Goal: Information Seeking & Learning: Learn about a topic

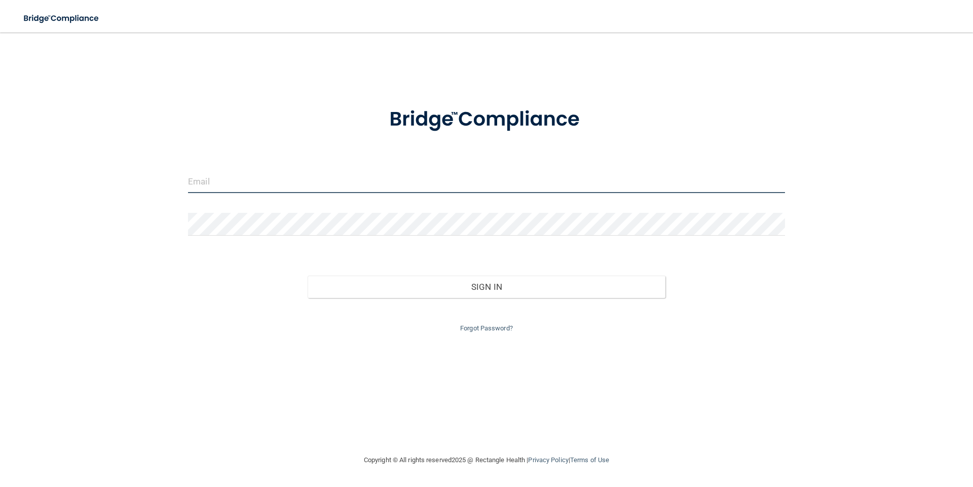
click at [294, 184] on input "email" at bounding box center [486, 181] width 597 height 23
type input "[EMAIL_ADDRESS][DOMAIN_NAME]"
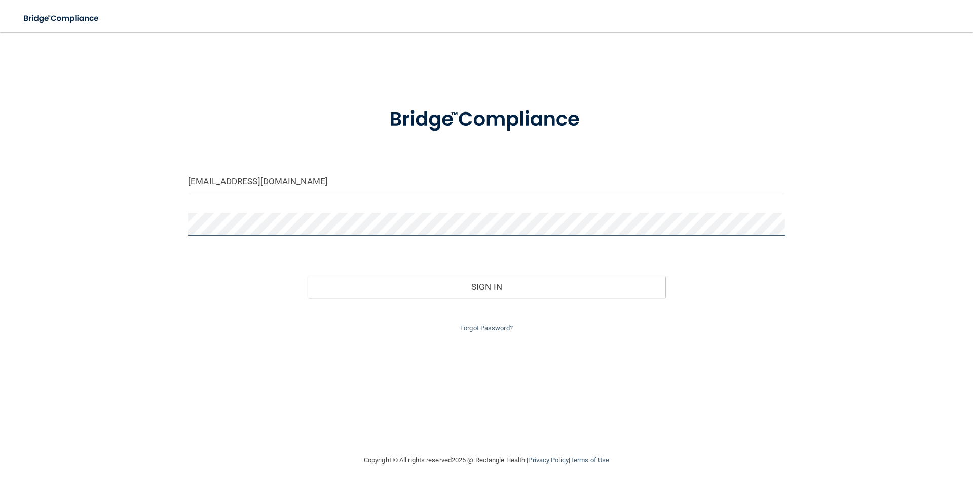
click at [308, 276] on button "Sign In" at bounding box center [487, 287] width 358 height 22
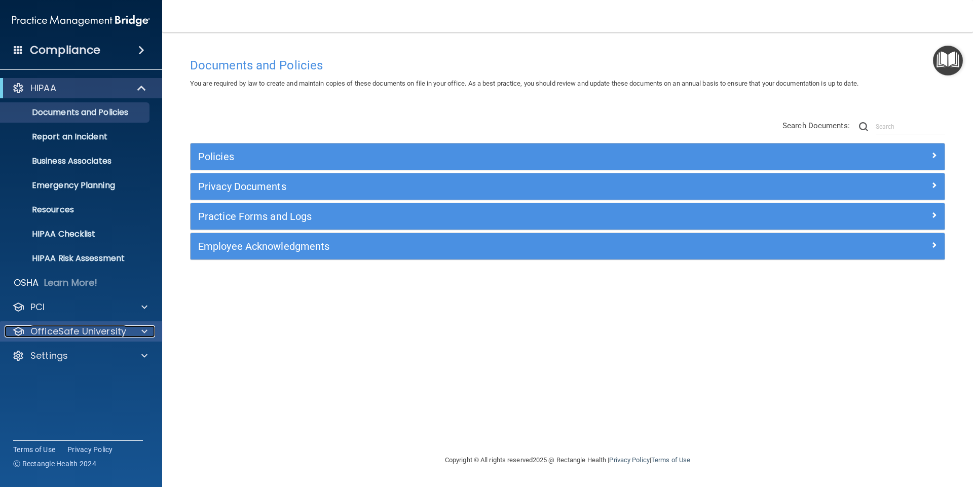
click at [144, 329] on span at bounding box center [144, 331] width 6 height 12
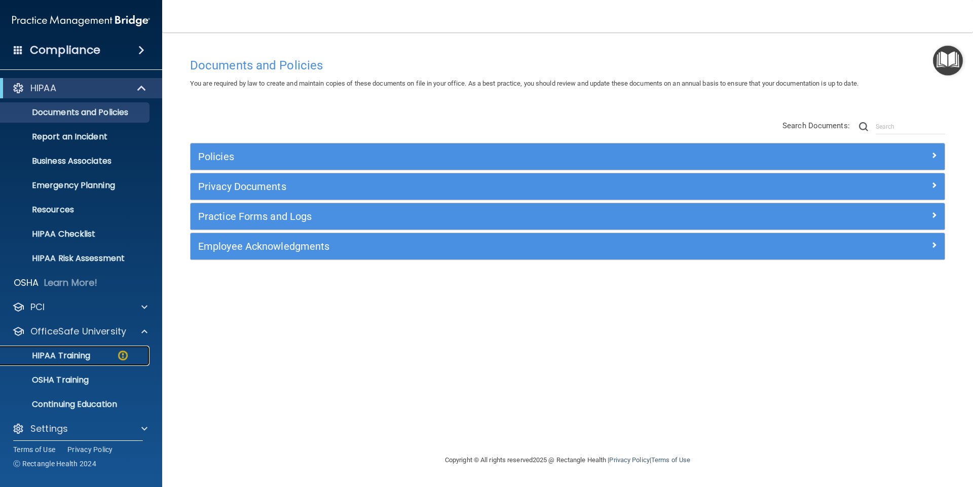
click at [67, 355] on p "HIPAA Training" at bounding box center [49, 356] width 84 height 10
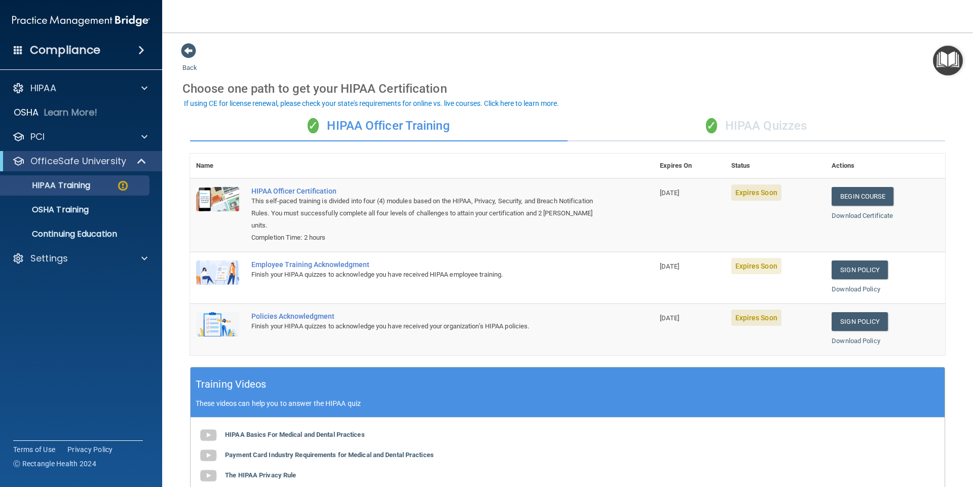
click at [794, 127] on div "✓ HIPAA Quizzes" at bounding box center [757, 126] width 378 height 30
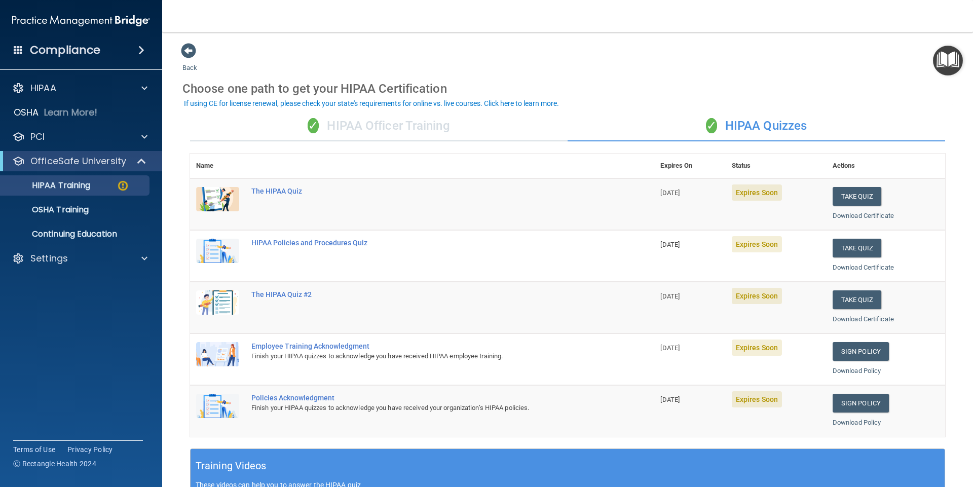
click at [425, 123] on div "✓ HIPAA Officer Training" at bounding box center [379, 126] width 378 height 30
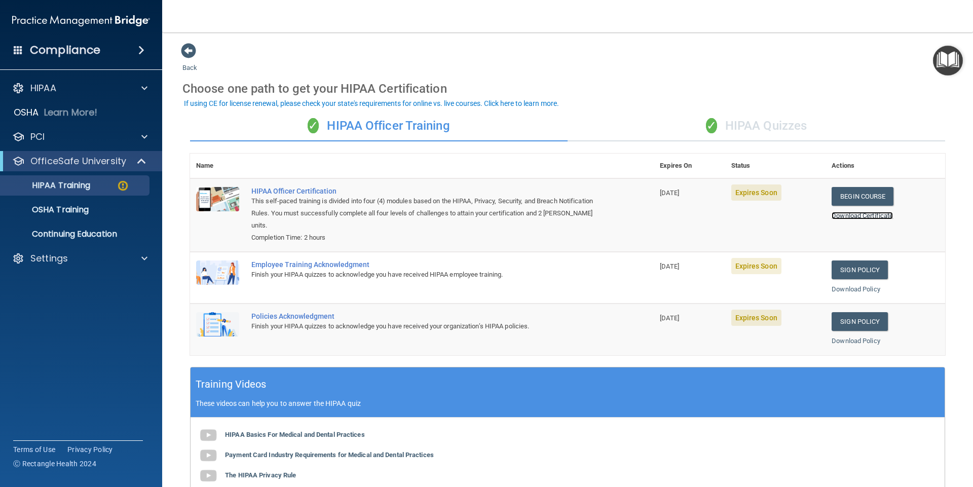
click at [842, 213] on link "Download Certificate" at bounding box center [862, 216] width 61 height 8
click at [848, 196] on link "Begin Course" at bounding box center [863, 196] width 62 height 19
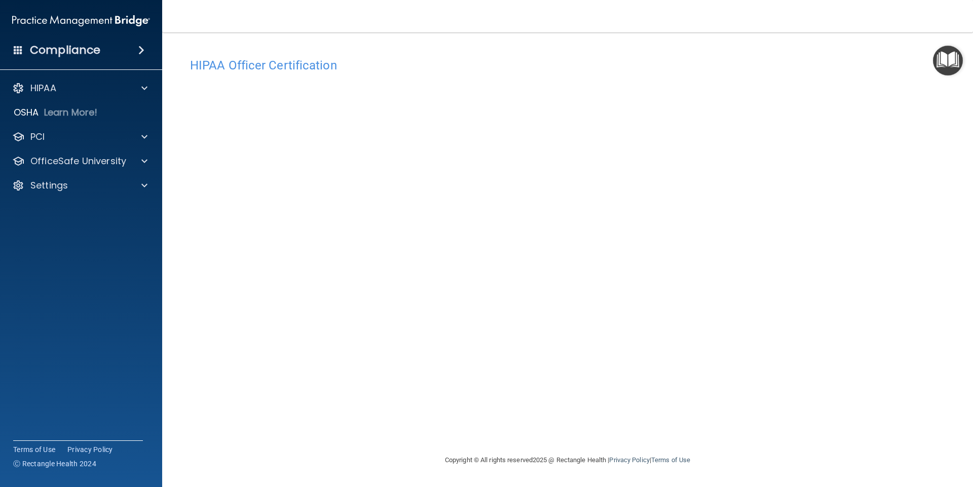
click at [949, 237] on div "HIPAA Officer Certification This course doesn’t expire until 08/19/2025. Are yo…" at bounding box center [567, 253] width 770 height 401
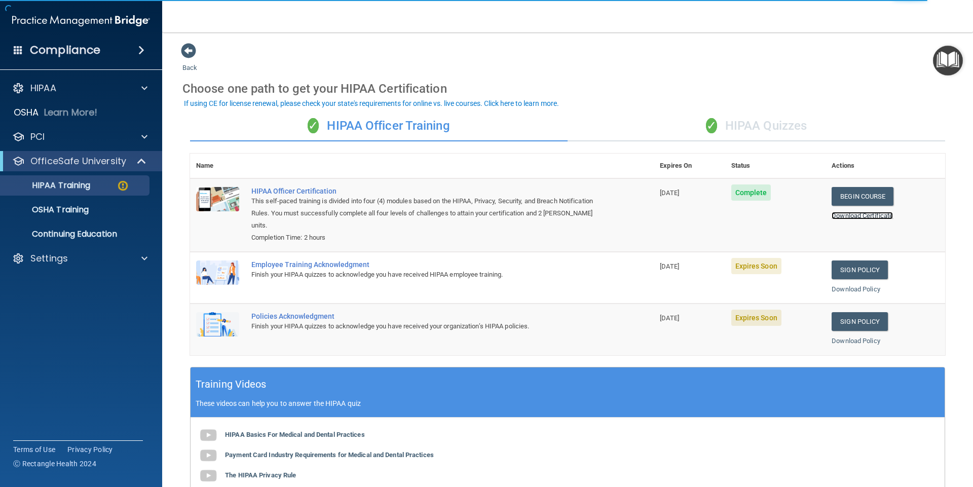
click at [849, 214] on link "Download Certificate" at bounding box center [862, 216] width 61 height 8
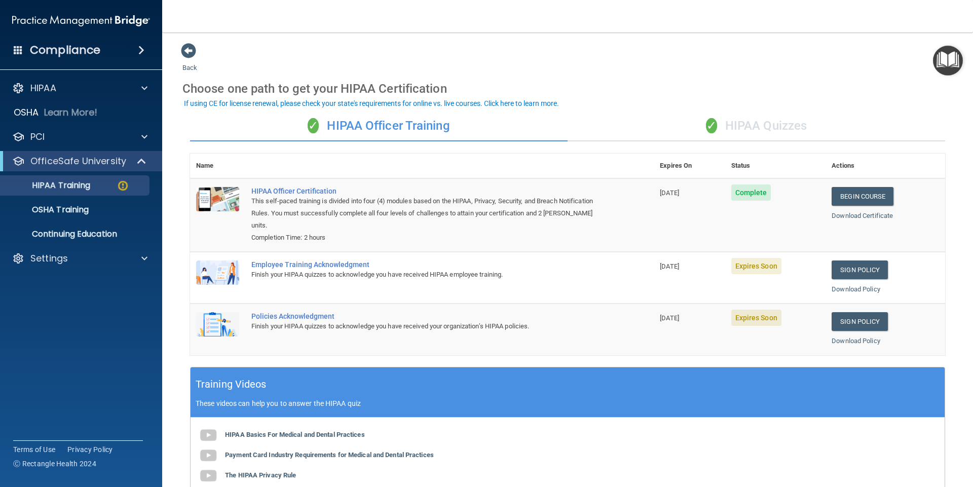
click at [763, 128] on div "✓ HIPAA Quizzes" at bounding box center [757, 126] width 378 height 30
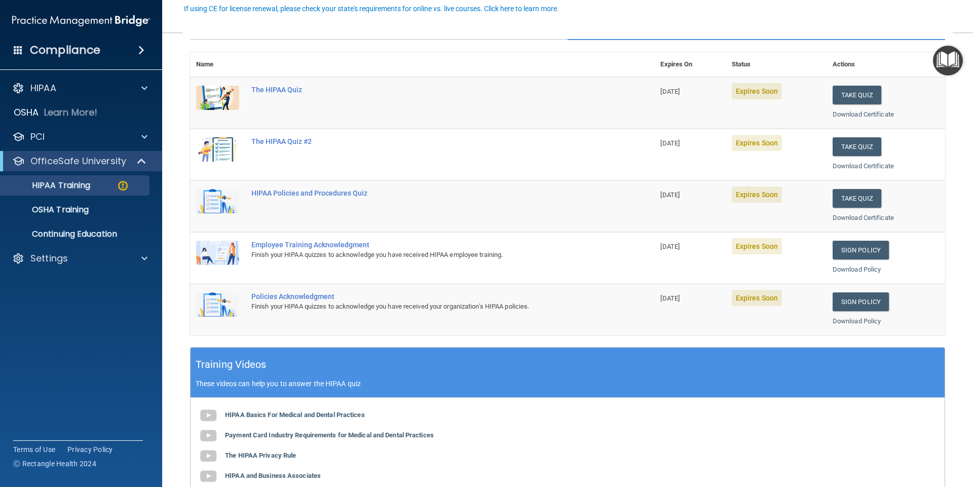
scroll to position [51, 0]
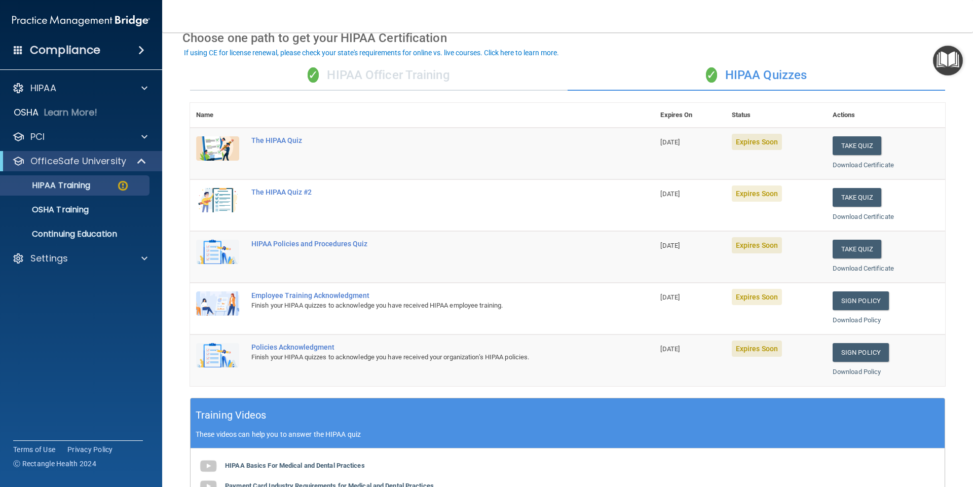
click at [396, 78] on div "✓ HIPAA Officer Training" at bounding box center [379, 75] width 378 height 30
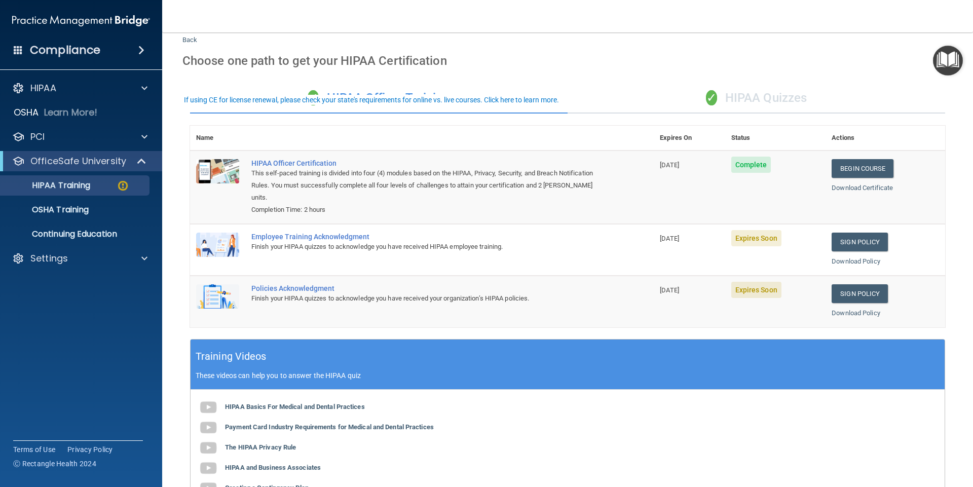
scroll to position [0, 0]
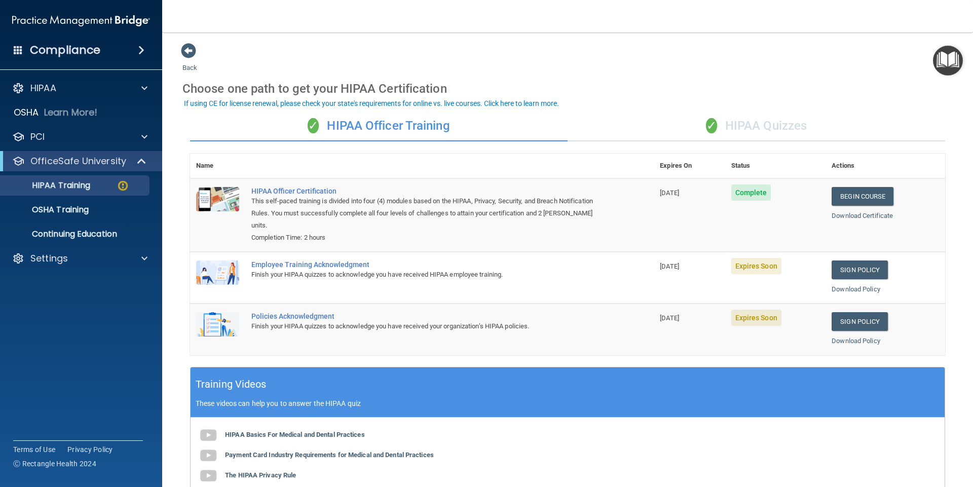
click at [761, 125] on div "✓ HIPAA Quizzes" at bounding box center [757, 126] width 378 height 30
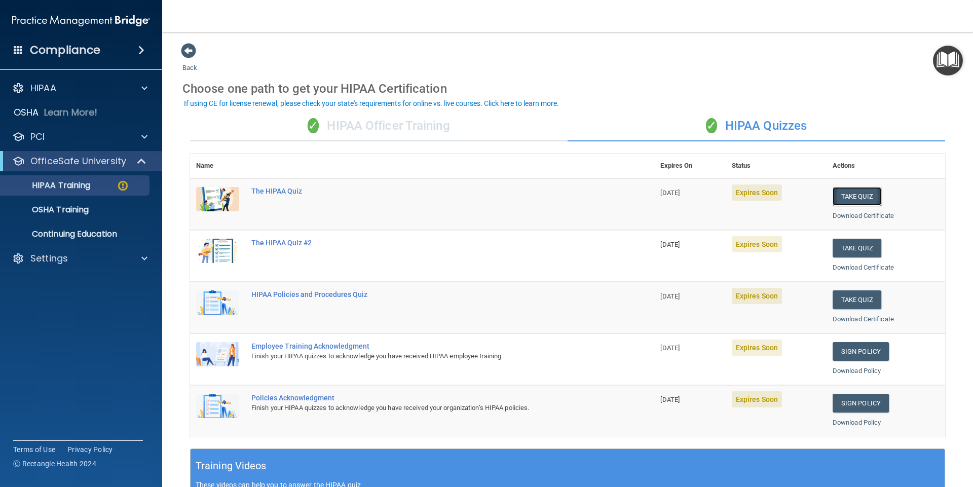
click at [843, 195] on button "Take Quiz" at bounding box center [857, 196] width 49 height 19
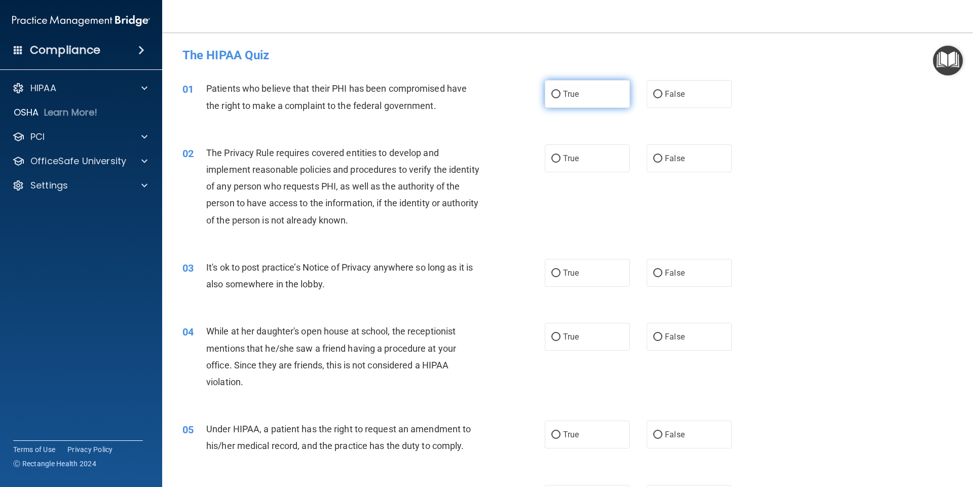
click at [580, 101] on label "True" at bounding box center [587, 94] width 85 height 28
click at [560, 98] on input "True" at bounding box center [555, 95] width 9 height 8
radio input "true"
click at [570, 160] on span "True" at bounding box center [571, 159] width 16 height 10
click at [560, 160] on input "True" at bounding box center [555, 159] width 9 height 8
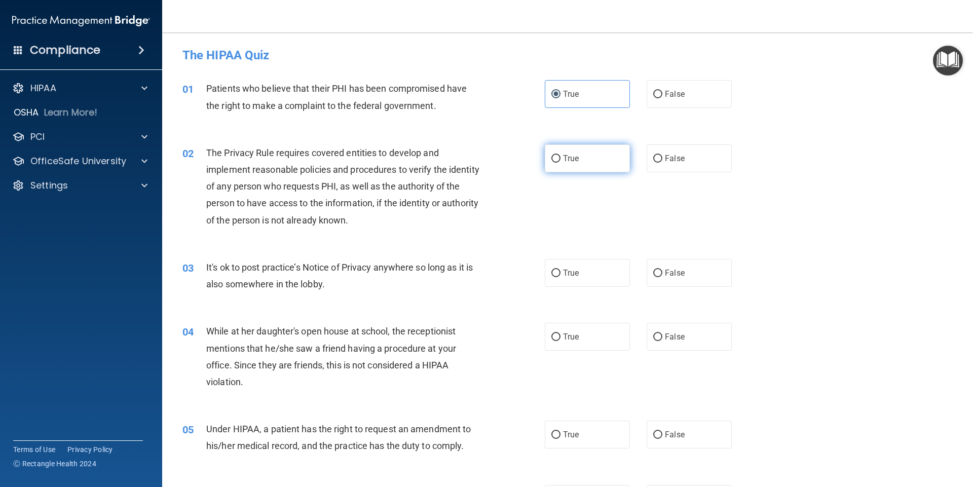
radio input "true"
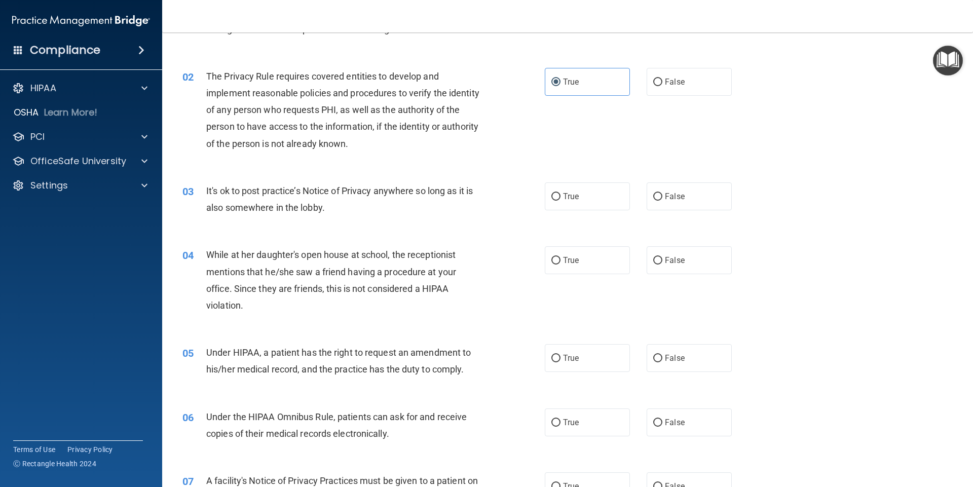
scroll to position [101, 0]
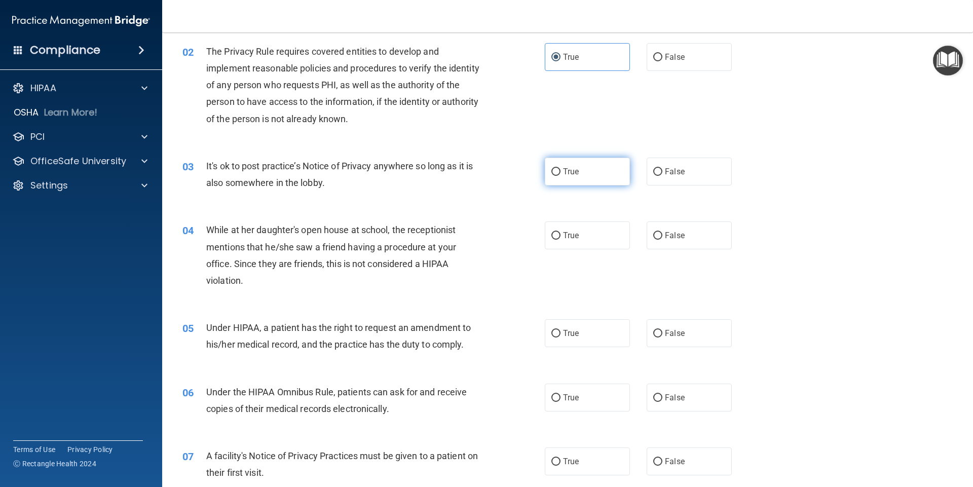
click at [574, 175] on span "True" at bounding box center [571, 172] width 16 height 10
click at [560, 175] on input "True" at bounding box center [555, 172] width 9 height 8
radio input "true"
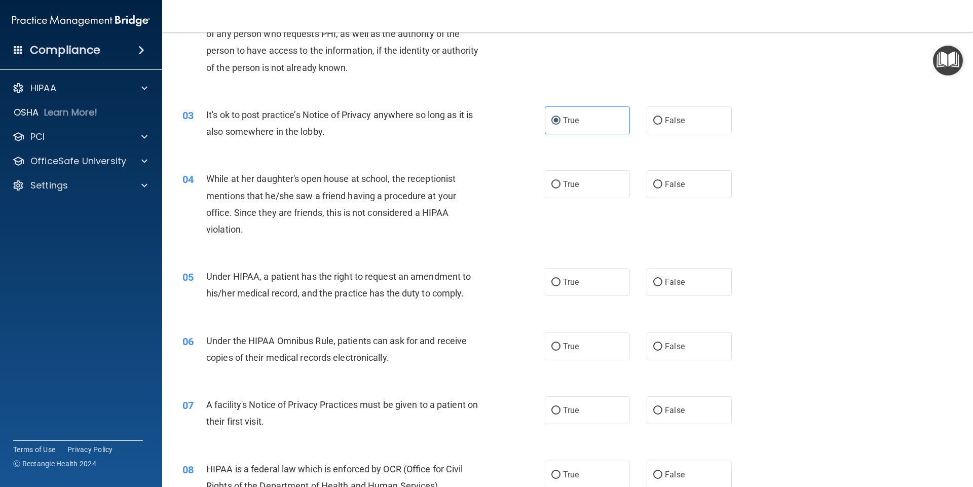
scroll to position [203, 0]
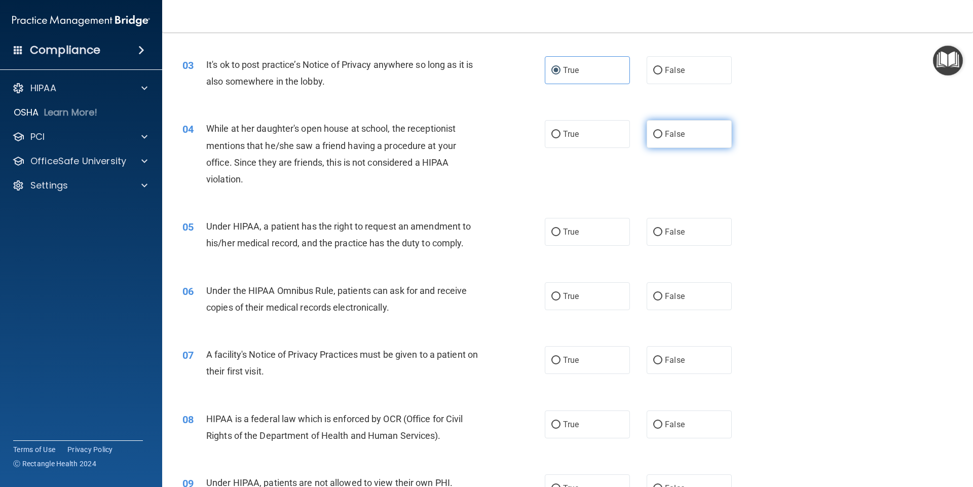
click at [675, 139] on label "False" at bounding box center [689, 134] width 85 height 28
click at [662, 138] on input "False" at bounding box center [657, 135] width 9 height 8
radio input "true"
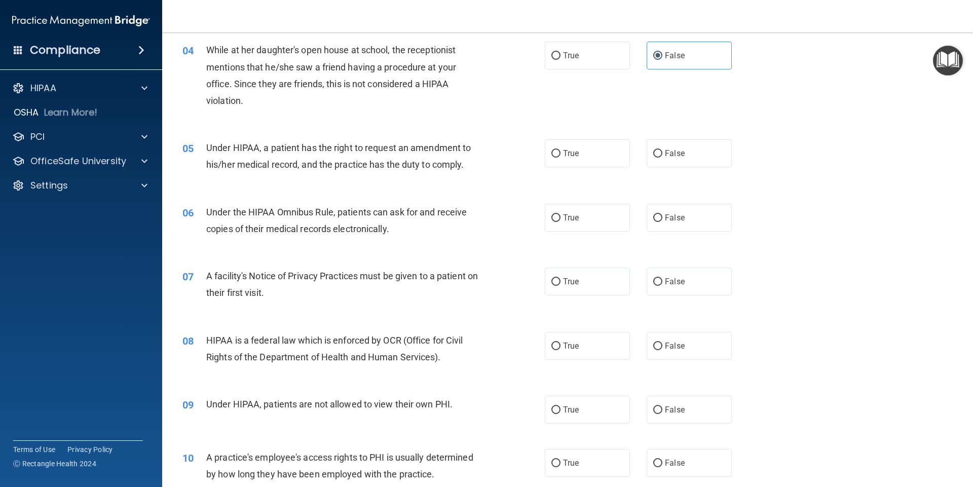
scroll to position [304, 0]
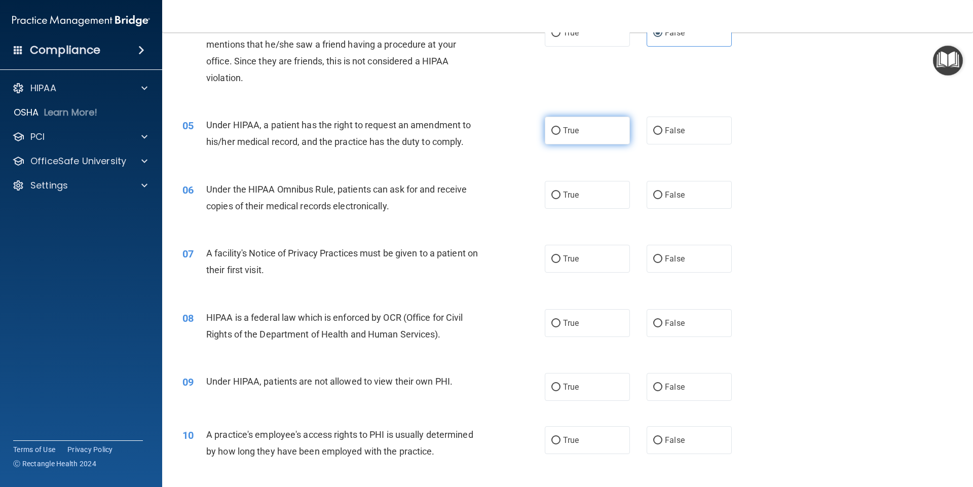
click at [565, 135] on span "True" at bounding box center [571, 131] width 16 height 10
click at [560, 135] on input "True" at bounding box center [555, 131] width 9 height 8
radio input "true"
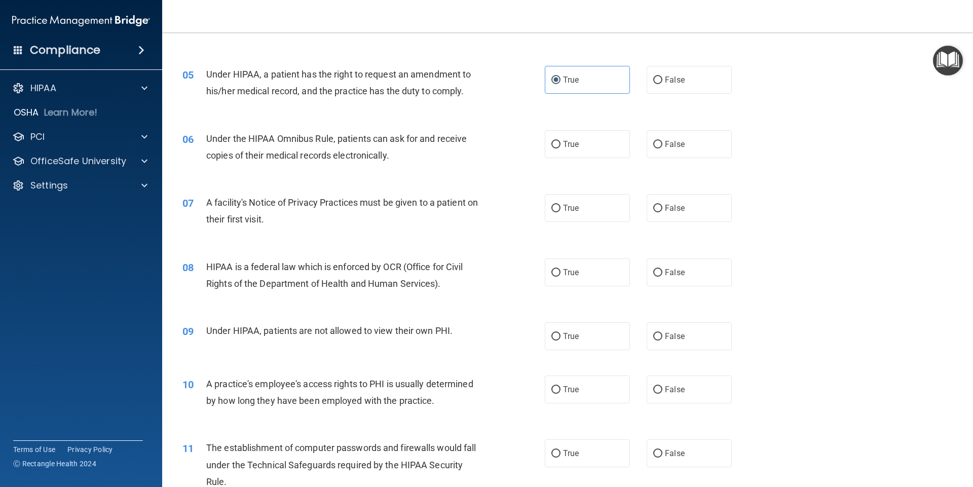
scroll to position [405, 0]
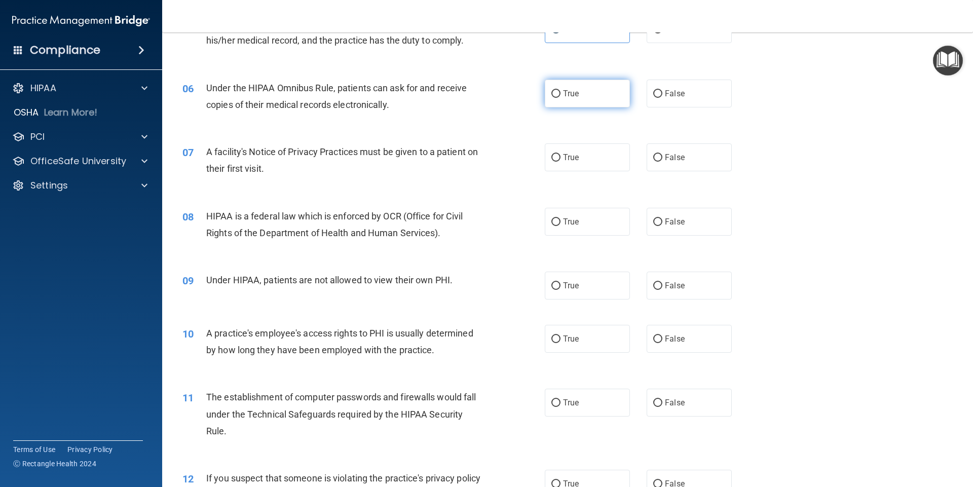
click at [580, 90] on label "True" at bounding box center [587, 94] width 85 height 28
click at [560, 90] on input "True" at bounding box center [555, 94] width 9 height 8
radio input "true"
click at [577, 153] on label "True" at bounding box center [587, 157] width 85 height 28
click at [560, 154] on input "True" at bounding box center [555, 158] width 9 height 8
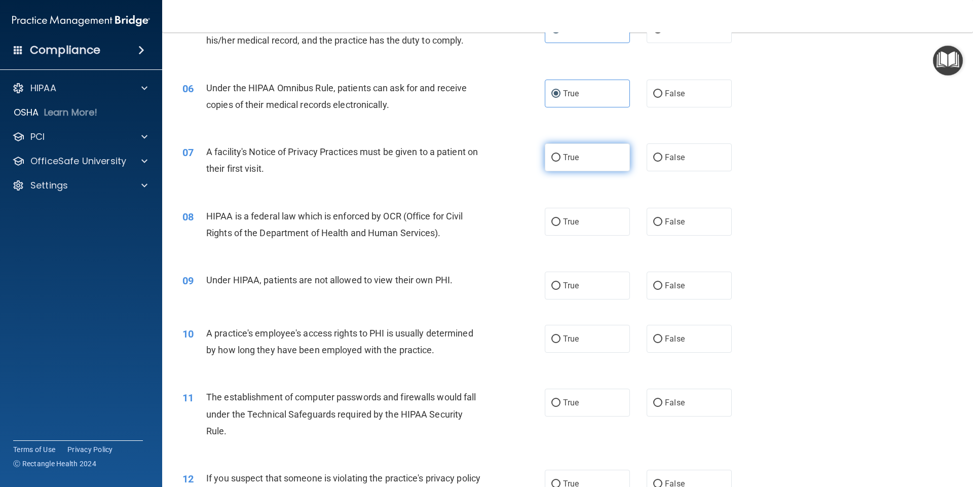
radio input "true"
click at [572, 219] on span "True" at bounding box center [571, 222] width 16 height 10
click at [560, 219] on input "True" at bounding box center [555, 222] width 9 height 8
radio input "true"
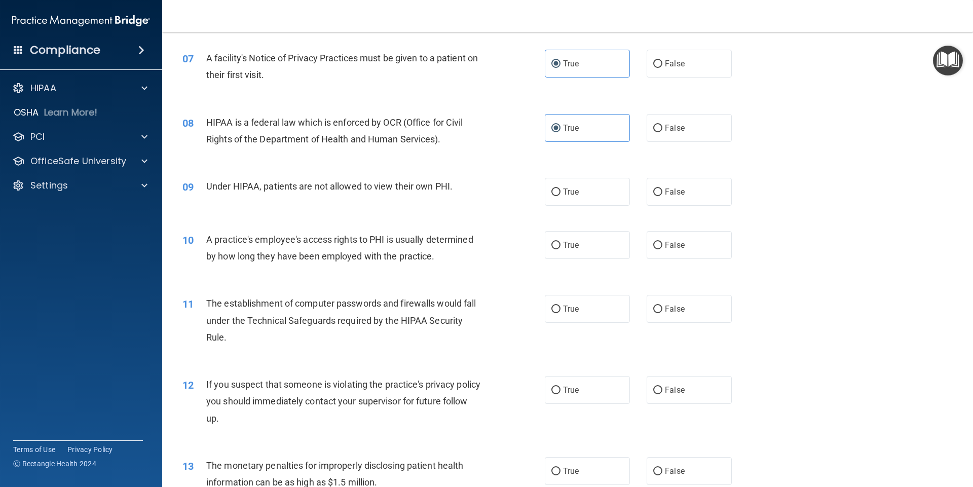
scroll to position [557, 0]
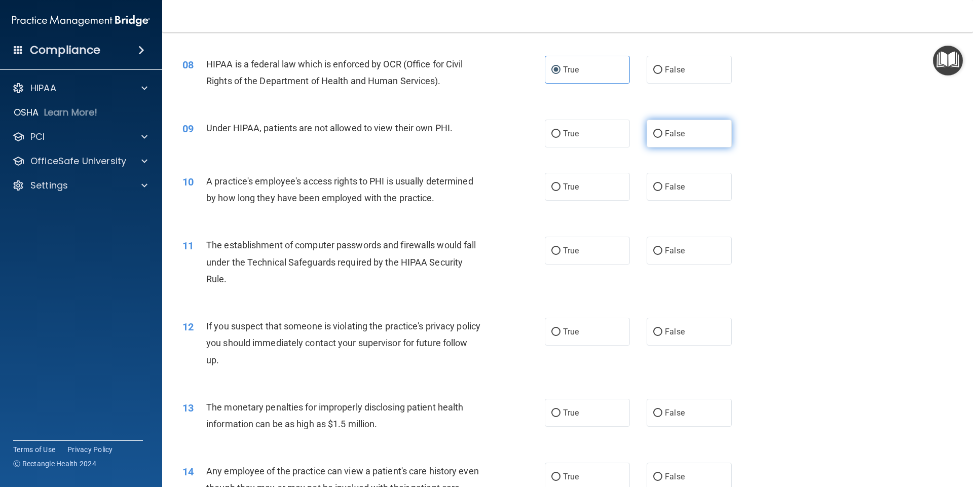
click at [679, 135] on span "False" at bounding box center [675, 134] width 20 height 10
click at [662, 135] on input "False" at bounding box center [657, 134] width 9 height 8
radio input "true"
click at [655, 186] on input "False" at bounding box center [657, 187] width 9 height 8
radio input "true"
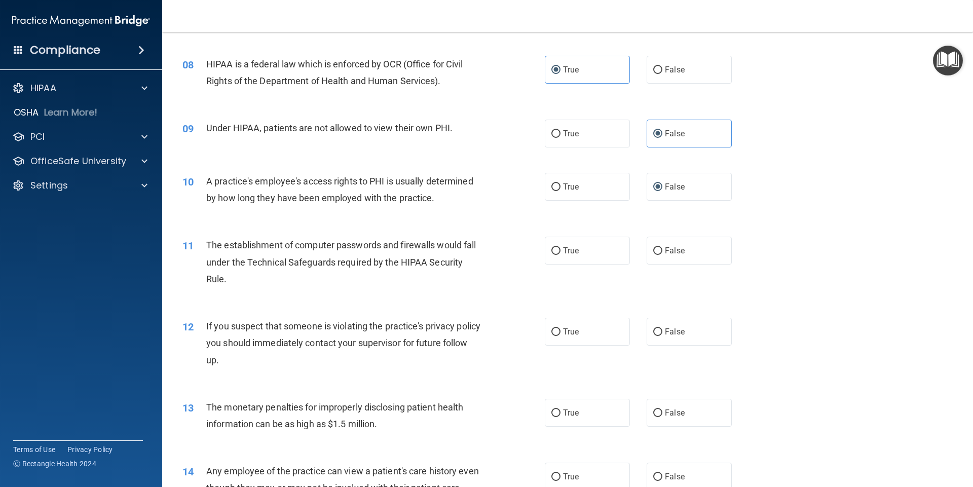
scroll to position [608, 0]
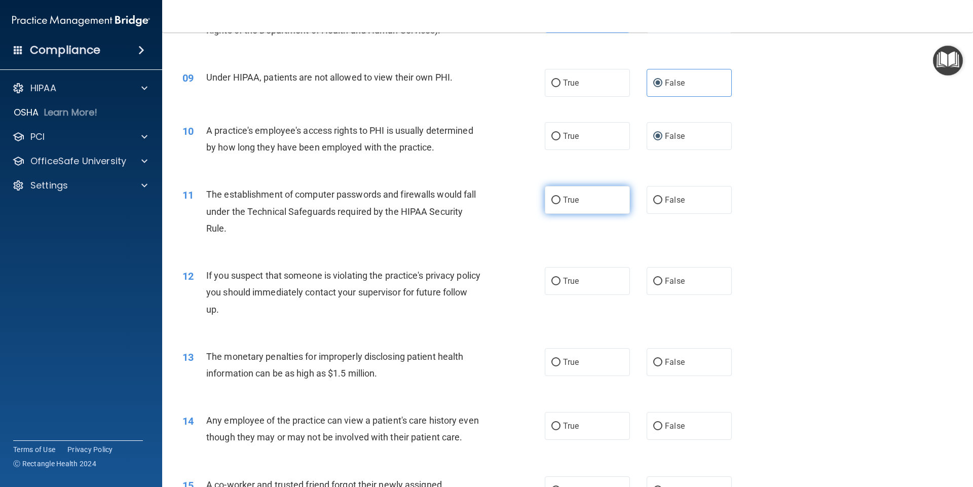
click at [566, 203] on span "True" at bounding box center [571, 200] width 16 height 10
click at [560, 203] on input "True" at bounding box center [555, 201] width 9 height 8
radio input "true"
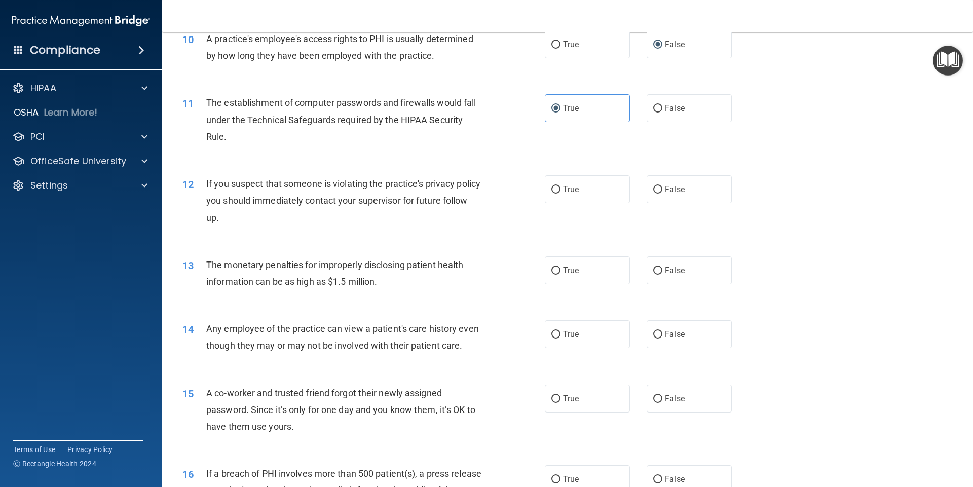
scroll to position [709, 0]
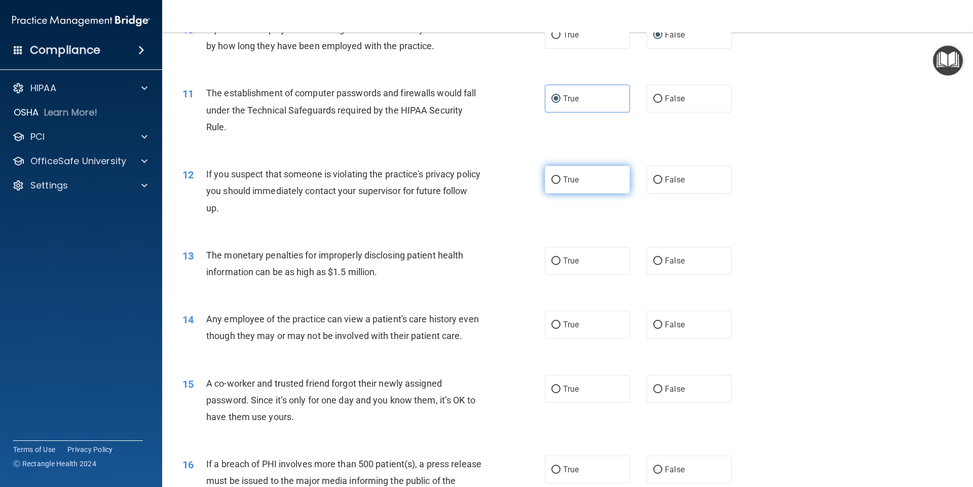
click at [590, 184] on label "True" at bounding box center [587, 180] width 85 height 28
click at [560, 184] on input "True" at bounding box center [555, 180] width 9 height 8
radio input "true"
click at [567, 260] on span "True" at bounding box center [571, 261] width 16 height 10
click at [560, 260] on input "True" at bounding box center [555, 261] width 9 height 8
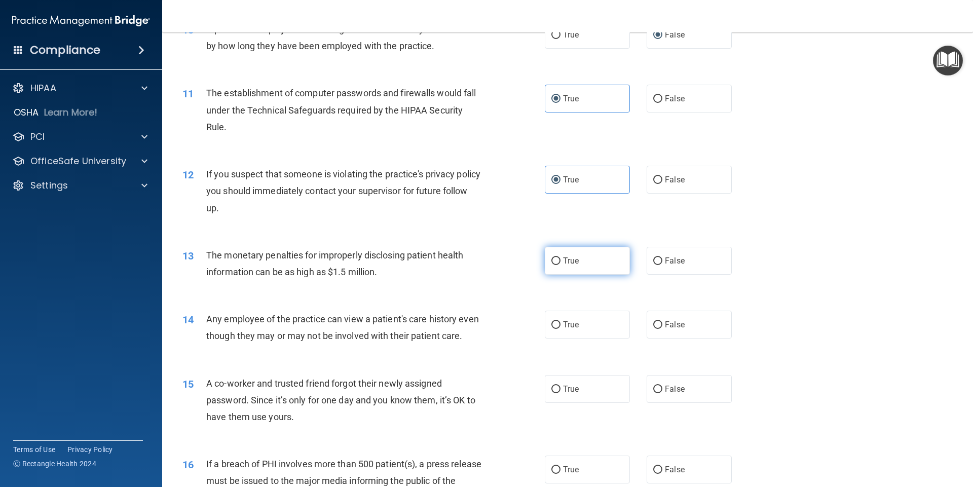
radio input "true"
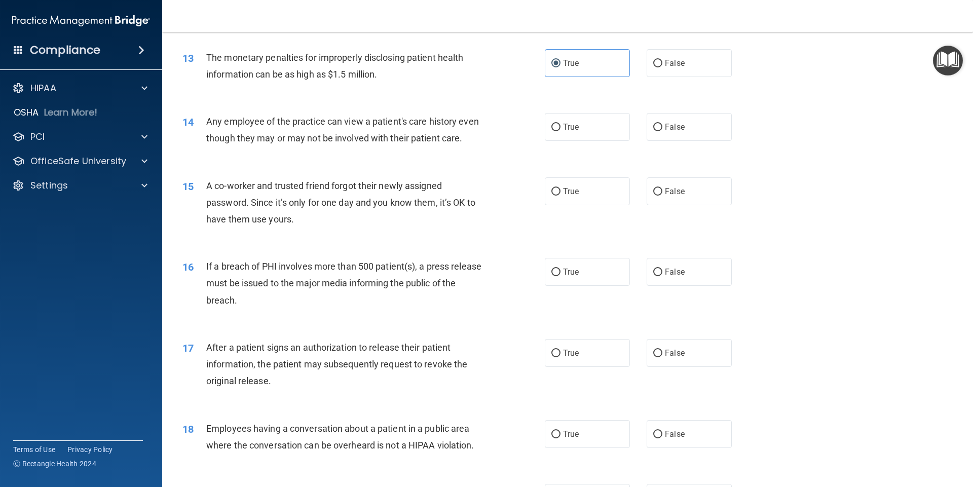
scroll to position [912, 0]
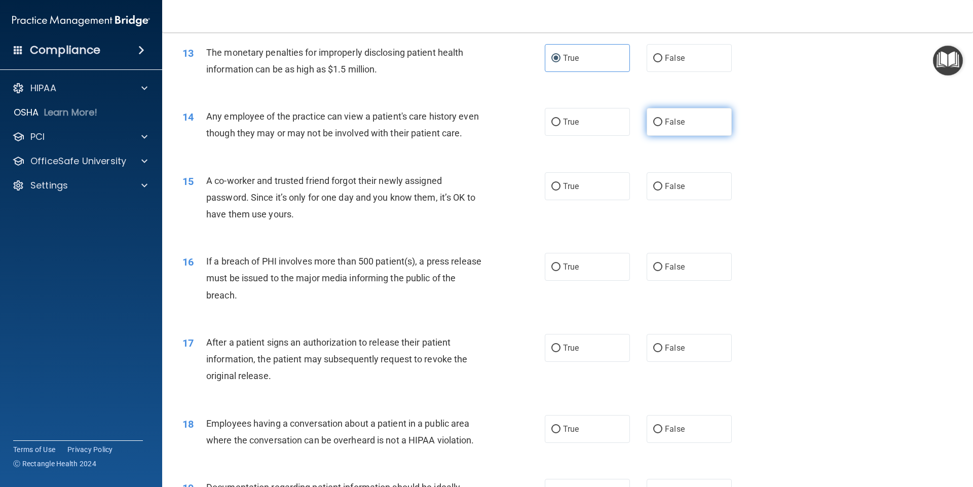
click at [668, 119] on span "False" at bounding box center [675, 122] width 20 height 10
click at [662, 119] on input "False" at bounding box center [657, 123] width 9 height 8
radio input "true"
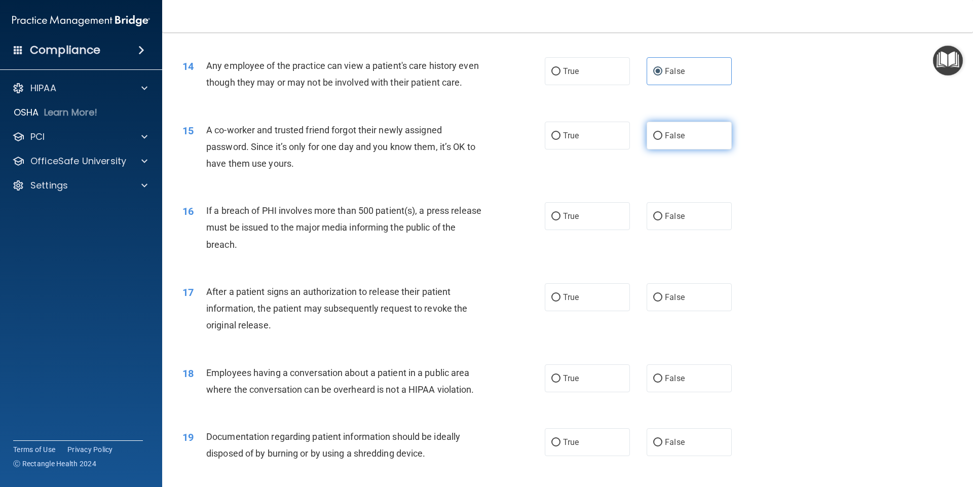
click at [678, 149] on label "False" at bounding box center [689, 136] width 85 height 28
click at [662, 140] on input "False" at bounding box center [657, 136] width 9 height 8
radio input "true"
click at [583, 230] on label "True" at bounding box center [587, 216] width 85 height 28
click at [560, 220] on input "True" at bounding box center [555, 217] width 9 height 8
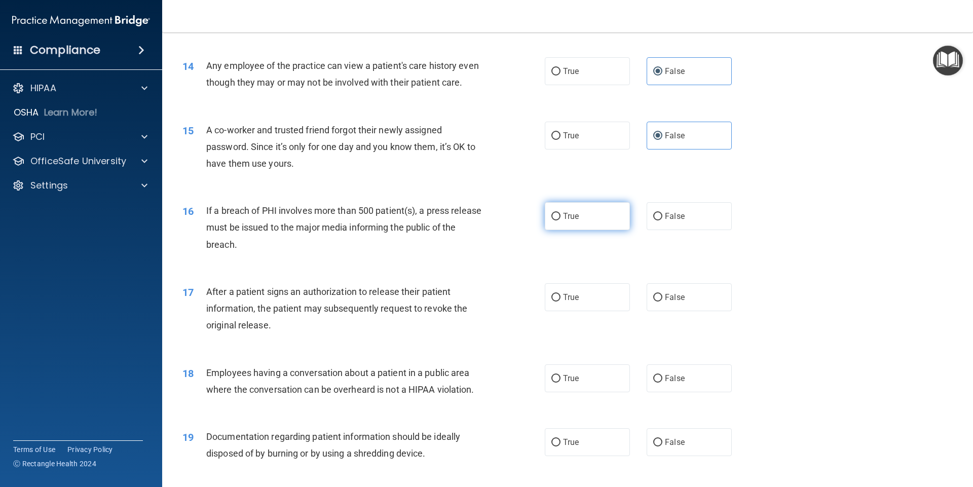
radio input "true"
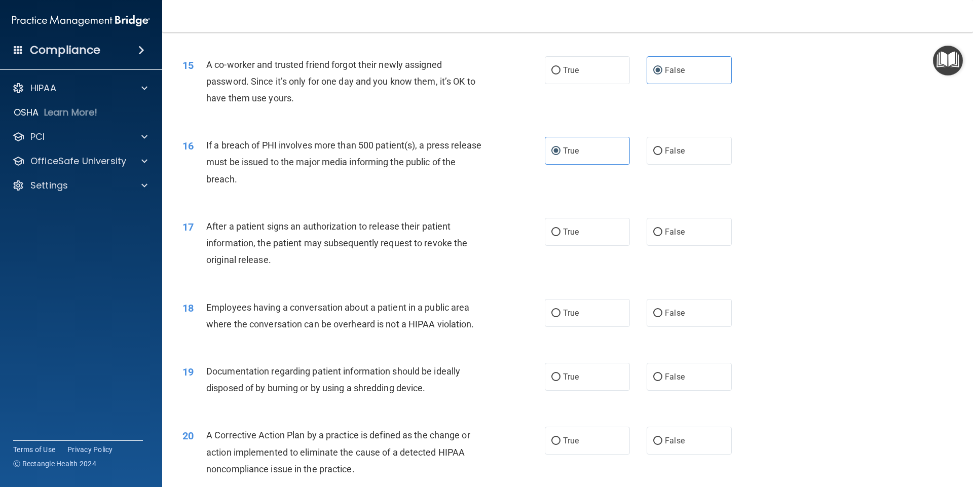
scroll to position [1064, 0]
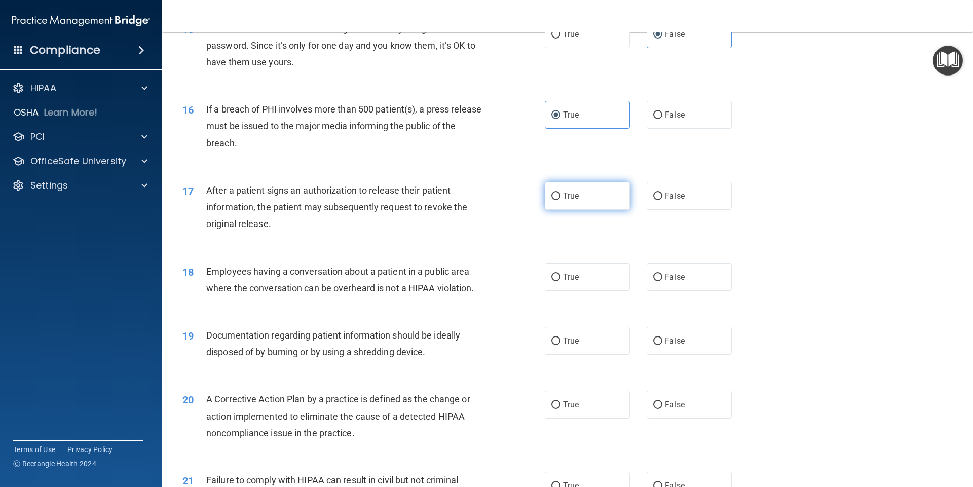
click at [583, 210] on label "True" at bounding box center [587, 196] width 85 height 28
click at [560, 200] on input "True" at bounding box center [555, 197] width 9 height 8
radio input "true"
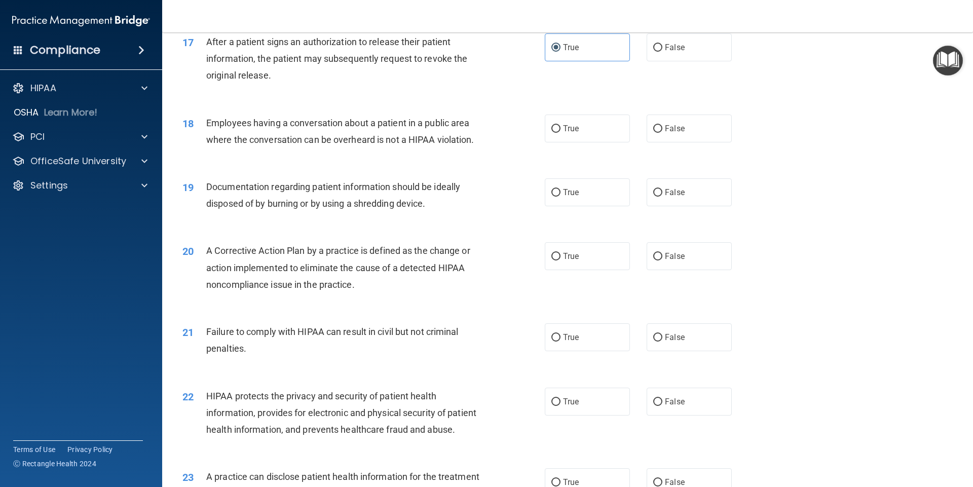
scroll to position [1216, 0]
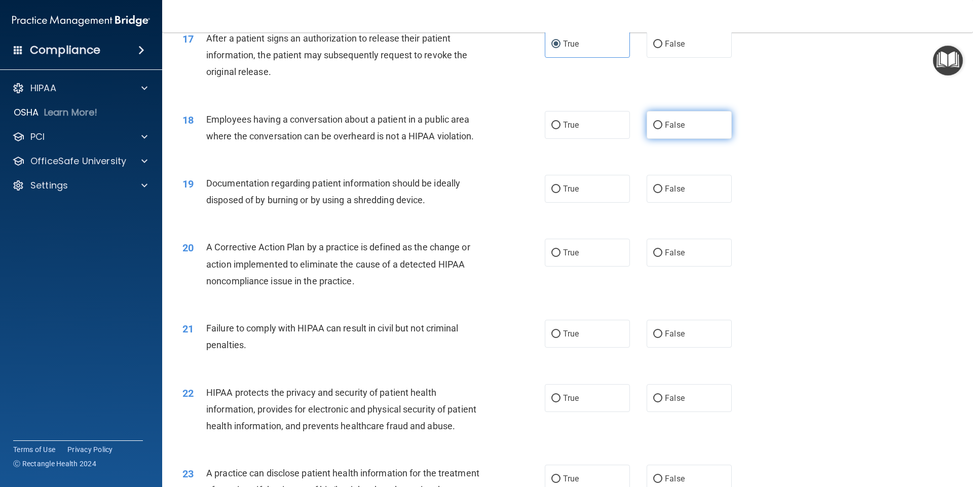
click at [667, 139] on label "False" at bounding box center [689, 125] width 85 height 28
click at [662, 129] on input "False" at bounding box center [657, 126] width 9 height 8
radio input "true"
click at [594, 203] on label "True" at bounding box center [587, 189] width 85 height 28
click at [560, 193] on input "True" at bounding box center [555, 189] width 9 height 8
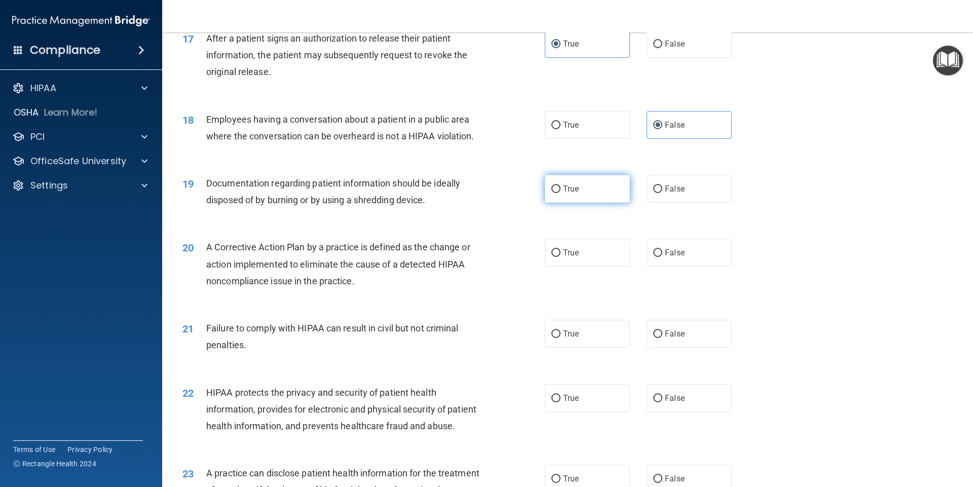
radio input "true"
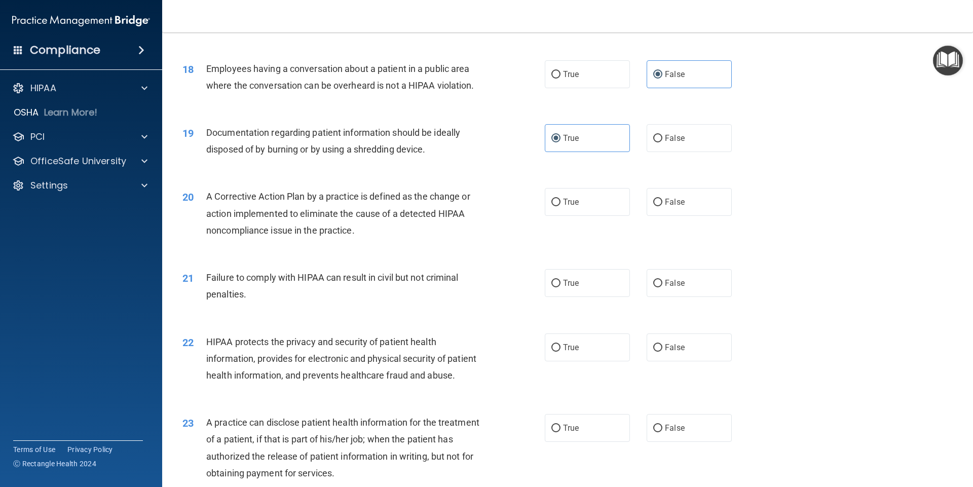
scroll to position [1318, 0]
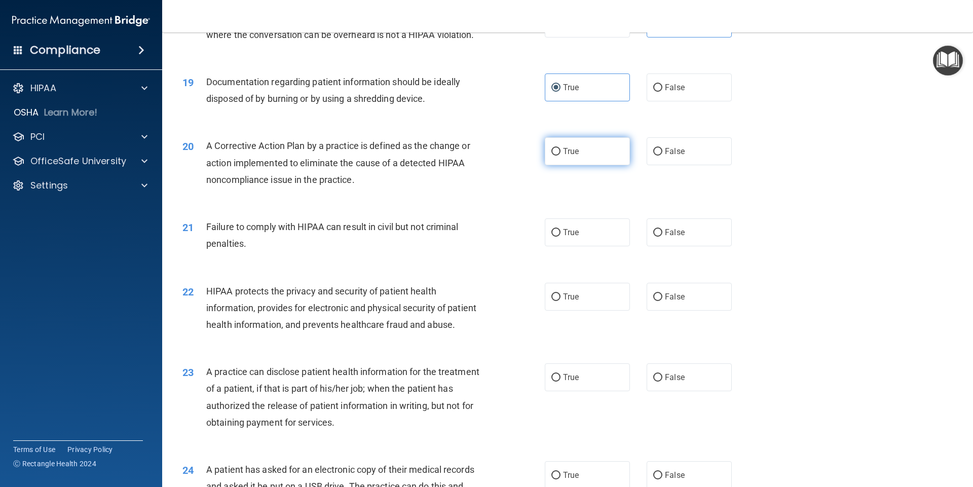
click at [575, 156] on span "True" at bounding box center [571, 151] width 16 height 10
click at [560, 156] on input "True" at bounding box center [555, 152] width 9 height 8
radio input "true"
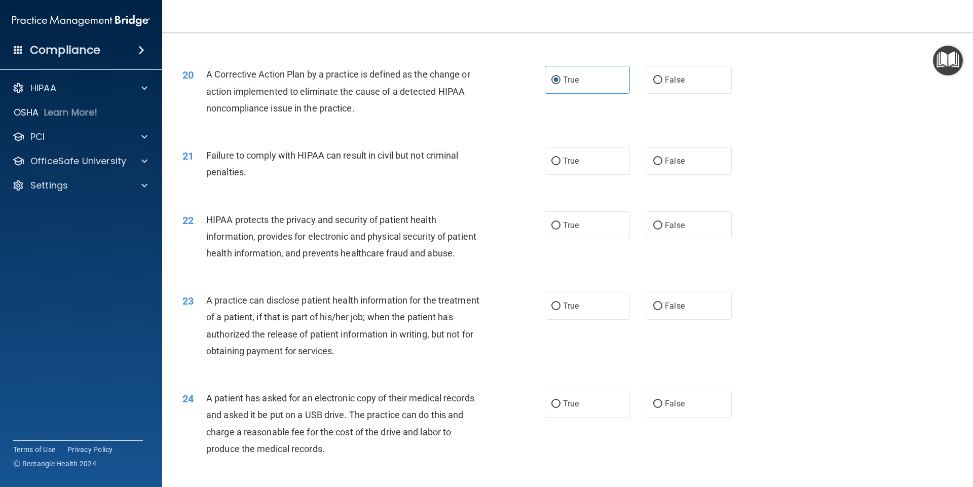
scroll to position [1419, 0]
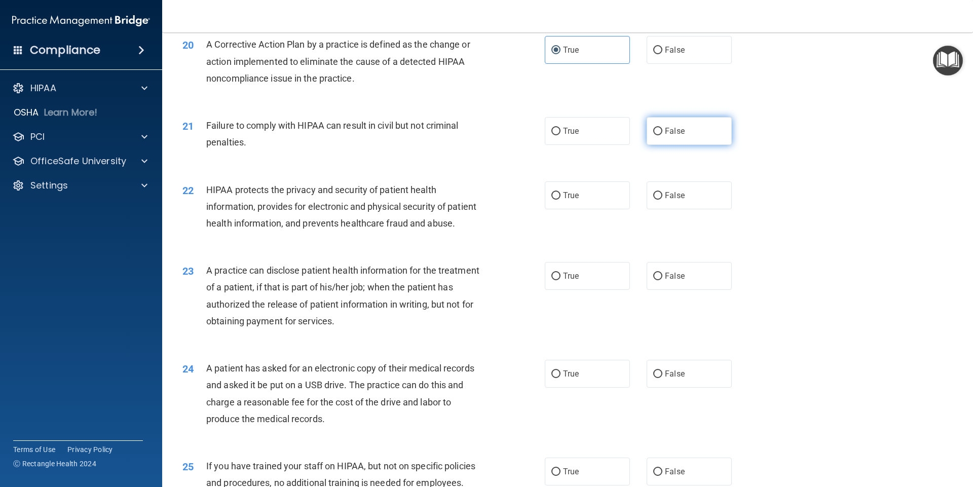
click at [701, 145] on label "False" at bounding box center [689, 131] width 85 height 28
click at [662, 135] on input "False" at bounding box center [657, 132] width 9 height 8
radio input "true"
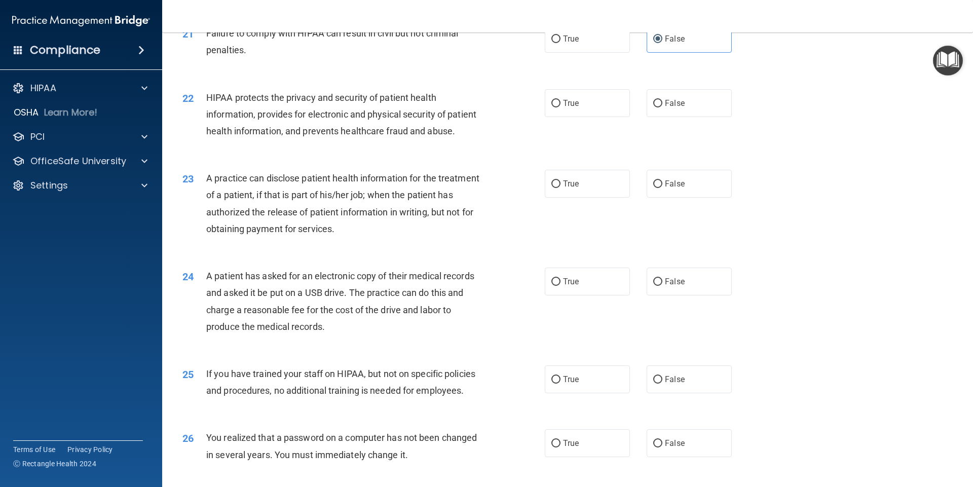
scroll to position [1520, 0]
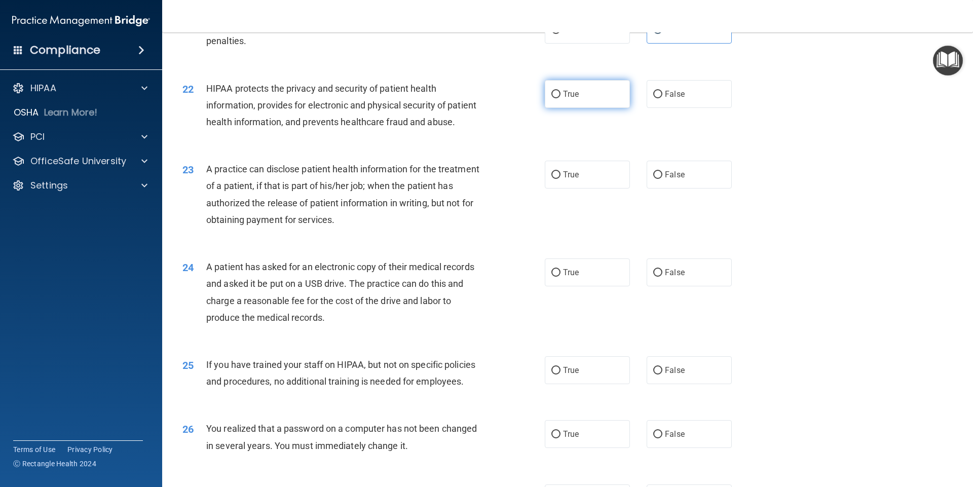
click at [584, 108] on label "True" at bounding box center [587, 94] width 85 height 28
click at [560, 98] on input "True" at bounding box center [555, 95] width 9 height 8
radio input "true"
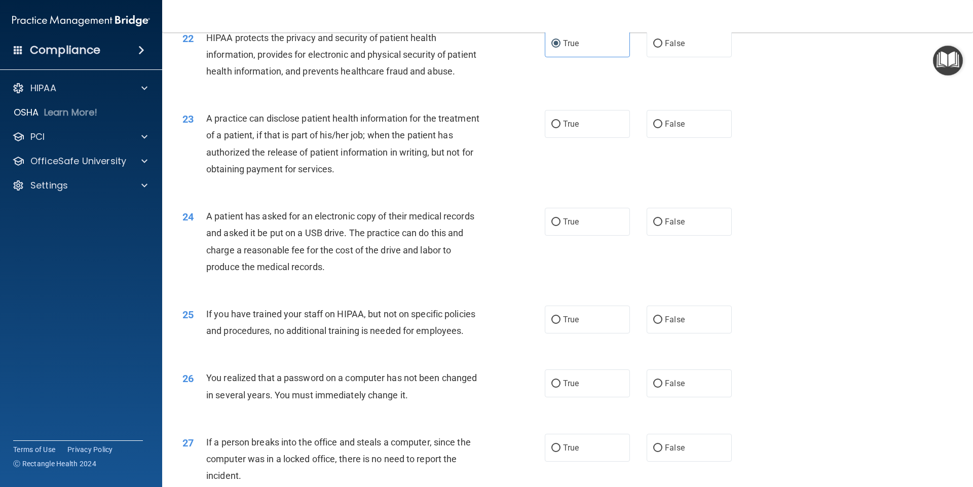
scroll to position [1622, 0]
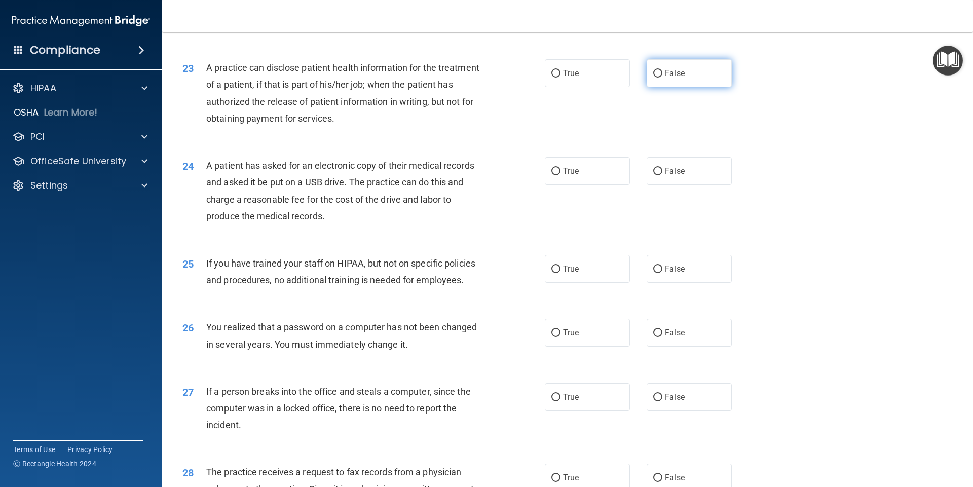
click at [676, 78] on span "False" at bounding box center [675, 73] width 20 height 10
click at [662, 78] on input "False" at bounding box center [657, 74] width 9 height 8
radio input "true"
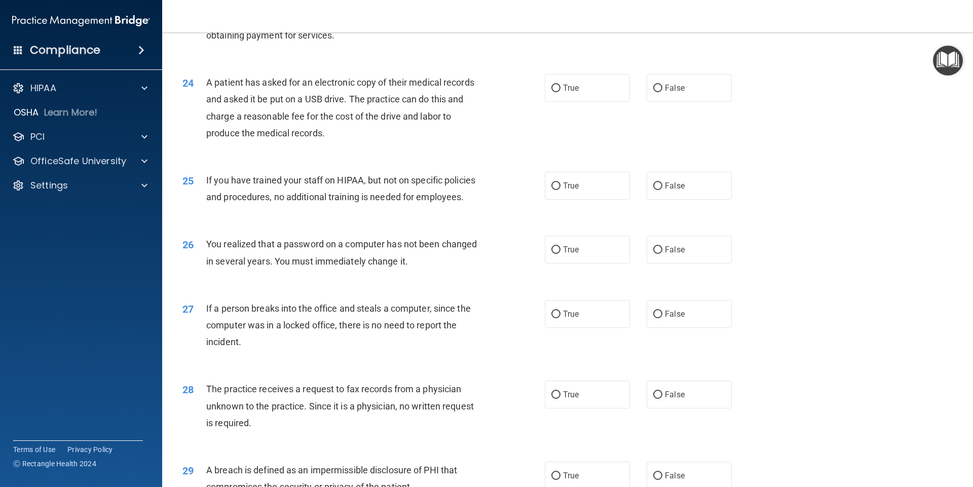
scroll to position [1723, 0]
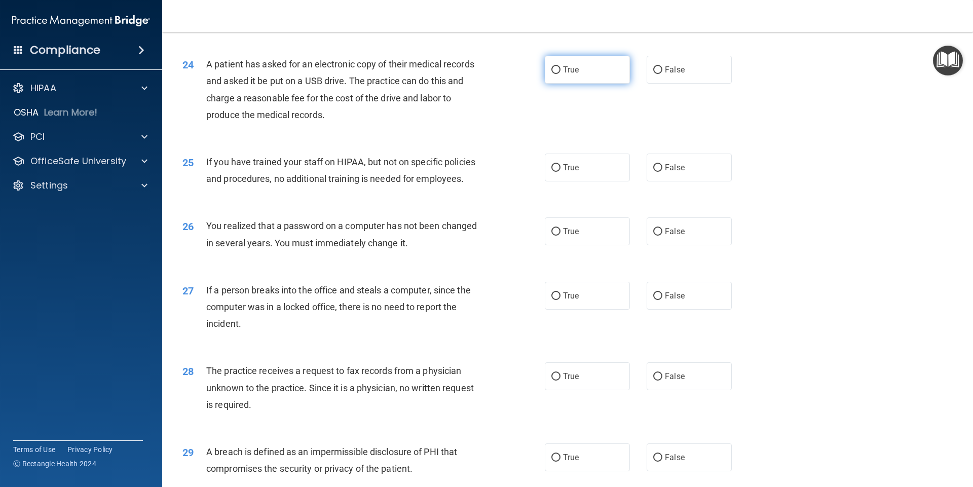
click at [575, 74] on span "True" at bounding box center [571, 70] width 16 height 10
click at [560, 74] on input "True" at bounding box center [555, 70] width 9 height 8
radio input "true"
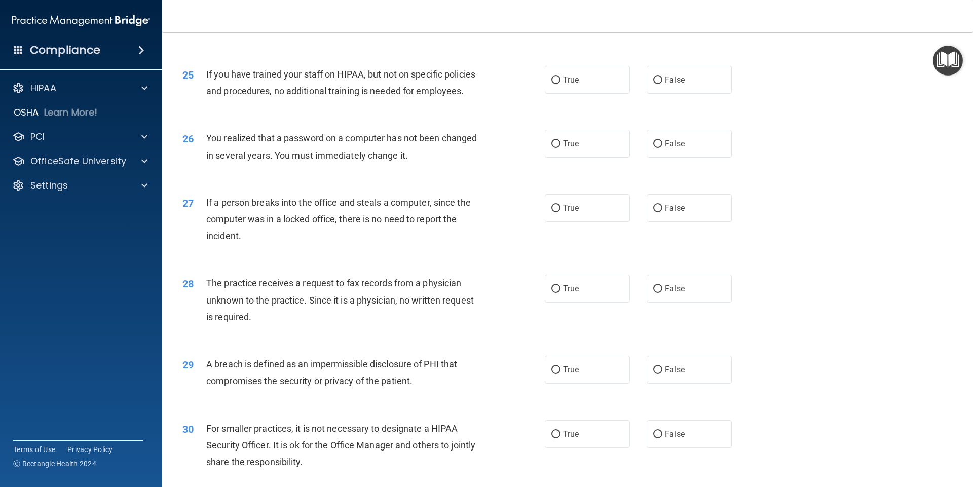
scroll to position [1824, 0]
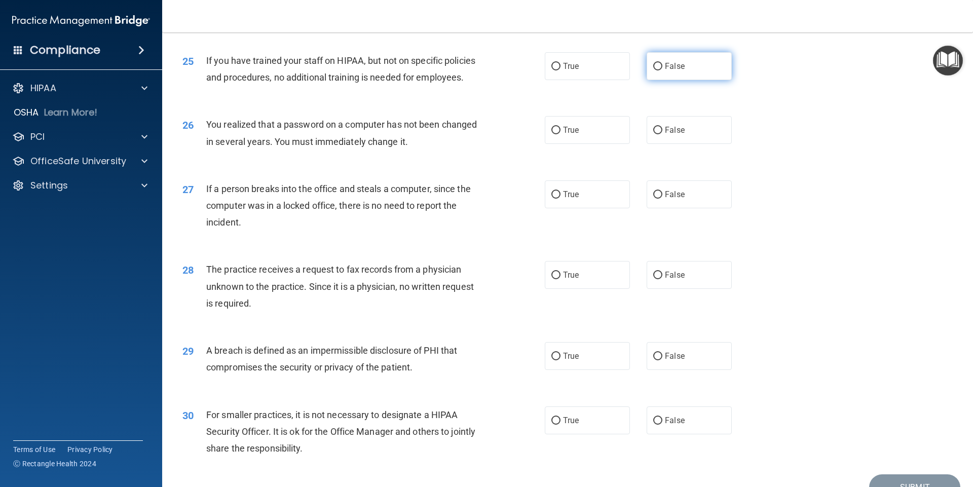
click at [665, 71] on span "False" at bounding box center [675, 66] width 20 height 10
click at [662, 70] on input "False" at bounding box center [657, 67] width 9 height 8
radio input "true"
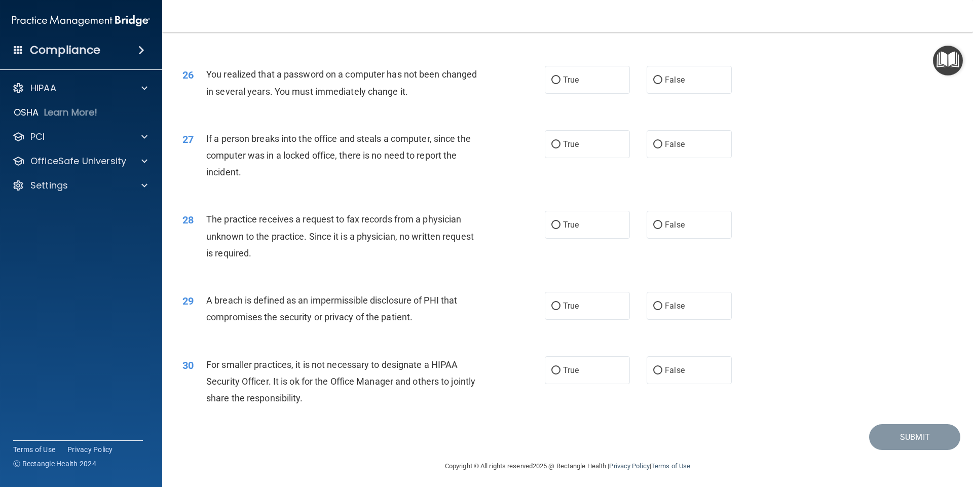
scroll to position [1875, 0]
click at [563, 84] on span "True" at bounding box center [571, 79] width 16 height 10
click at [560, 84] on input "True" at bounding box center [555, 80] width 9 height 8
radio input "true"
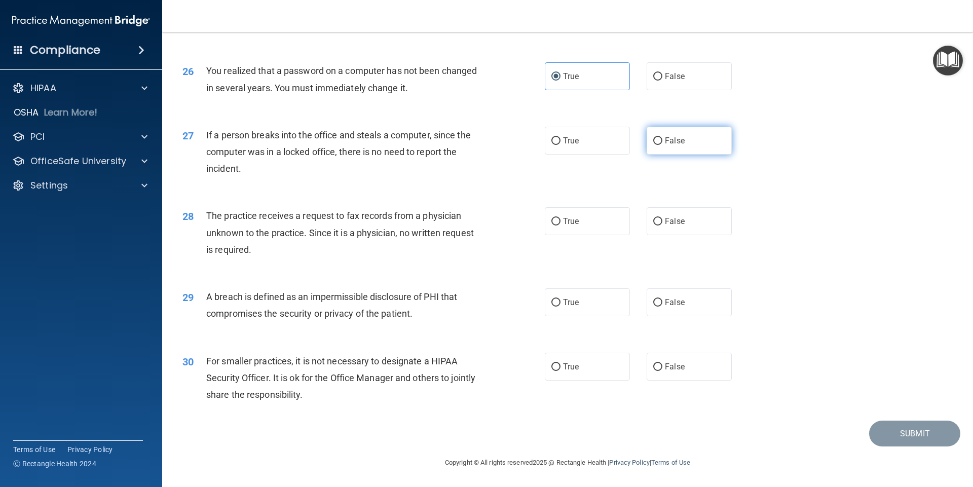
click at [672, 142] on span "False" at bounding box center [675, 141] width 20 height 10
click at [662, 142] on input "False" at bounding box center [657, 141] width 9 height 8
radio input "true"
click at [592, 296] on label "True" at bounding box center [587, 302] width 85 height 28
click at [560, 299] on input "True" at bounding box center [555, 303] width 9 height 8
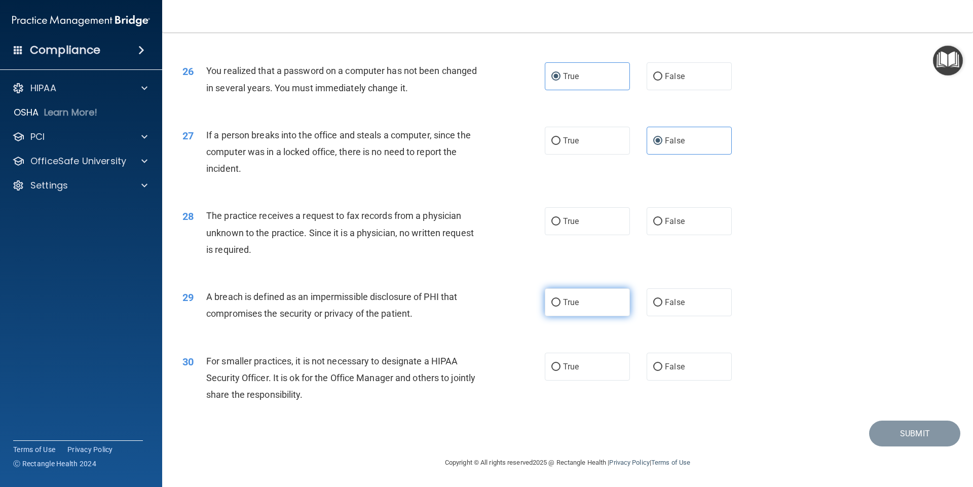
radio input "true"
click at [669, 363] on span "False" at bounding box center [675, 367] width 20 height 10
click at [662, 363] on input "False" at bounding box center [657, 367] width 9 height 8
radio input "true"
click at [572, 223] on span "True" at bounding box center [571, 221] width 16 height 10
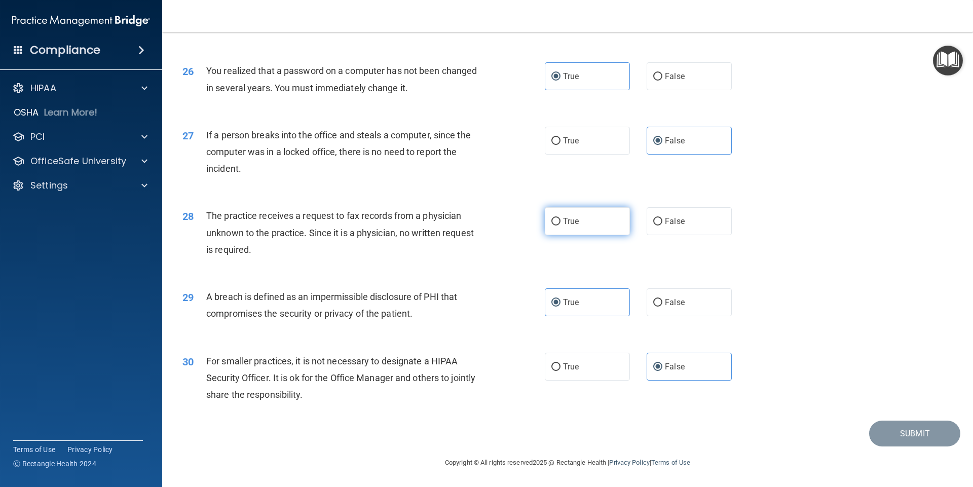
click at [560, 223] on input "True" at bounding box center [555, 222] width 9 height 8
radio input "true"
click at [900, 435] on button "Submit" at bounding box center [914, 434] width 91 height 26
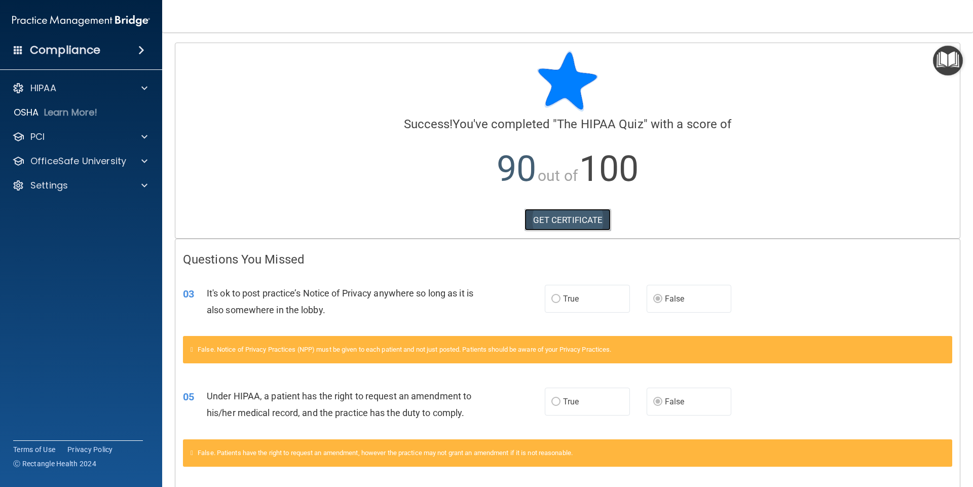
click at [567, 220] on link "GET CERTIFICATE" at bounding box center [567, 220] width 87 height 22
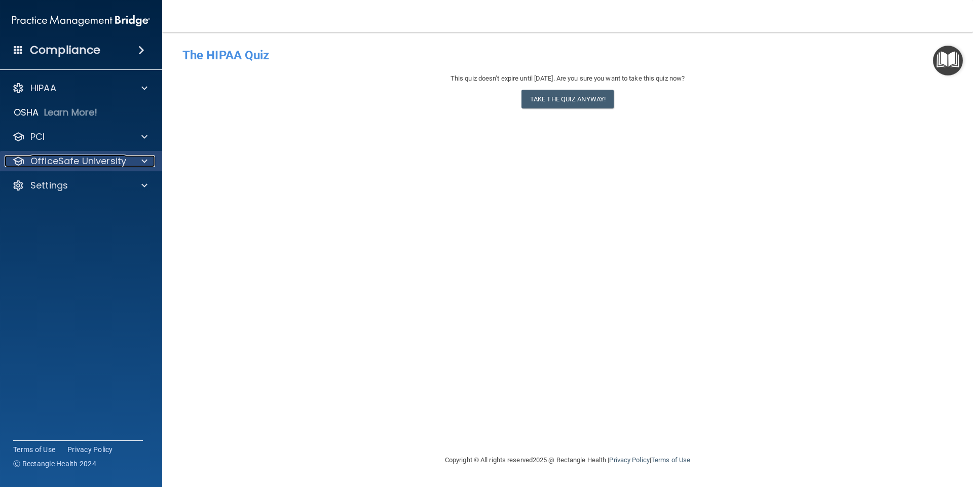
click at [142, 158] on span at bounding box center [144, 161] width 6 height 12
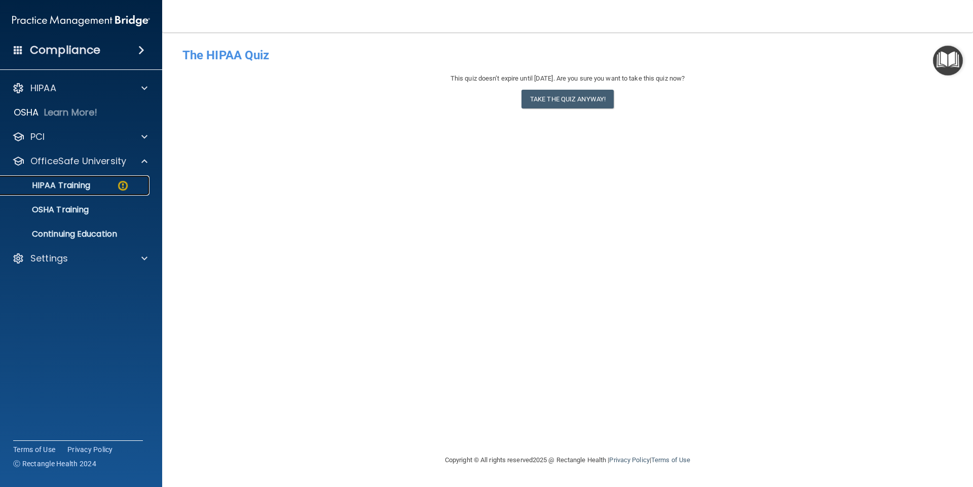
click at [83, 182] on p "HIPAA Training" at bounding box center [49, 185] width 84 height 10
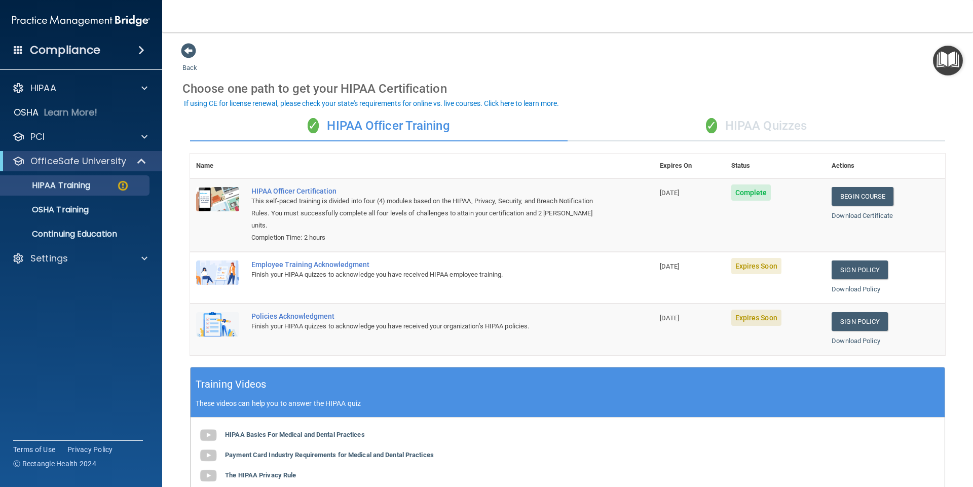
click at [737, 127] on div "✓ HIPAA Quizzes" at bounding box center [757, 126] width 378 height 30
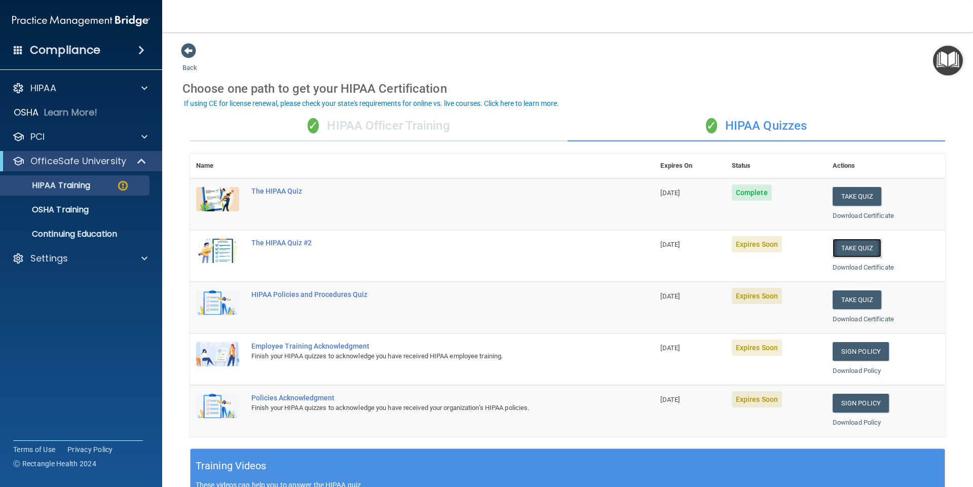
click at [847, 249] on button "Take Quiz" at bounding box center [857, 248] width 49 height 19
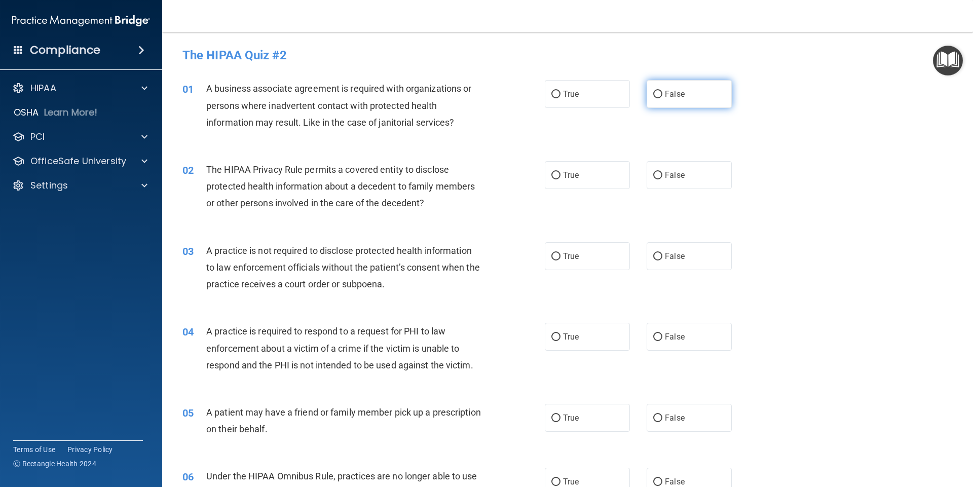
click at [684, 92] on label "False" at bounding box center [689, 94] width 85 height 28
click at [662, 92] on input "False" at bounding box center [657, 95] width 9 height 8
radio input "true"
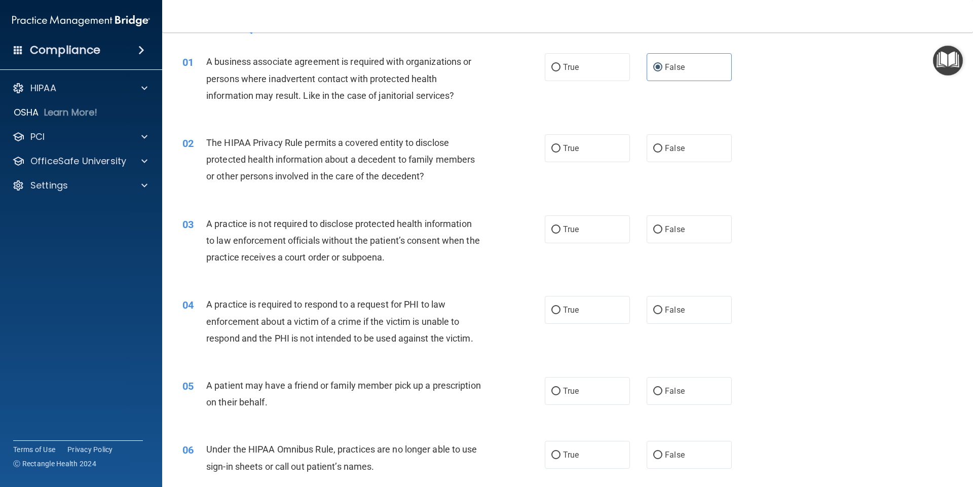
scroll to position [51, 0]
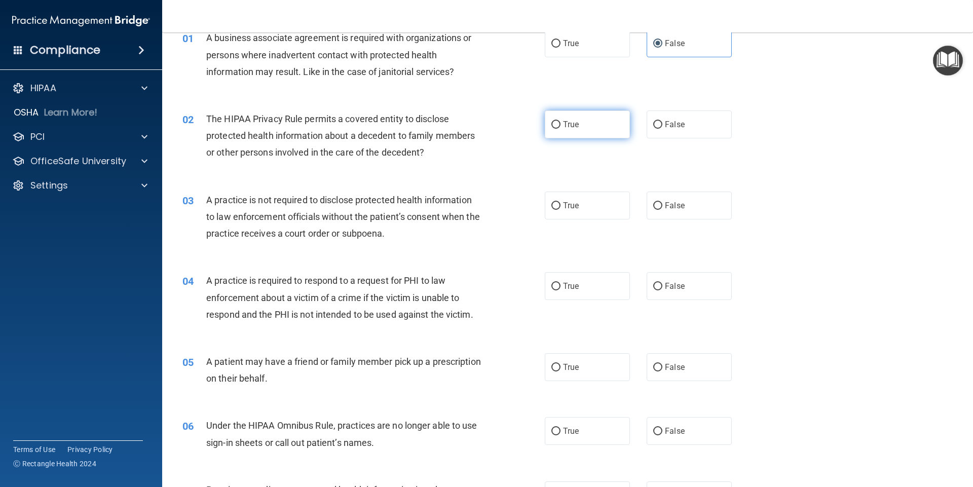
click at [585, 126] on label "True" at bounding box center [587, 124] width 85 height 28
click at [560, 126] on input "True" at bounding box center [555, 125] width 9 height 8
radio input "true"
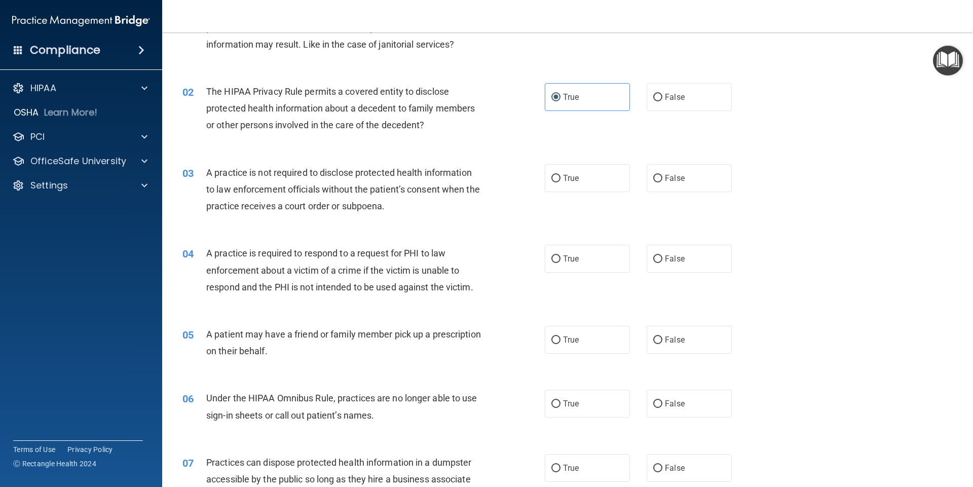
scroll to position [101, 0]
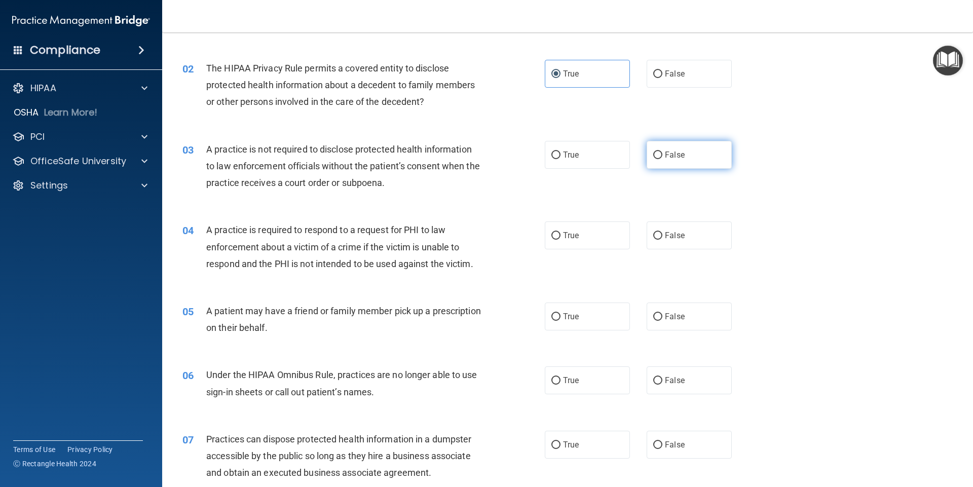
click at [679, 154] on span "False" at bounding box center [675, 155] width 20 height 10
click at [662, 154] on input "False" at bounding box center [657, 156] width 9 height 8
radio input "true"
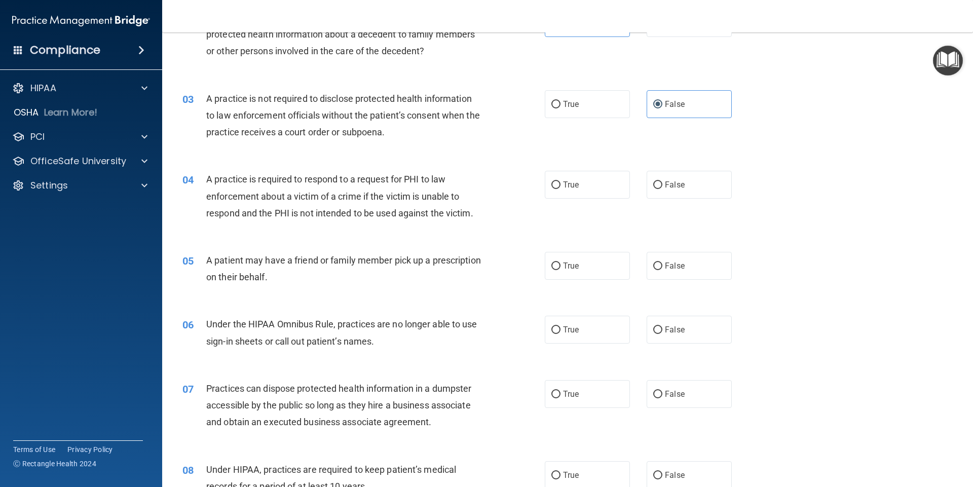
scroll to position [203, 0]
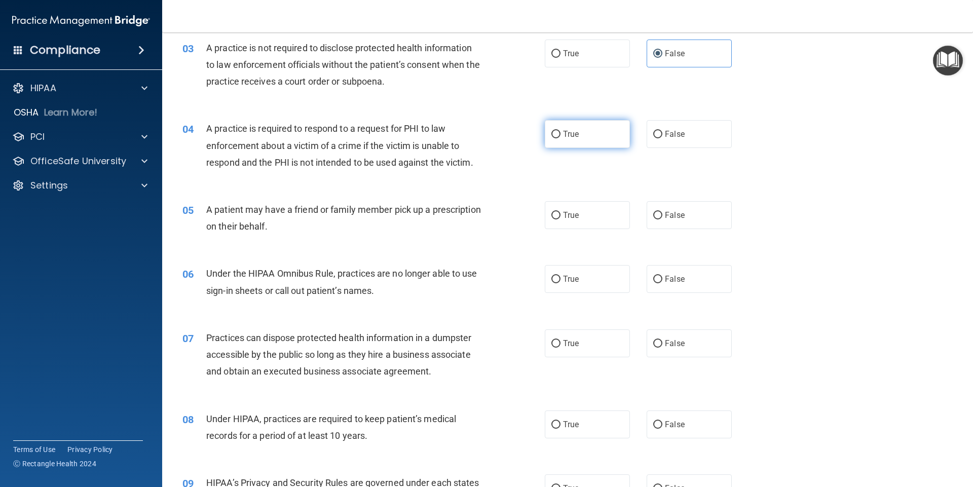
click at [590, 132] on label "True" at bounding box center [587, 134] width 85 height 28
click at [560, 132] on input "True" at bounding box center [555, 135] width 9 height 8
radio input "true"
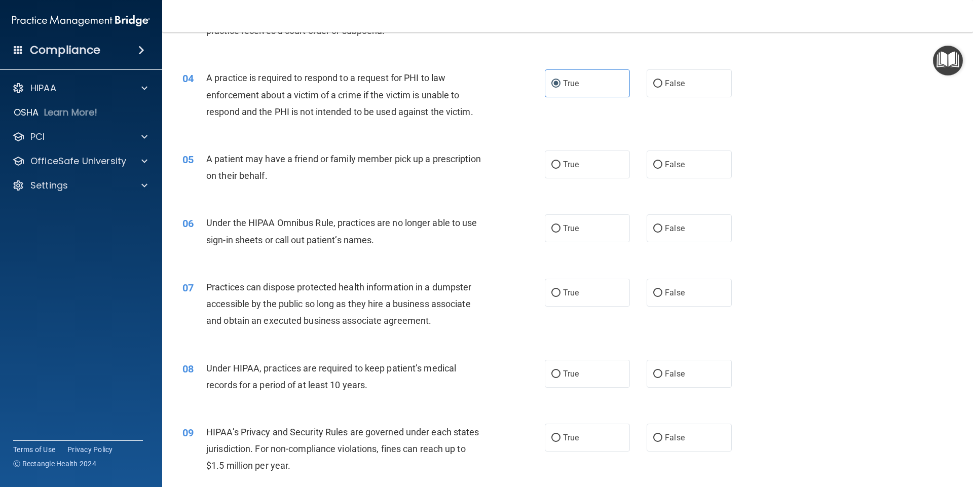
scroll to position [304, 0]
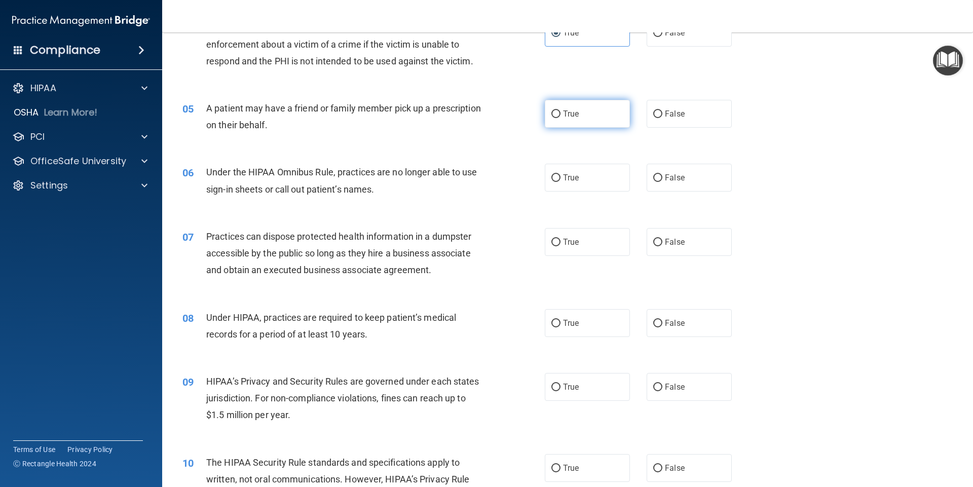
click at [582, 119] on label "True" at bounding box center [587, 114] width 85 height 28
click at [560, 118] on input "True" at bounding box center [555, 114] width 9 height 8
radio input "true"
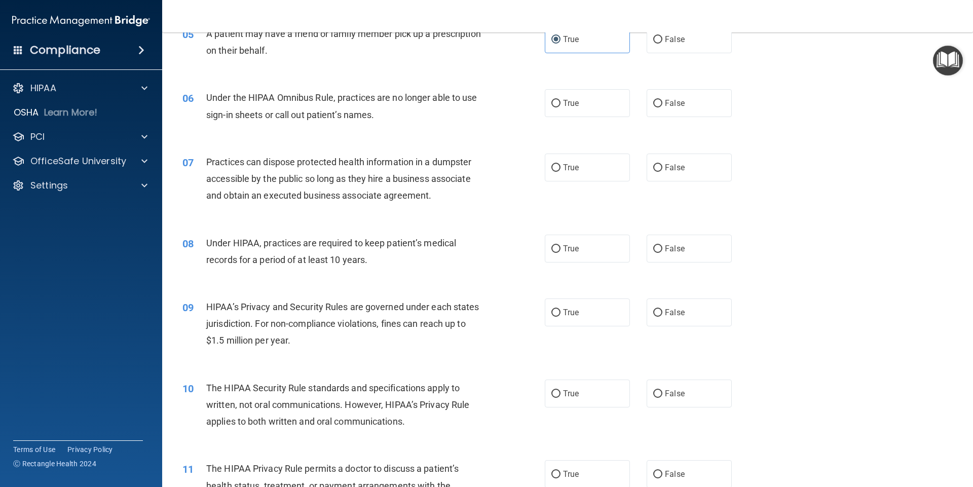
scroll to position [405, 0]
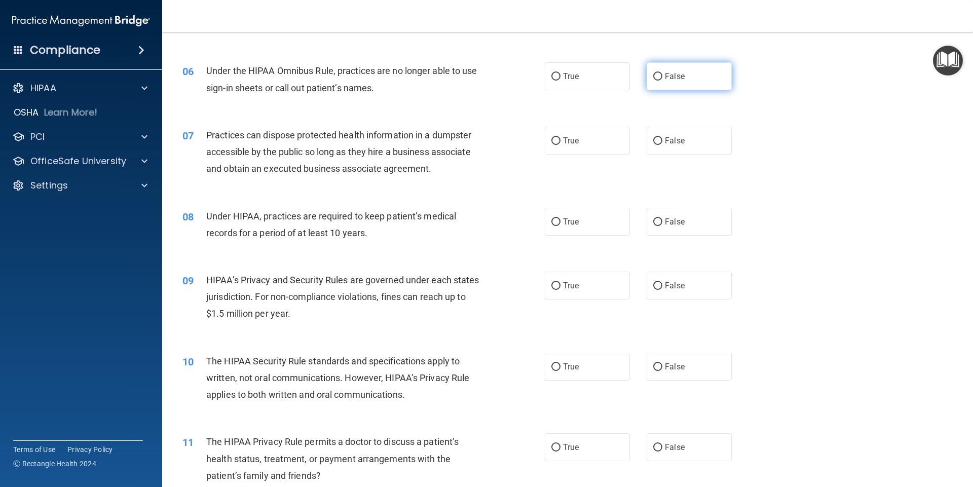
click at [682, 82] on label "False" at bounding box center [689, 76] width 85 height 28
click at [662, 81] on input "False" at bounding box center [657, 77] width 9 height 8
radio input "true"
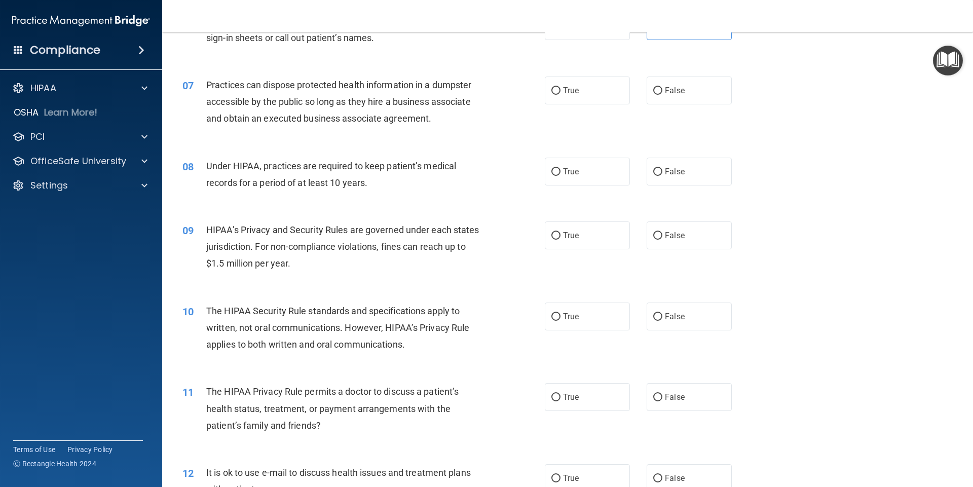
scroll to position [456, 0]
click at [667, 89] on span "False" at bounding box center [675, 90] width 20 height 10
click at [662, 89] on input "False" at bounding box center [657, 91] width 9 height 8
radio input "true"
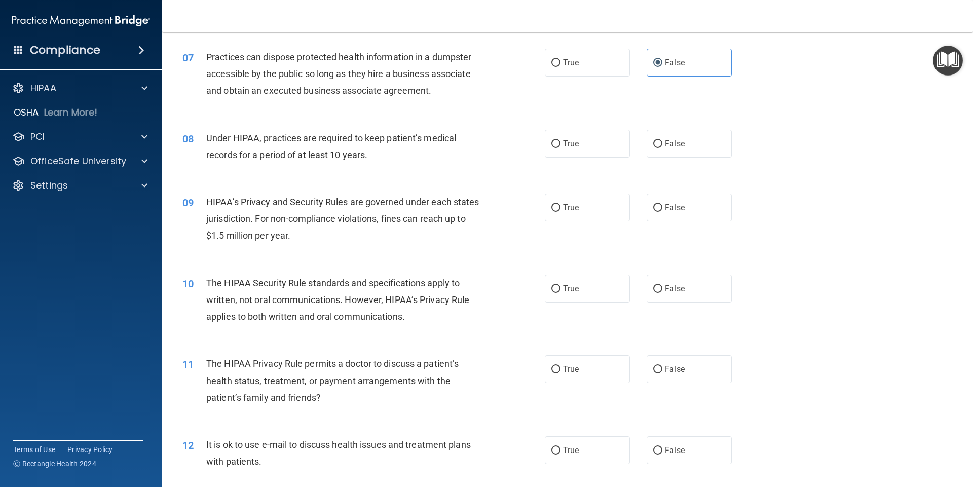
scroll to position [507, 0]
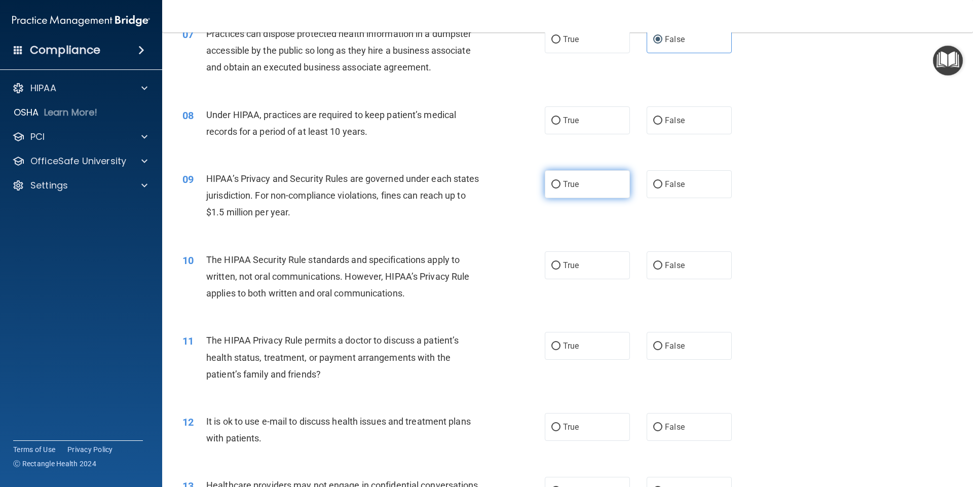
click at [581, 183] on label "True" at bounding box center [587, 184] width 85 height 28
click at [560, 183] on input "True" at bounding box center [555, 185] width 9 height 8
radio input "true"
click at [584, 121] on label "True" at bounding box center [587, 120] width 85 height 28
click at [560, 121] on input "True" at bounding box center [555, 121] width 9 height 8
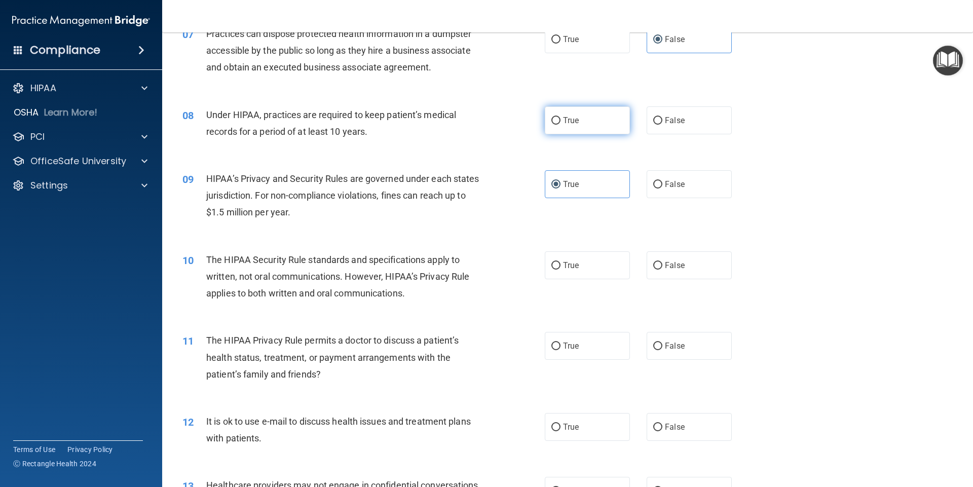
radio input "true"
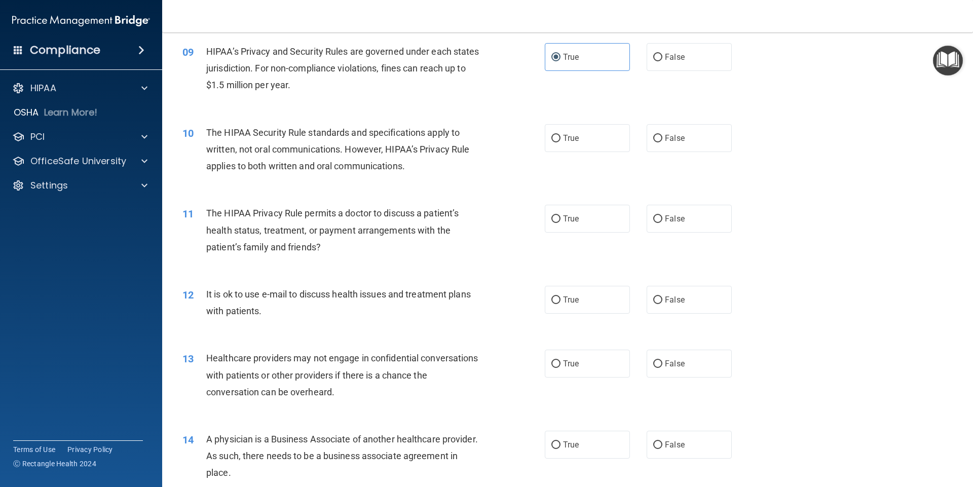
scroll to position [659, 0]
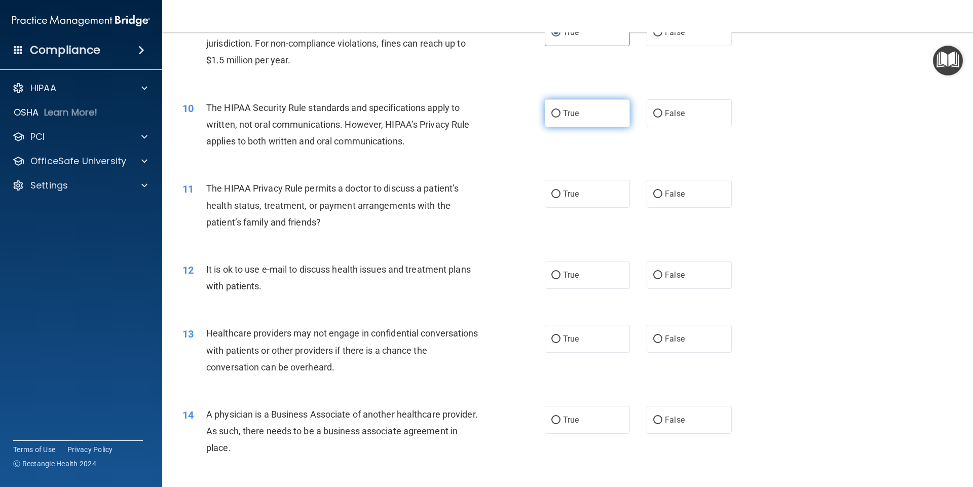
click at [593, 107] on label "True" at bounding box center [587, 113] width 85 height 28
click at [560, 110] on input "True" at bounding box center [555, 114] width 9 height 8
radio input "true"
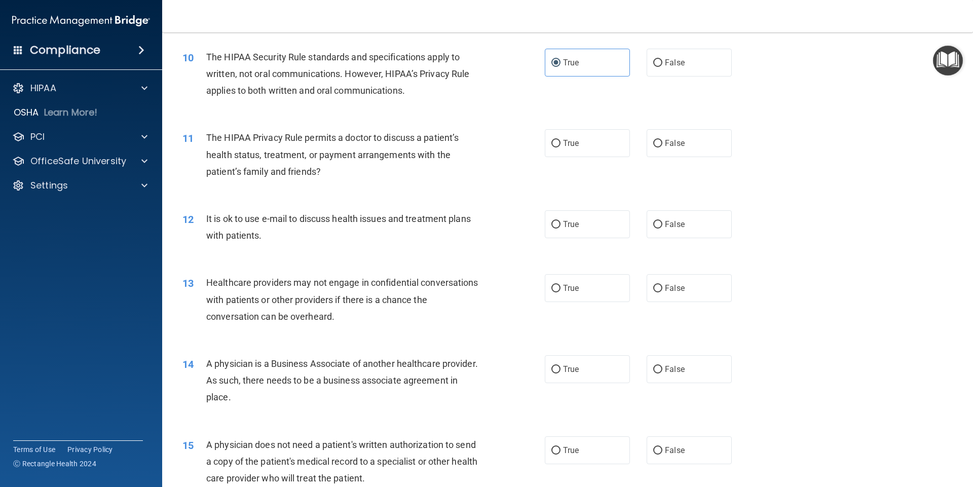
scroll to position [760, 0]
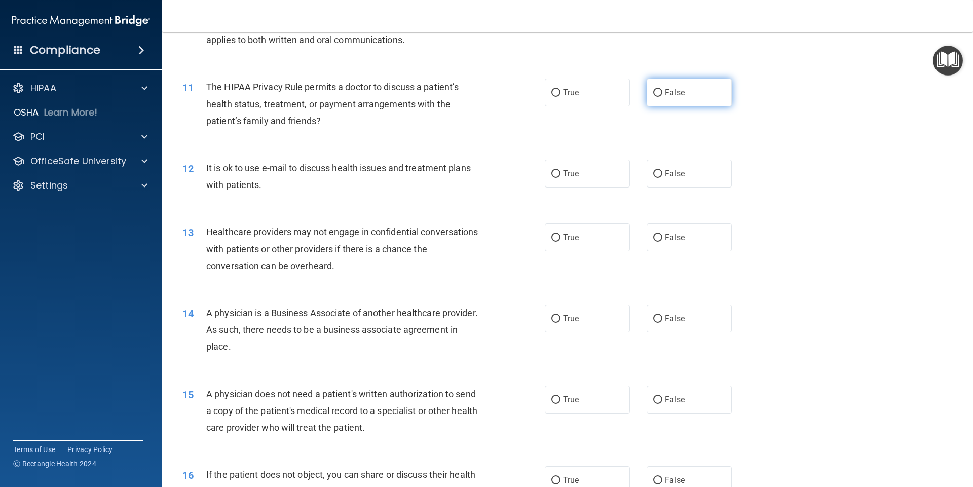
click at [684, 95] on label "False" at bounding box center [689, 93] width 85 height 28
click at [662, 95] on input "False" at bounding box center [657, 93] width 9 height 8
radio input "true"
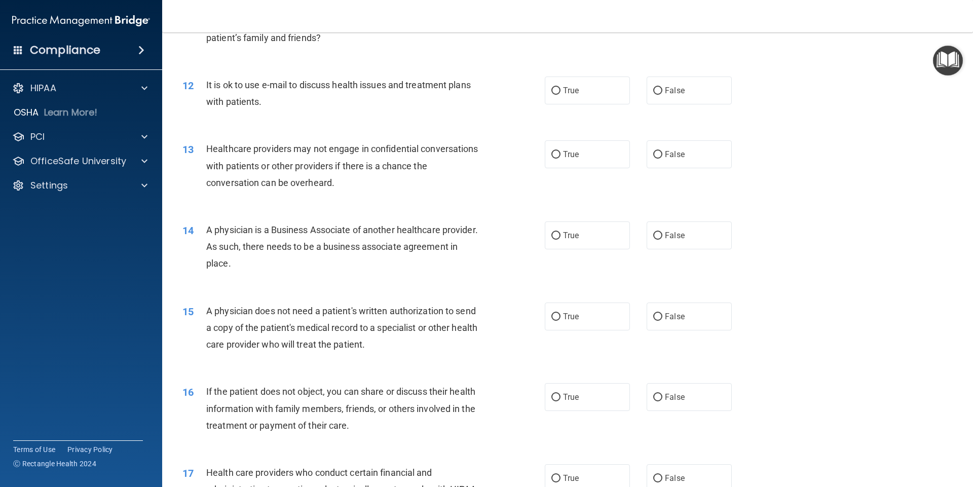
scroll to position [861, 0]
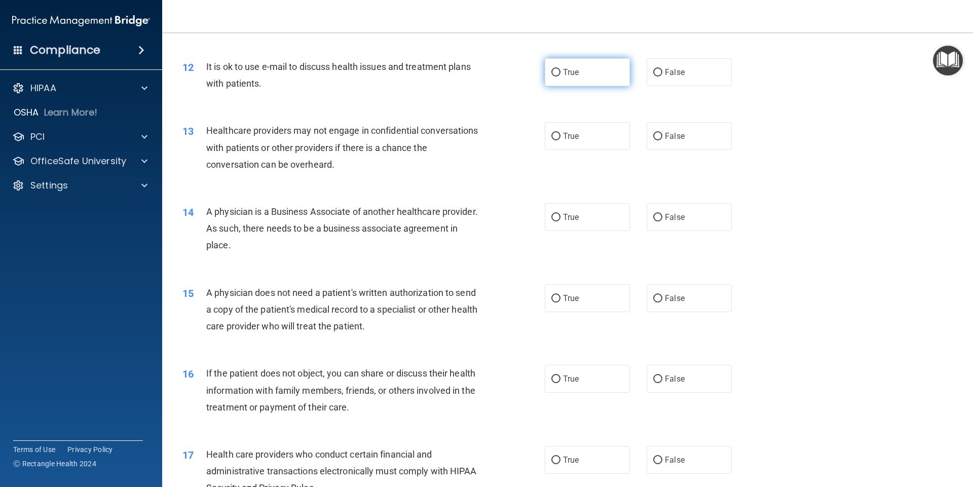
click at [579, 72] on label "True" at bounding box center [587, 72] width 85 height 28
click at [560, 72] on input "True" at bounding box center [555, 73] width 9 height 8
radio input "true"
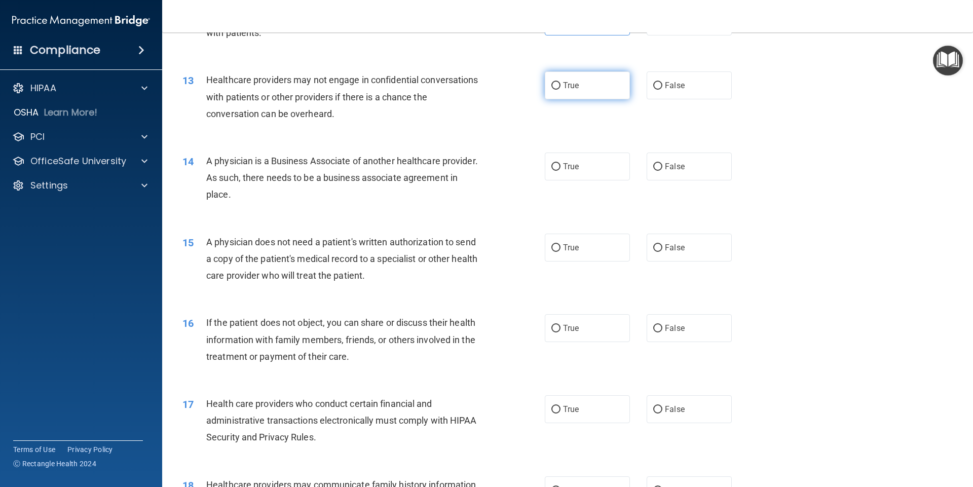
click at [572, 94] on label "True" at bounding box center [587, 85] width 85 height 28
click at [560, 90] on input "True" at bounding box center [555, 86] width 9 height 8
radio input "true"
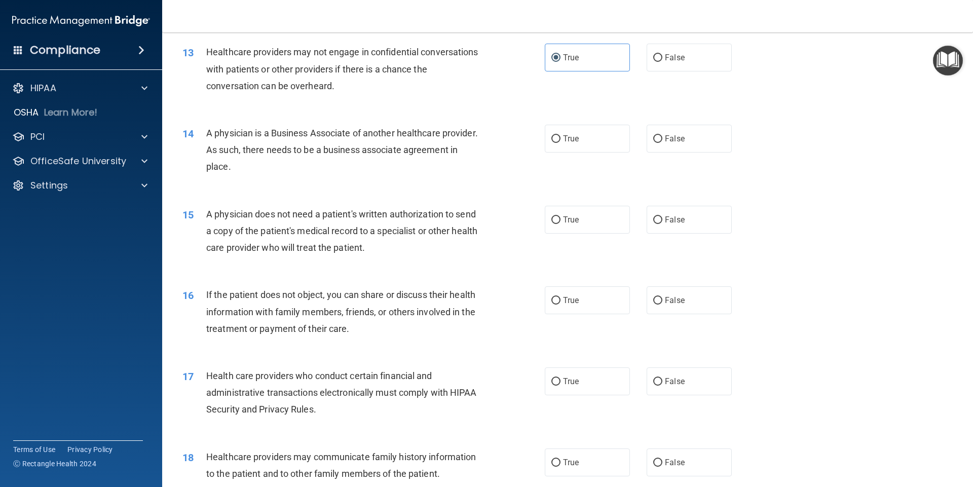
scroll to position [963, 0]
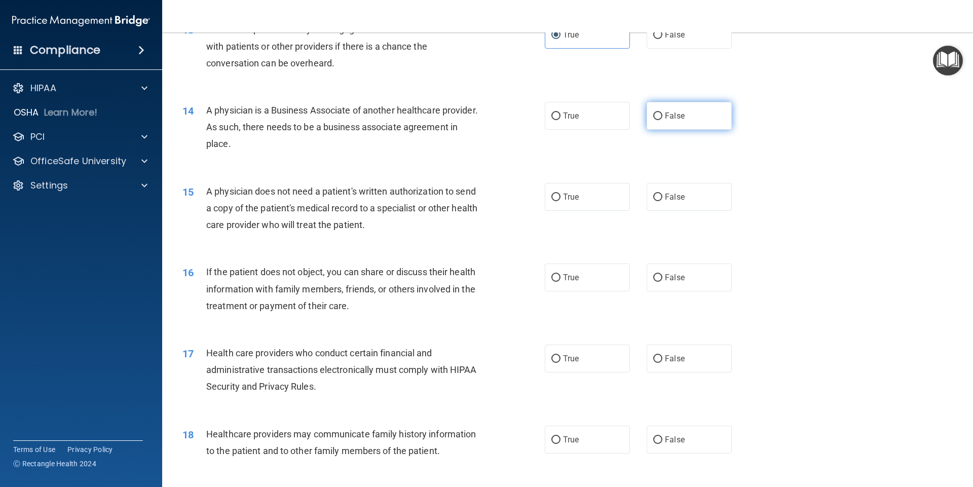
click at [657, 117] on input "False" at bounding box center [657, 116] width 9 height 8
radio input "true"
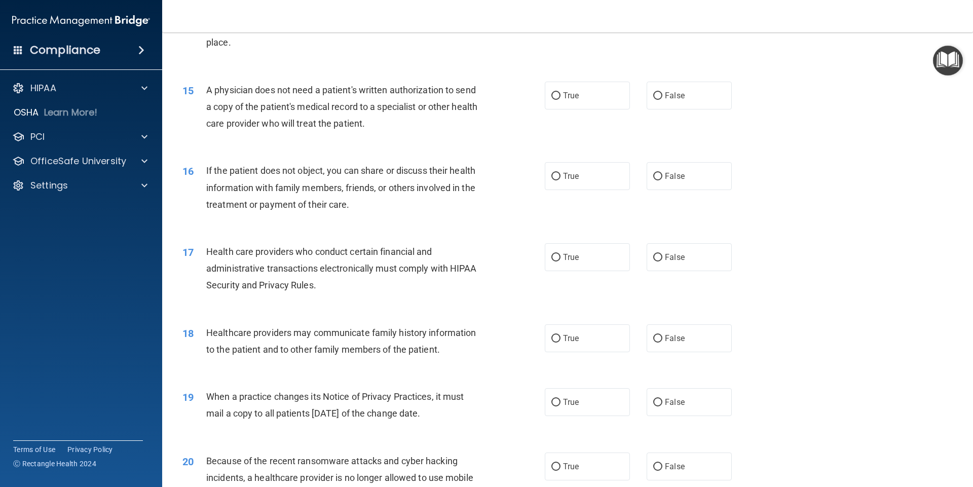
scroll to position [1013, 0]
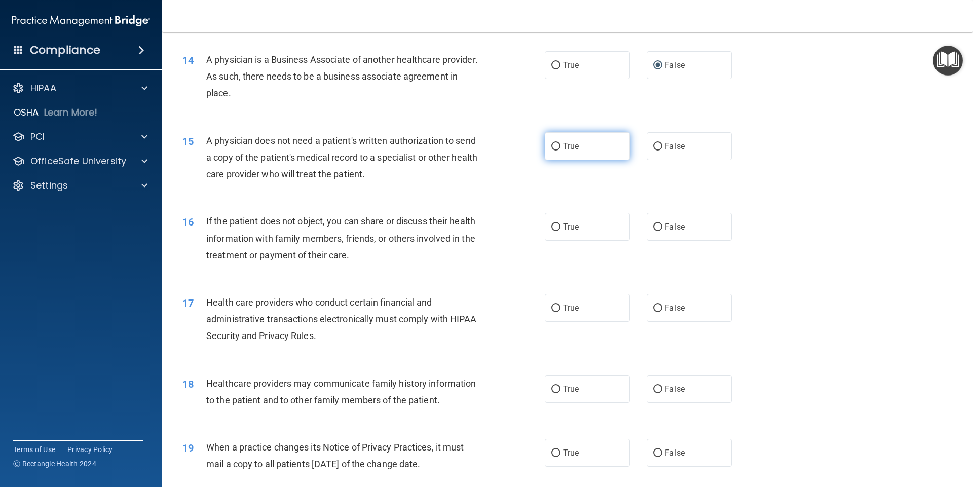
click at [569, 149] on span "True" at bounding box center [571, 146] width 16 height 10
click at [560, 149] on input "True" at bounding box center [555, 147] width 9 height 8
radio input "true"
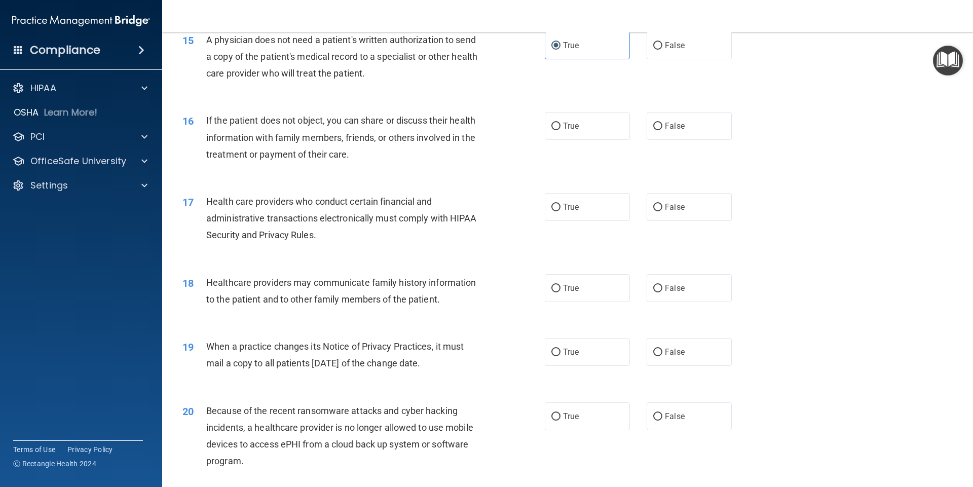
scroll to position [1115, 0]
click at [563, 124] on span "True" at bounding box center [571, 126] width 16 height 10
click at [560, 124] on input "True" at bounding box center [555, 126] width 9 height 8
radio input "true"
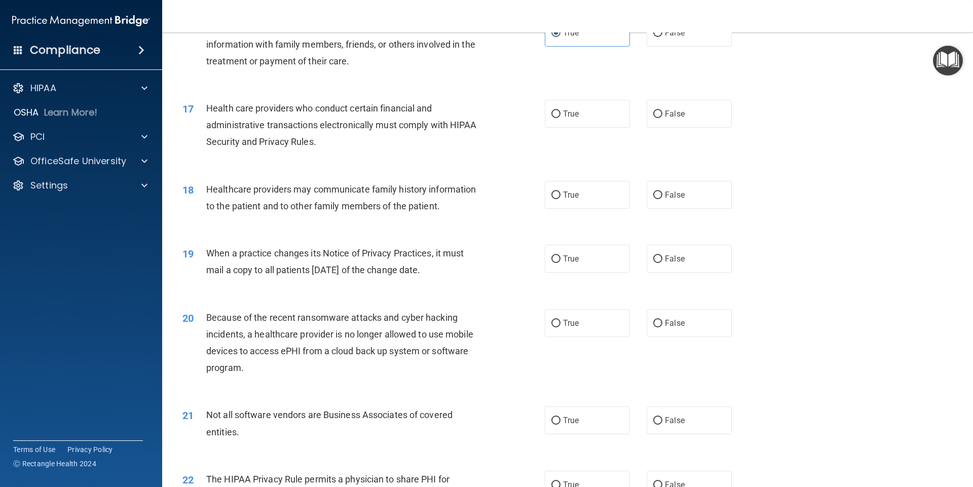
scroll to position [1216, 0]
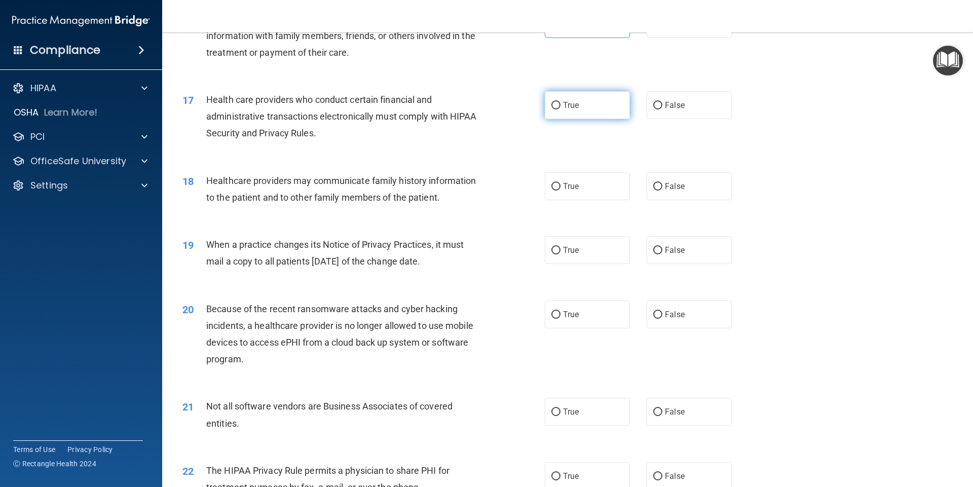
click at [571, 105] on span "True" at bounding box center [571, 105] width 16 height 10
click at [560, 105] on input "True" at bounding box center [555, 106] width 9 height 8
radio input "true"
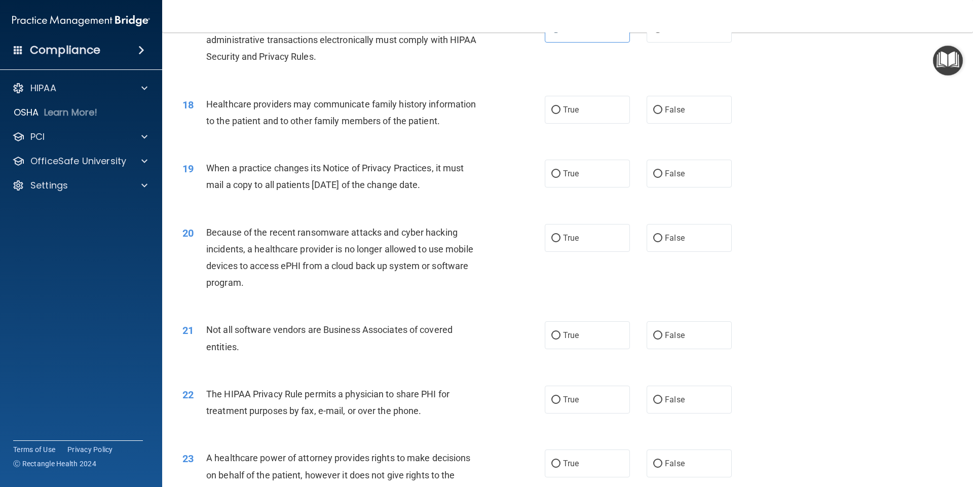
scroll to position [1318, 0]
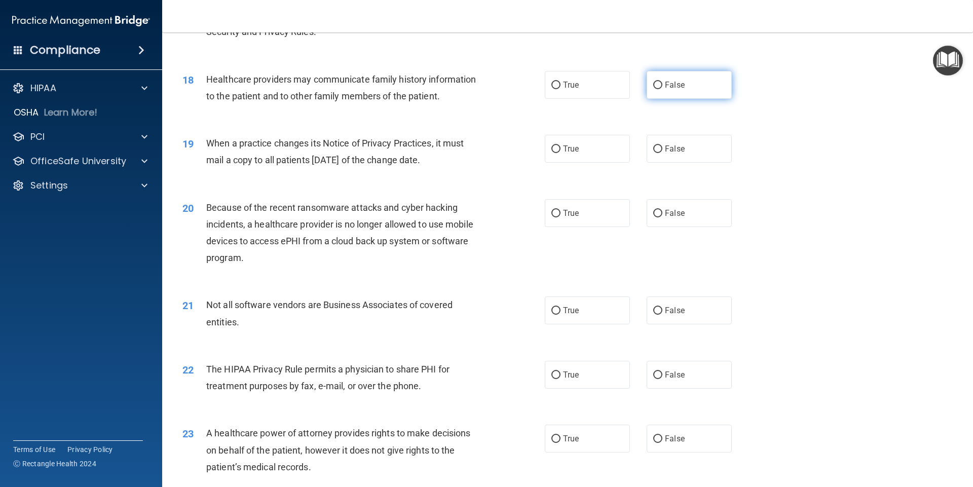
click at [665, 88] on span "False" at bounding box center [675, 85] width 20 height 10
click at [662, 88] on input "False" at bounding box center [657, 86] width 9 height 8
radio input "true"
click at [579, 144] on label "True" at bounding box center [587, 149] width 85 height 28
click at [560, 145] on input "True" at bounding box center [555, 149] width 9 height 8
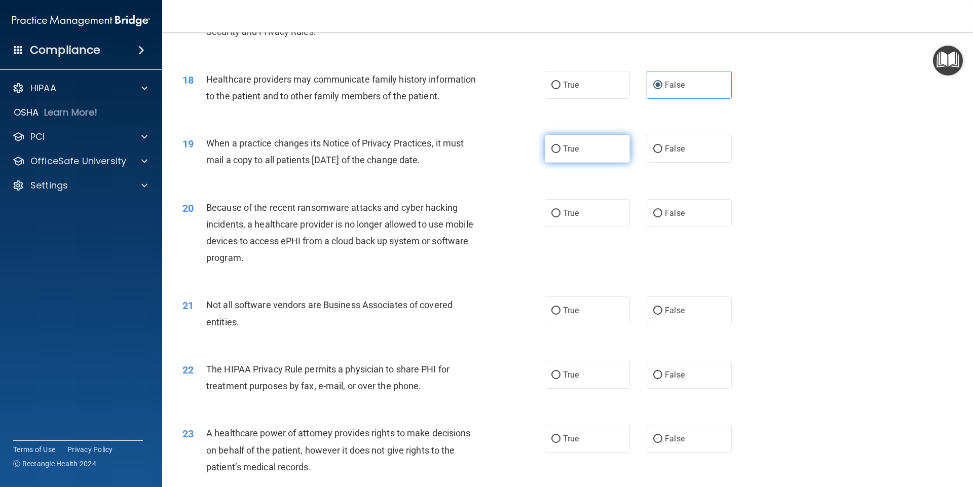
radio input "true"
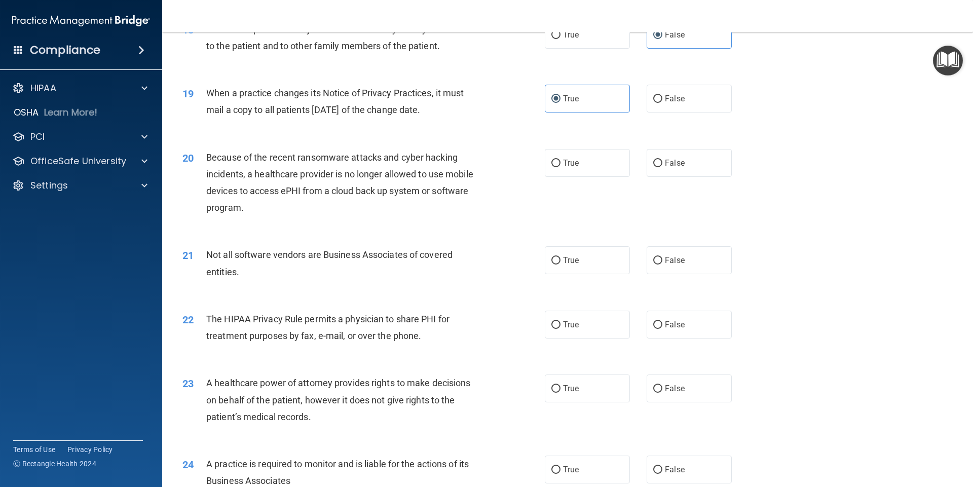
scroll to position [1419, 0]
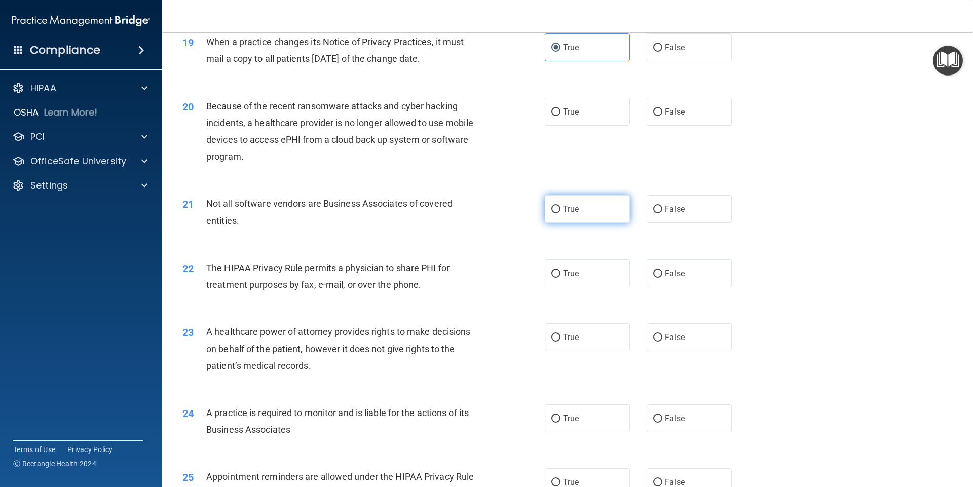
click at [580, 208] on label "True" at bounding box center [587, 209] width 85 height 28
click at [560, 208] on input "True" at bounding box center [555, 210] width 9 height 8
radio input "true"
click at [670, 207] on span "False" at bounding box center [675, 209] width 20 height 10
click at [662, 207] on input "False" at bounding box center [657, 210] width 9 height 8
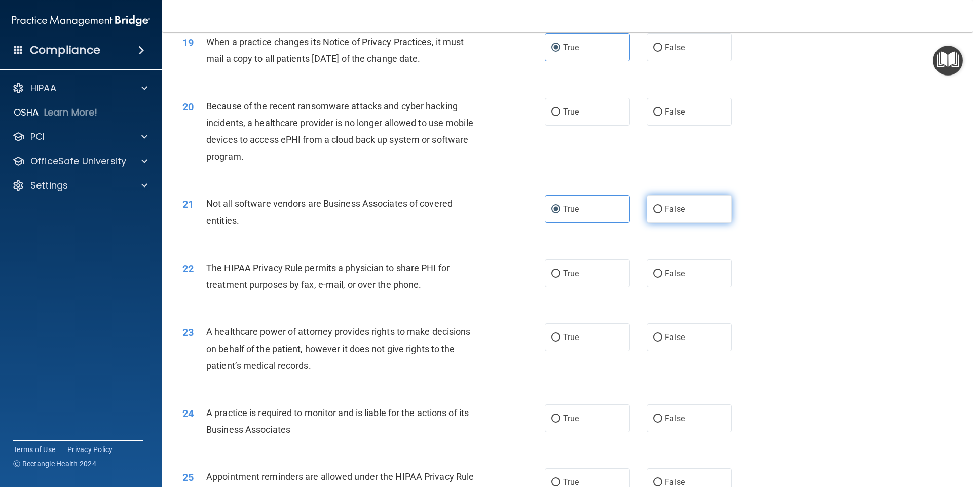
radio input "true"
radio input "false"
click at [668, 118] on label "False" at bounding box center [689, 112] width 85 height 28
click at [662, 116] on input "False" at bounding box center [657, 112] width 9 height 8
radio input "true"
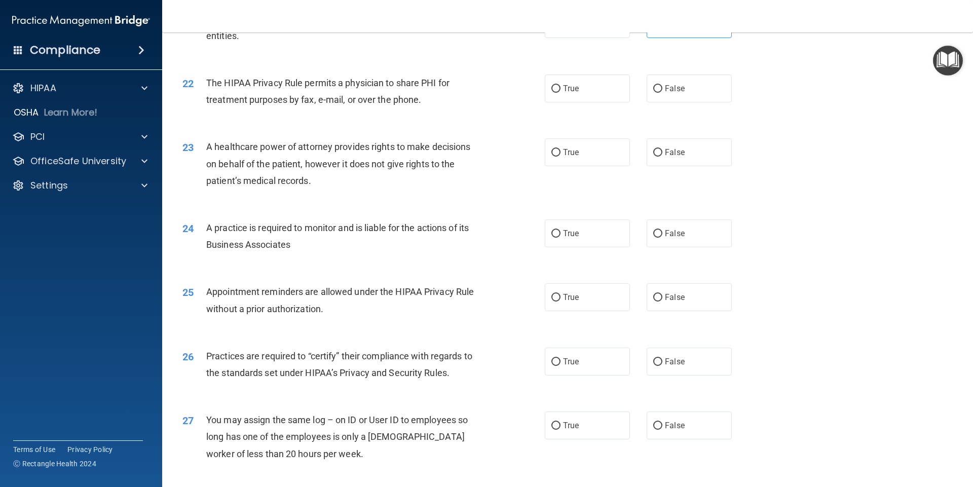
scroll to position [1622, 0]
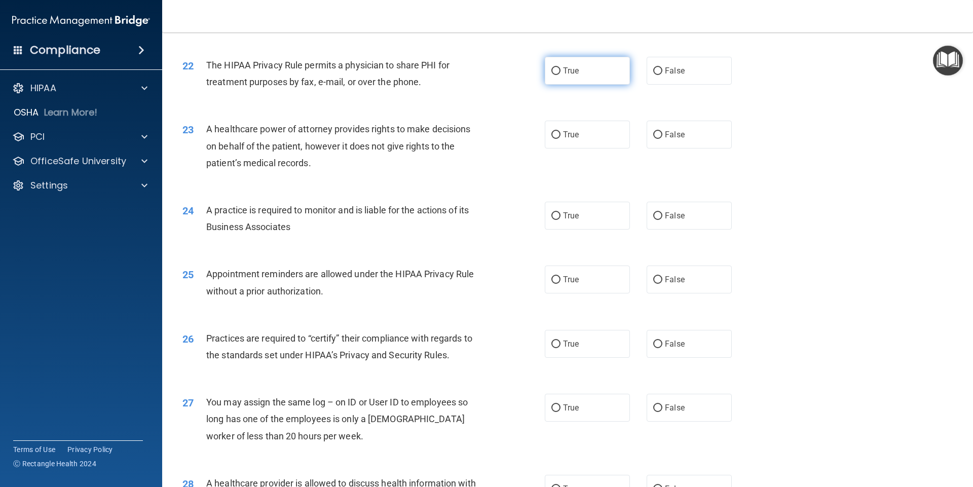
click at [592, 75] on label "True" at bounding box center [587, 71] width 85 height 28
click at [560, 75] on input "True" at bounding box center [555, 71] width 9 height 8
radio input "true"
click at [673, 137] on span "False" at bounding box center [675, 135] width 20 height 10
click at [662, 137] on input "False" at bounding box center [657, 135] width 9 height 8
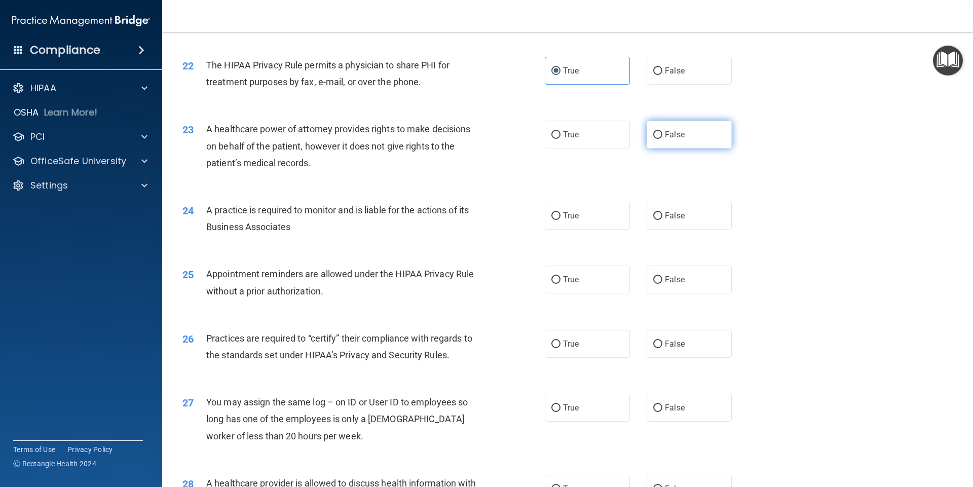
radio input "true"
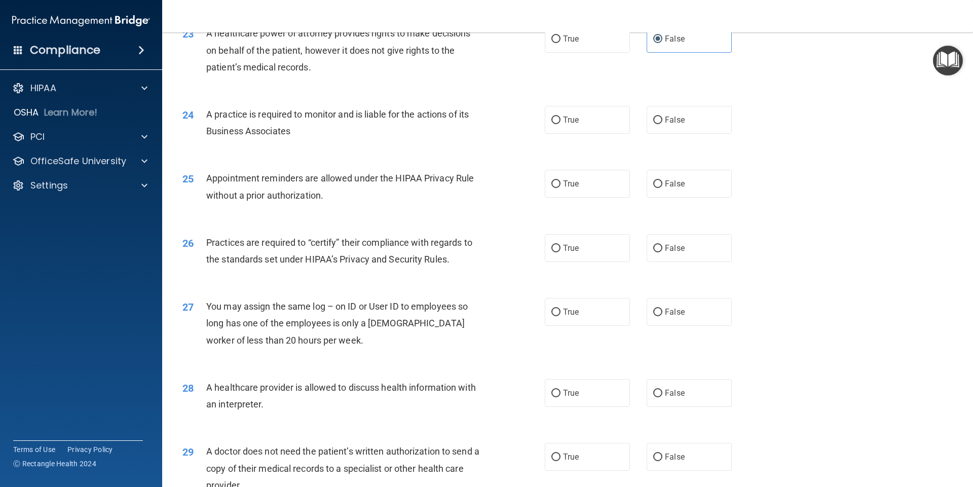
scroll to position [1723, 0]
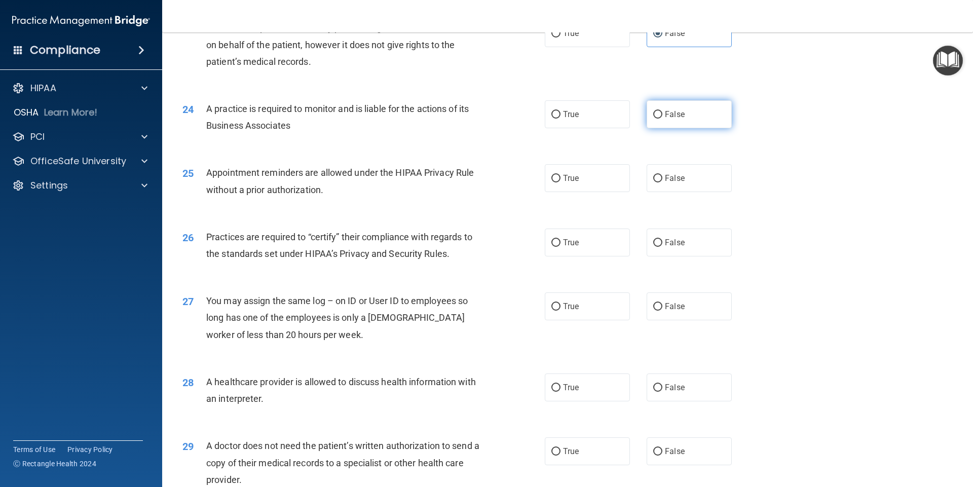
click at [679, 122] on label "False" at bounding box center [689, 114] width 85 height 28
click at [662, 119] on input "False" at bounding box center [657, 115] width 9 height 8
radio input "true"
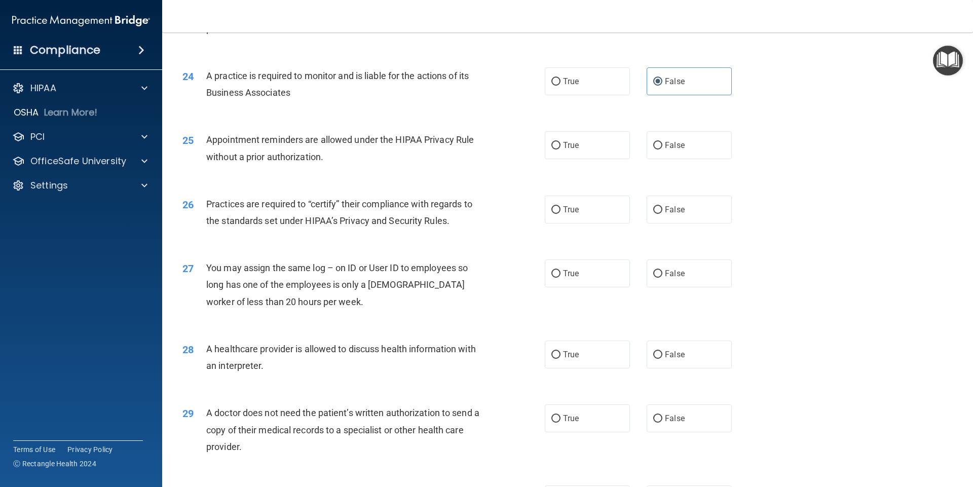
scroll to position [1774, 0]
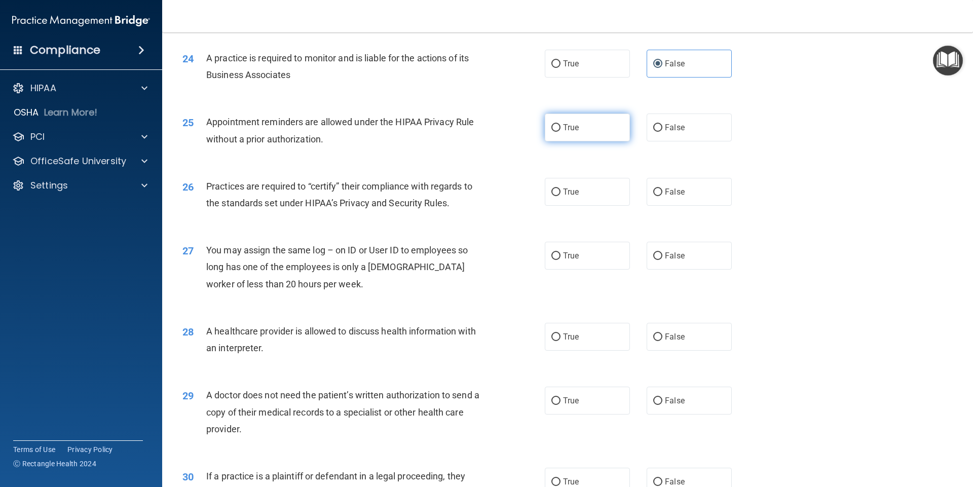
click at [590, 132] on label "True" at bounding box center [587, 128] width 85 height 28
click at [560, 132] on input "True" at bounding box center [555, 128] width 9 height 8
radio input "true"
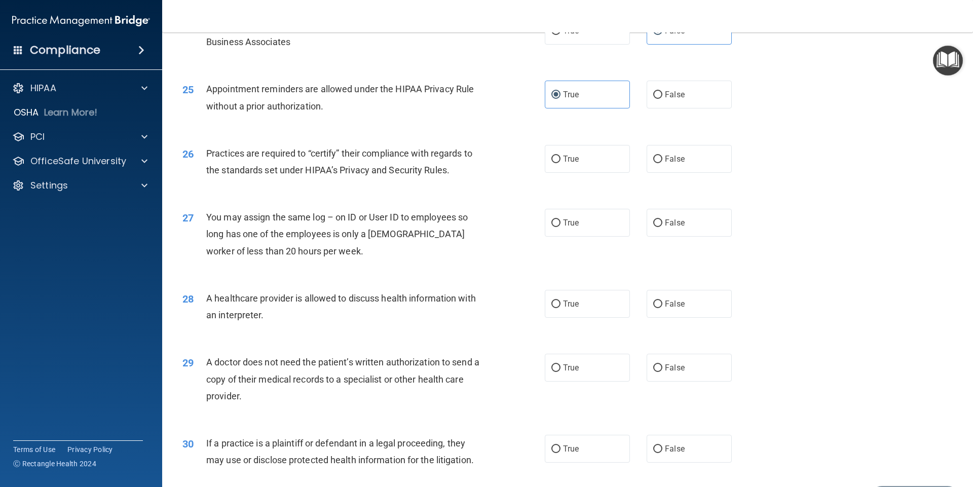
scroll to position [1824, 0]
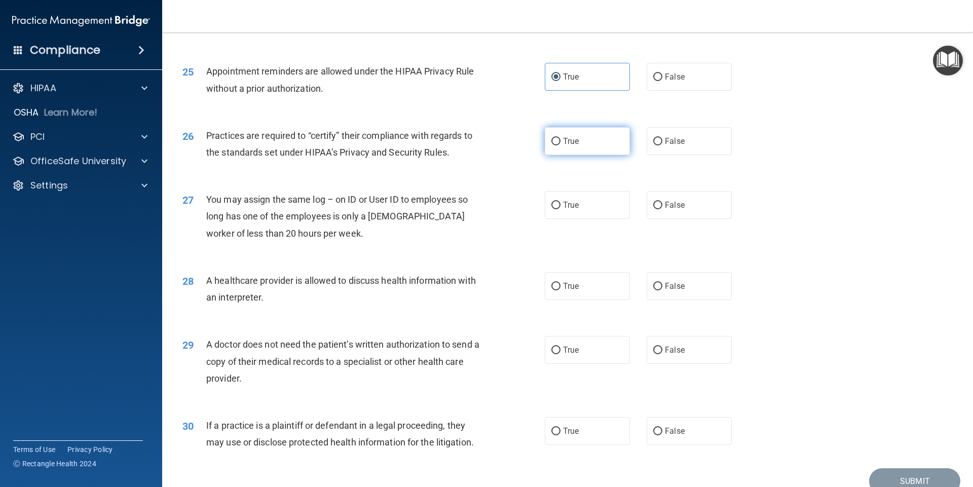
click at [579, 140] on label "True" at bounding box center [587, 141] width 85 height 28
click at [560, 140] on input "True" at bounding box center [555, 142] width 9 height 8
radio input "true"
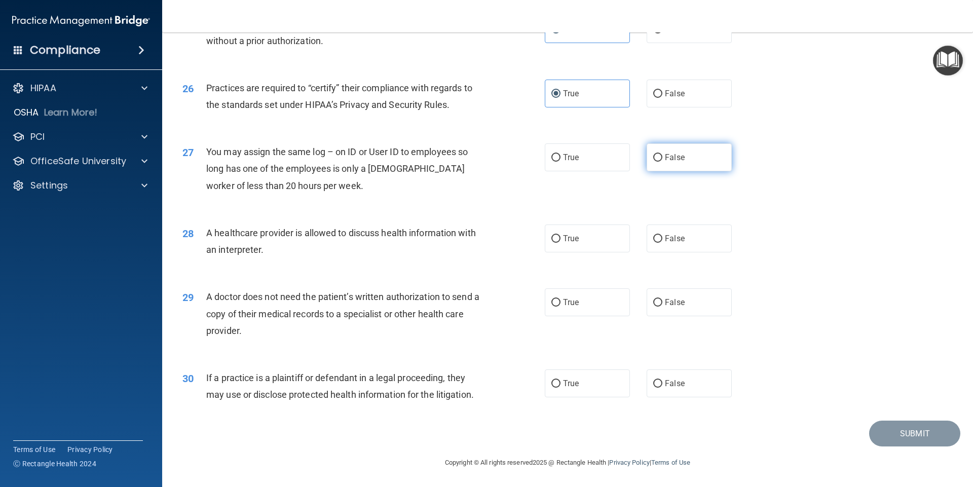
click at [681, 162] on label "False" at bounding box center [689, 157] width 85 height 28
click at [662, 162] on input "False" at bounding box center [657, 158] width 9 height 8
radio input "true"
click at [593, 235] on label "True" at bounding box center [587, 238] width 85 height 28
click at [560, 235] on input "True" at bounding box center [555, 239] width 9 height 8
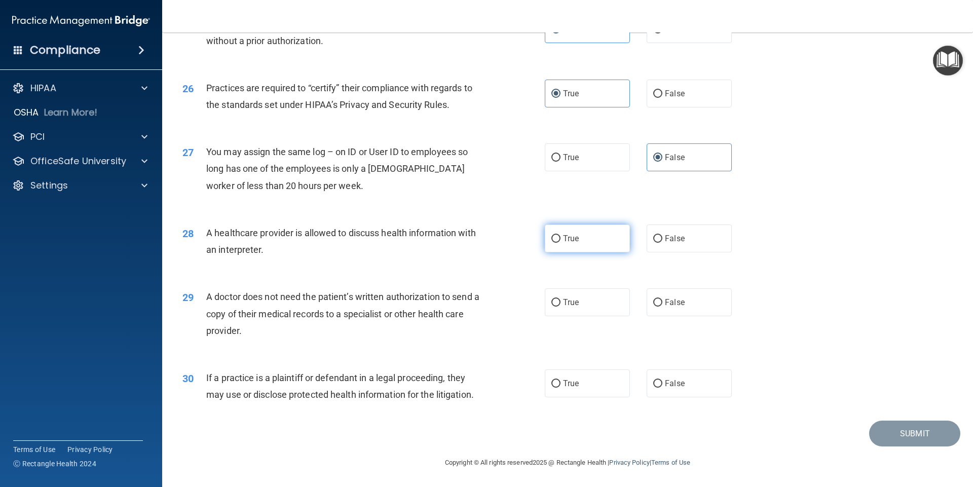
radio input "true"
click at [572, 303] on span "True" at bounding box center [571, 302] width 16 height 10
click at [560, 303] on input "True" at bounding box center [555, 303] width 9 height 8
radio input "true"
click at [575, 386] on span "True" at bounding box center [571, 384] width 16 height 10
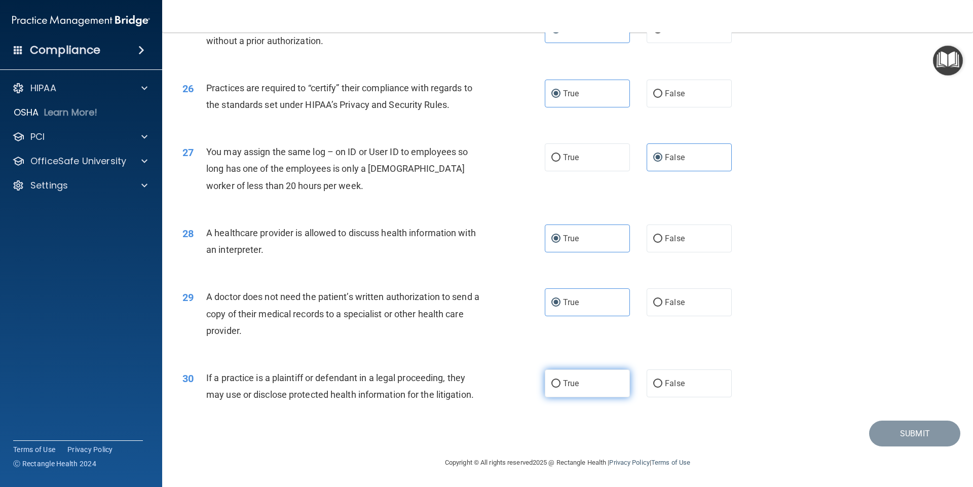
click at [560, 386] on input "True" at bounding box center [555, 384] width 9 height 8
radio input "true"
click at [910, 430] on button "Submit" at bounding box center [914, 434] width 91 height 26
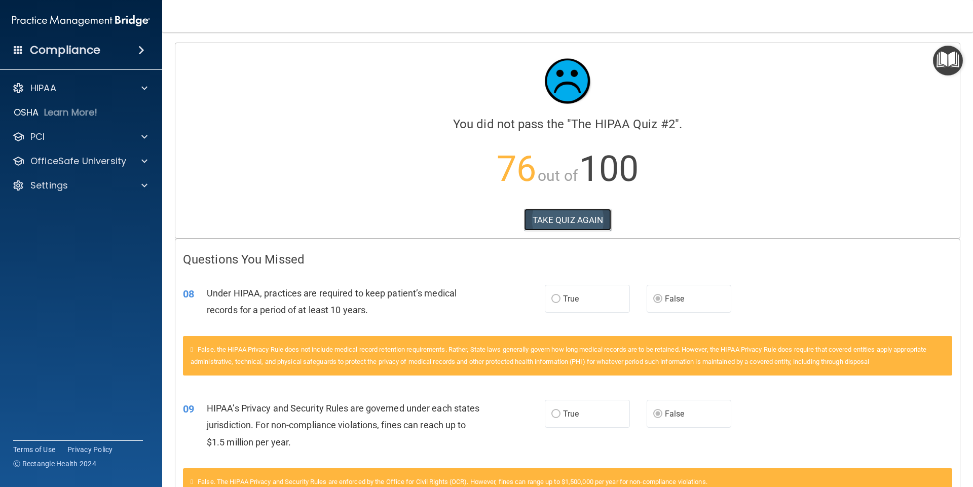
click at [582, 218] on button "TAKE QUIZ AGAIN" at bounding box center [568, 220] width 88 height 22
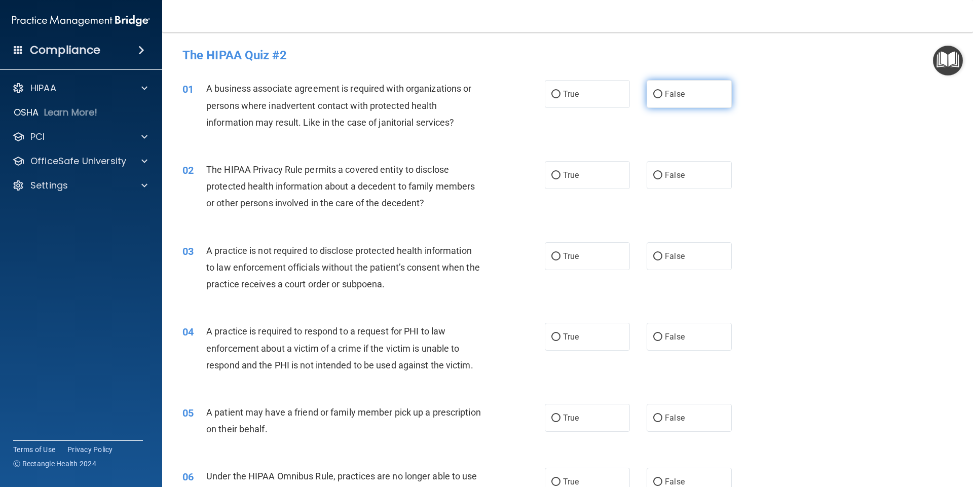
click at [653, 93] on input "False" at bounding box center [657, 95] width 9 height 8
radio input "true"
click at [582, 171] on label "True" at bounding box center [587, 175] width 85 height 28
click at [560, 172] on input "True" at bounding box center [555, 176] width 9 height 8
radio input "true"
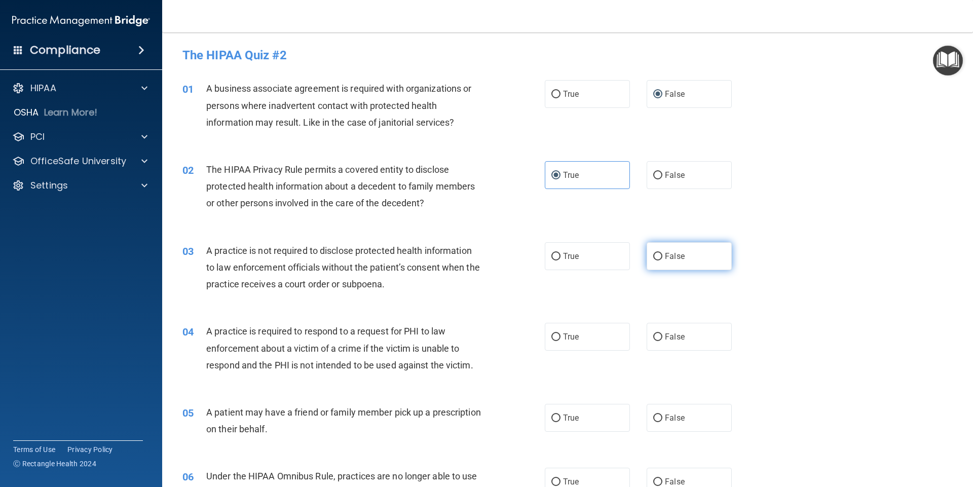
click at [665, 260] on span "False" at bounding box center [675, 256] width 20 height 10
click at [662, 260] on input "False" at bounding box center [657, 257] width 9 height 8
radio input "true"
click at [582, 344] on label "True" at bounding box center [587, 337] width 85 height 28
click at [560, 341] on input "True" at bounding box center [555, 337] width 9 height 8
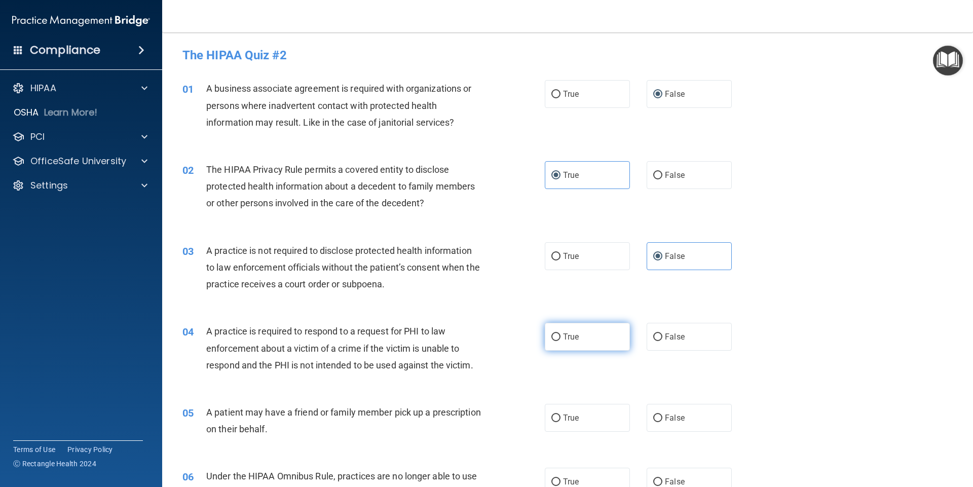
radio input "true"
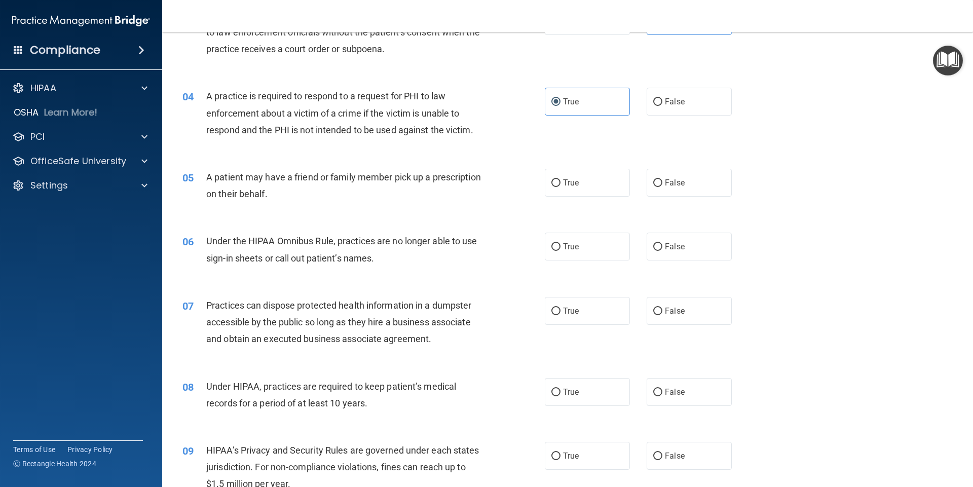
scroll to position [253, 0]
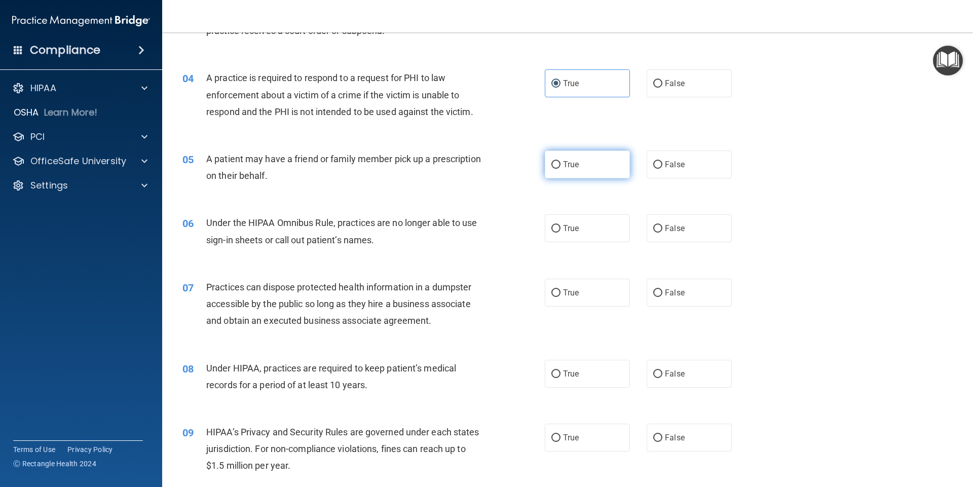
click at [595, 163] on label "True" at bounding box center [587, 165] width 85 height 28
click at [560, 163] on input "True" at bounding box center [555, 165] width 9 height 8
radio input "true"
click at [676, 234] on label "False" at bounding box center [689, 228] width 85 height 28
click at [662, 233] on input "False" at bounding box center [657, 229] width 9 height 8
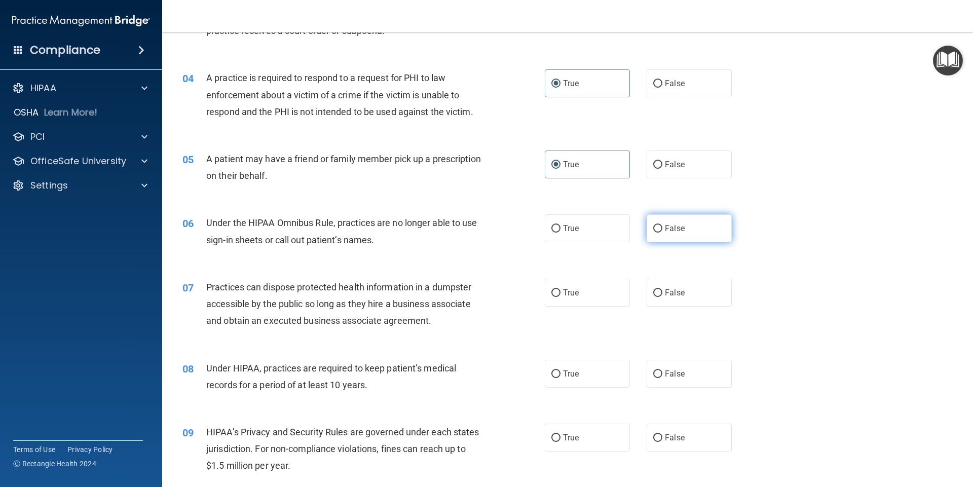
radio input "true"
click at [677, 283] on label "False" at bounding box center [689, 293] width 85 height 28
click at [662, 289] on input "False" at bounding box center [657, 293] width 9 height 8
radio input "true"
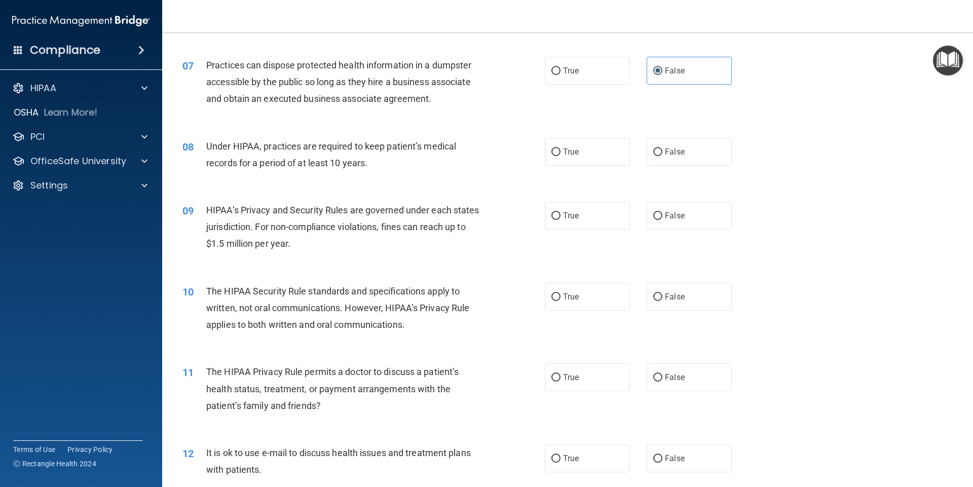
scroll to position [507, 0]
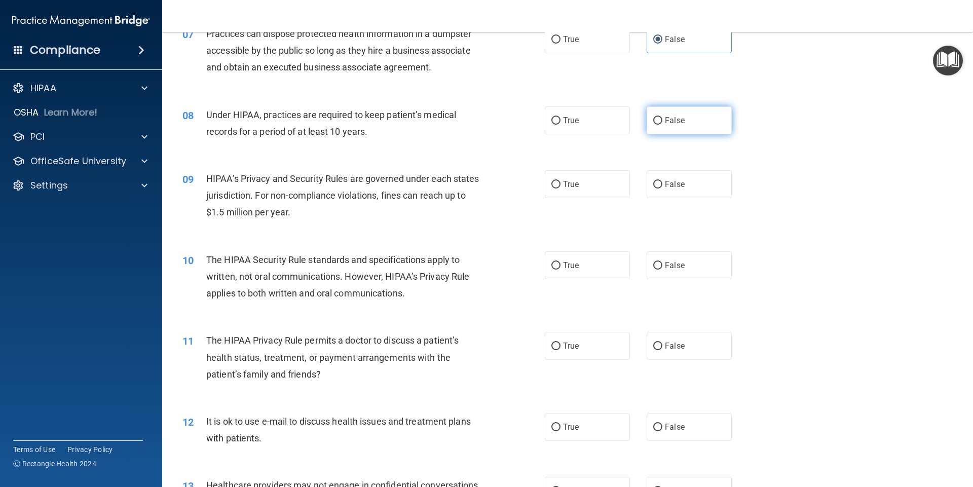
click at [684, 124] on label "False" at bounding box center [689, 120] width 85 height 28
click at [662, 124] on input "False" at bounding box center [657, 121] width 9 height 8
radio input "true"
click at [669, 179] on label "False" at bounding box center [689, 184] width 85 height 28
click at [662, 181] on input "False" at bounding box center [657, 185] width 9 height 8
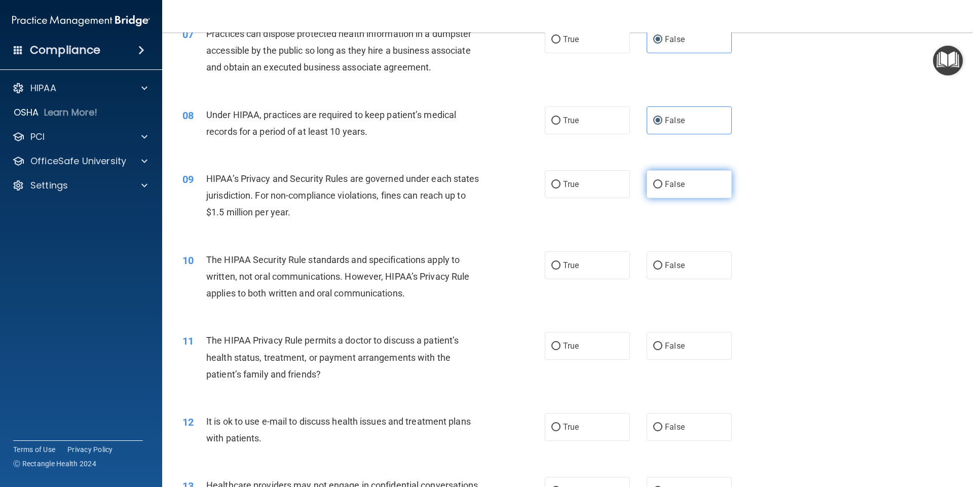
radio input "true"
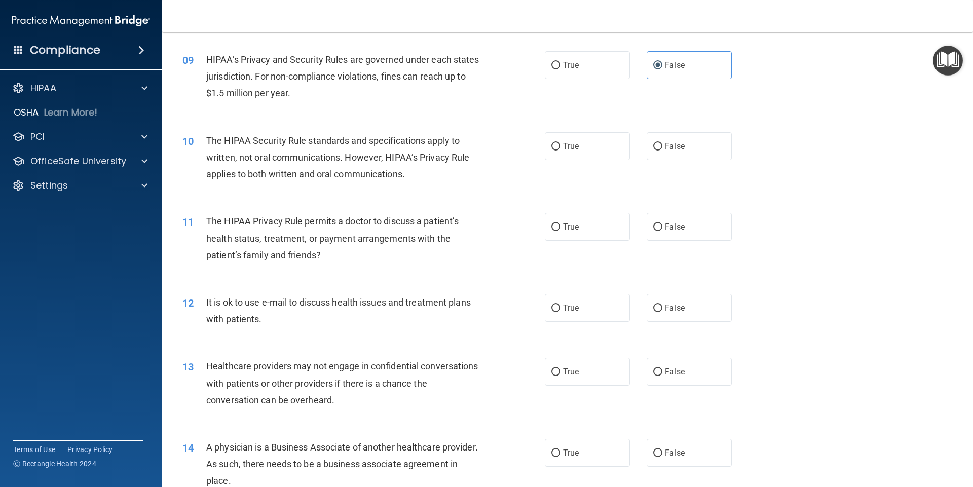
scroll to position [608, 0]
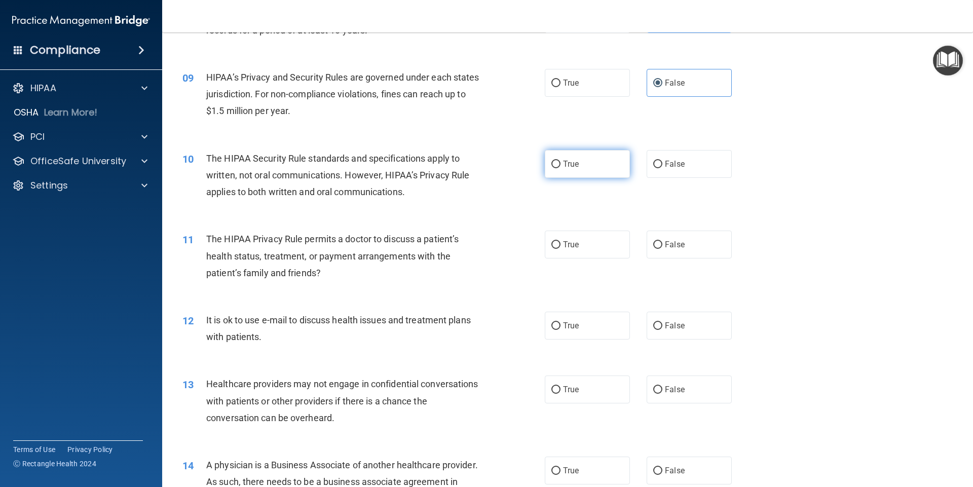
click at [603, 169] on label "True" at bounding box center [587, 164] width 85 height 28
click at [560, 168] on input "True" at bounding box center [555, 165] width 9 height 8
radio input "true"
click at [597, 238] on label "True" at bounding box center [587, 245] width 85 height 28
click at [560, 241] on input "True" at bounding box center [555, 245] width 9 height 8
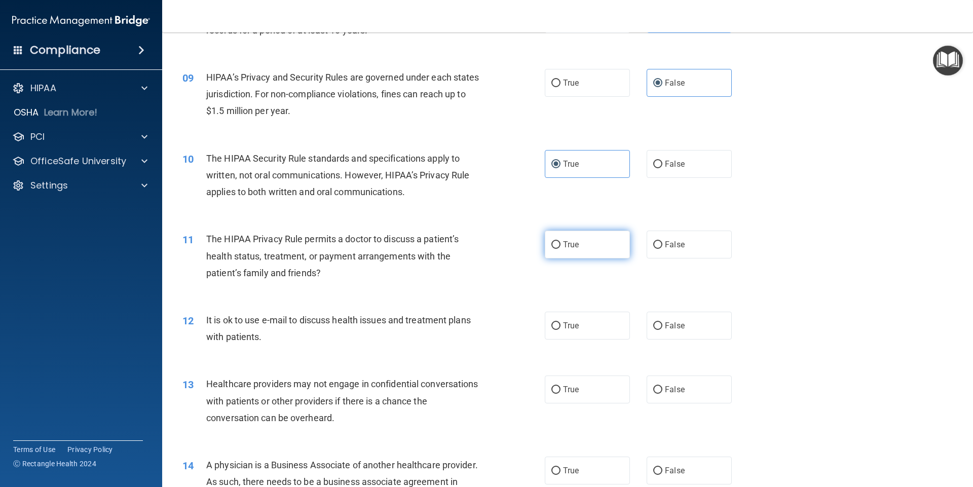
radio input "true"
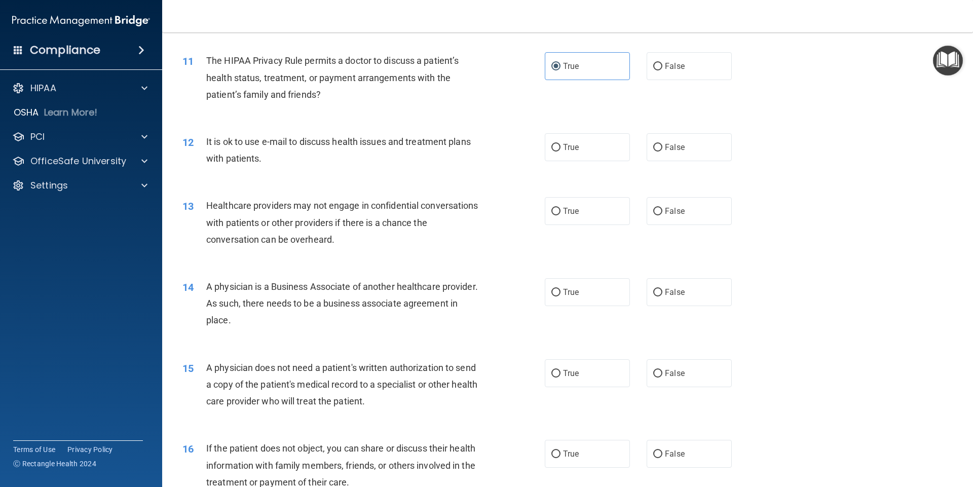
scroll to position [811, 0]
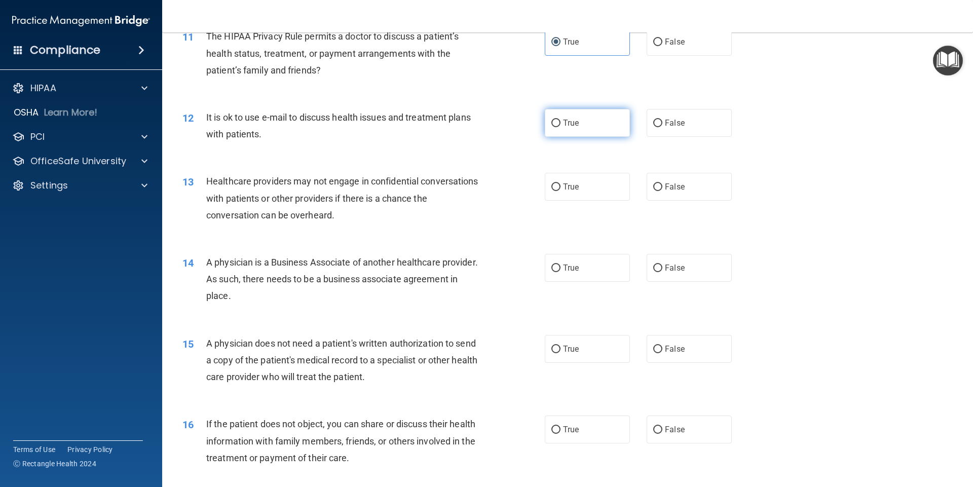
click at [589, 118] on label "True" at bounding box center [587, 123] width 85 height 28
click at [560, 120] on input "True" at bounding box center [555, 124] width 9 height 8
radio input "true"
click at [694, 188] on label "False" at bounding box center [689, 187] width 85 height 28
click at [662, 188] on input "False" at bounding box center [657, 187] width 9 height 8
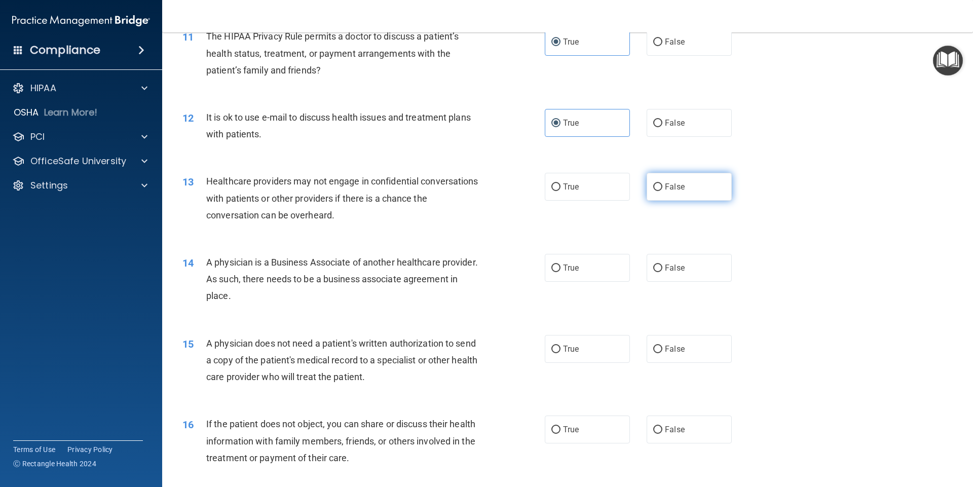
radio input "true"
click at [577, 264] on label "True" at bounding box center [587, 268] width 85 height 28
click at [560, 265] on input "True" at bounding box center [555, 269] width 9 height 8
radio input "true"
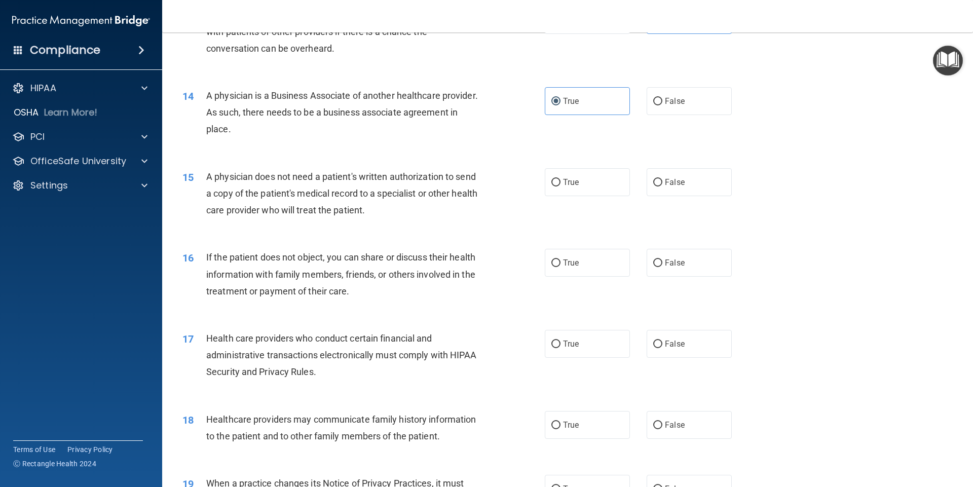
scroll to position [1013, 0]
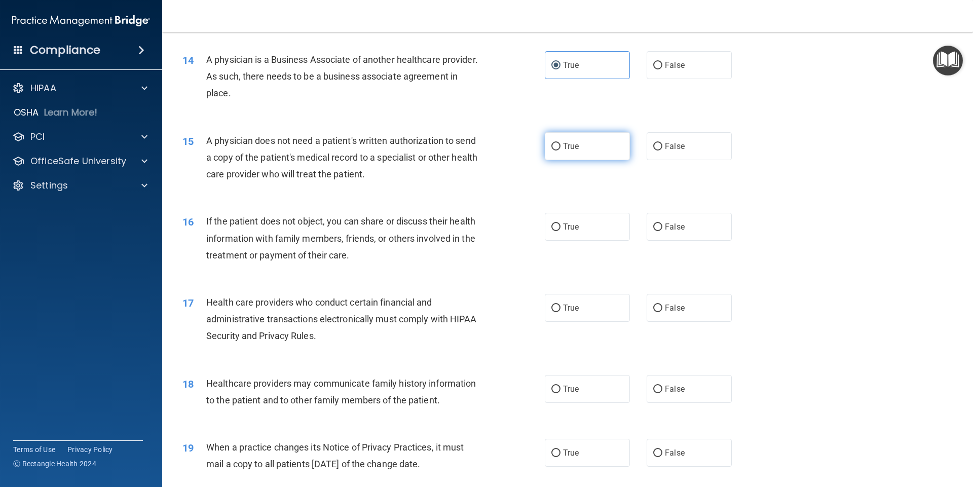
click at [581, 149] on label "True" at bounding box center [587, 146] width 85 height 28
click at [560, 149] on input "True" at bounding box center [555, 147] width 9 height 8
radio input "true"
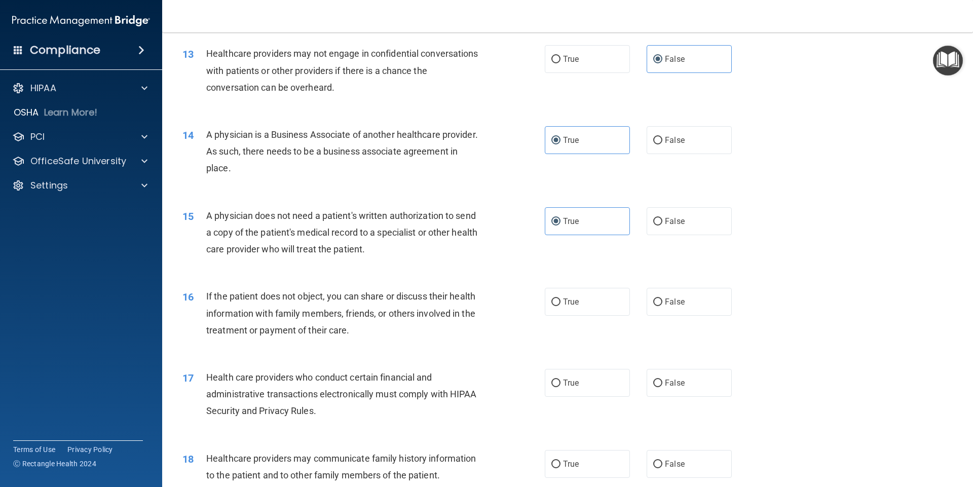
scroll to position [912, 0]
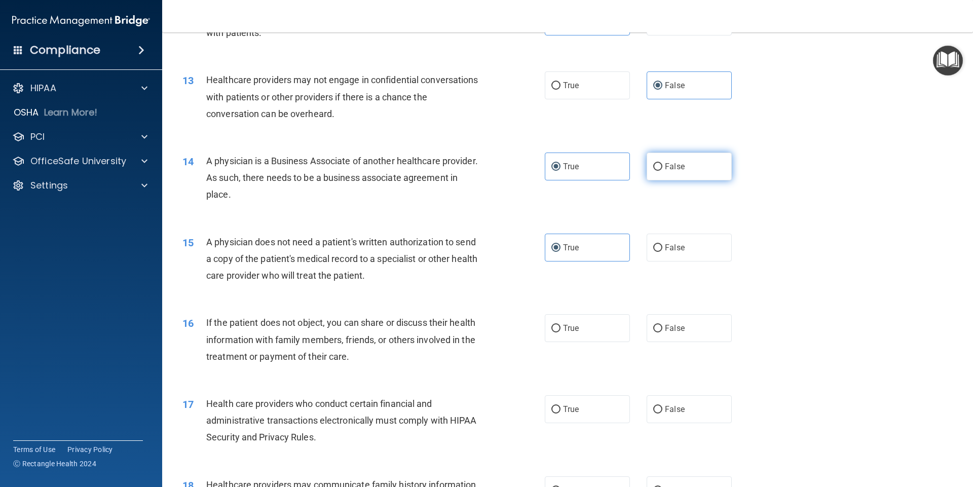
click at [702, 163] on label "False" at bounding box center [689, 167] width 85 height 28
click at [662, 163] on input "False" at bounding box center [657, 167] width 9 height 8
radio input "true"
radio input "false"
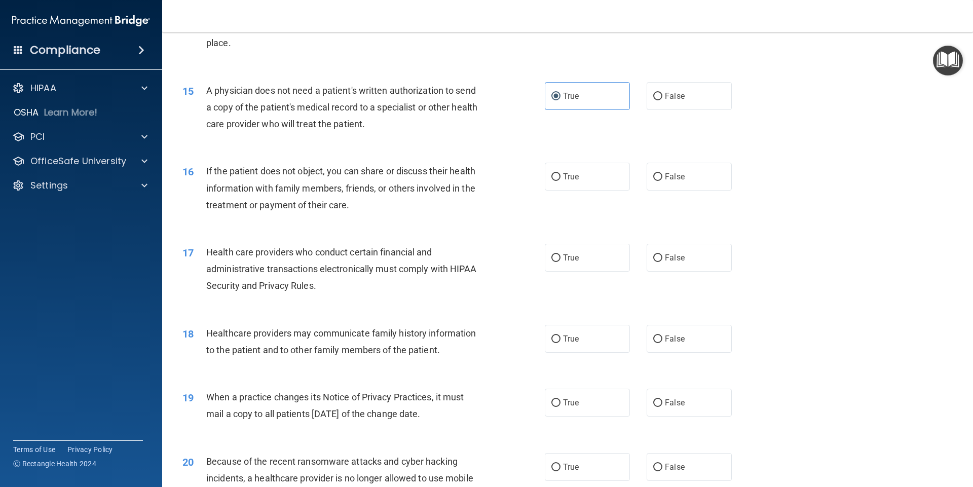
scroll to position [1064, 0]
click at [585, 181] on label "True" at bounding box center [587, 176] width 85 height 28
click at [560, 180] on input "True" at bounding box center [555, 177] width 9 height 8
radio input "true"
click at [573, 262] on label "True" at bounding box center [587, 257] width 85 height 28
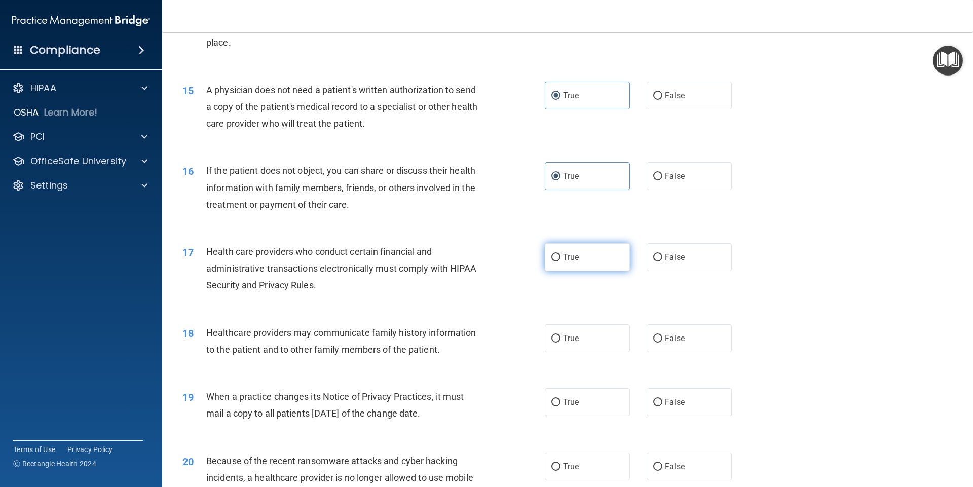
click at [560, 261] on input "True" at bounding box center [555, 258] width 9 height 8
radio input "true"
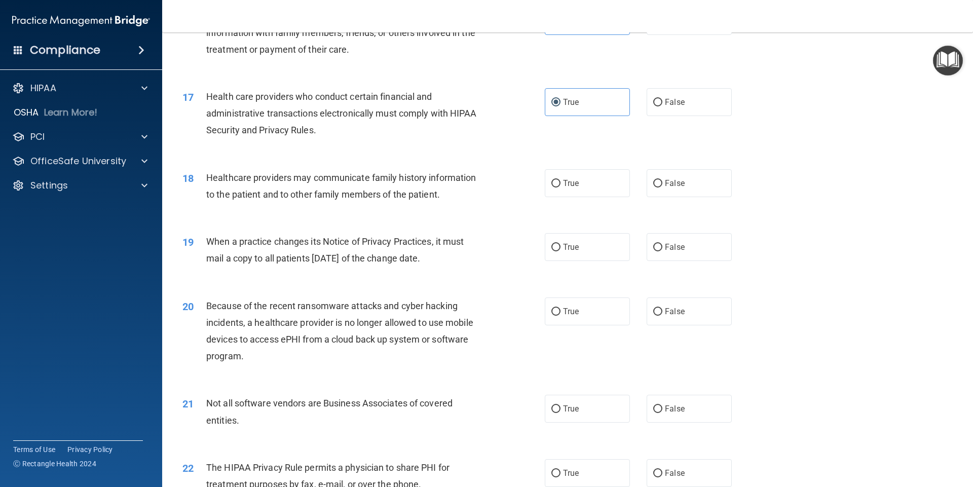
scroll to position [1267, 0]
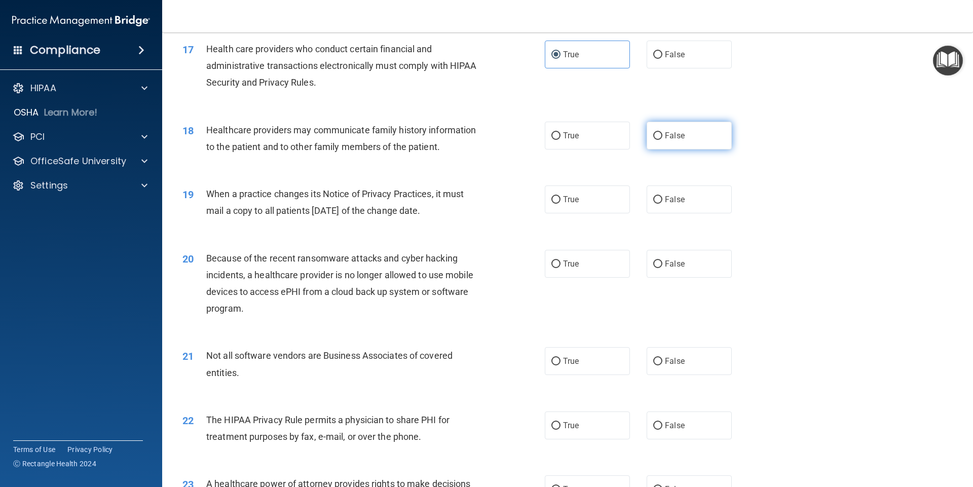
click at [696, 136] on label "False" at bounding box center [689, 136] width 85 height 28
click at [662, 136] on input "False" at bounding box center [657, 136] width 9 height 8
radio input "true"
click at [695, 197] on label "False" at bounding box center [689, 199] width 85 height 28
click at [662, 197] on input "False" at bounding box center [657, 200] width 9 height 8
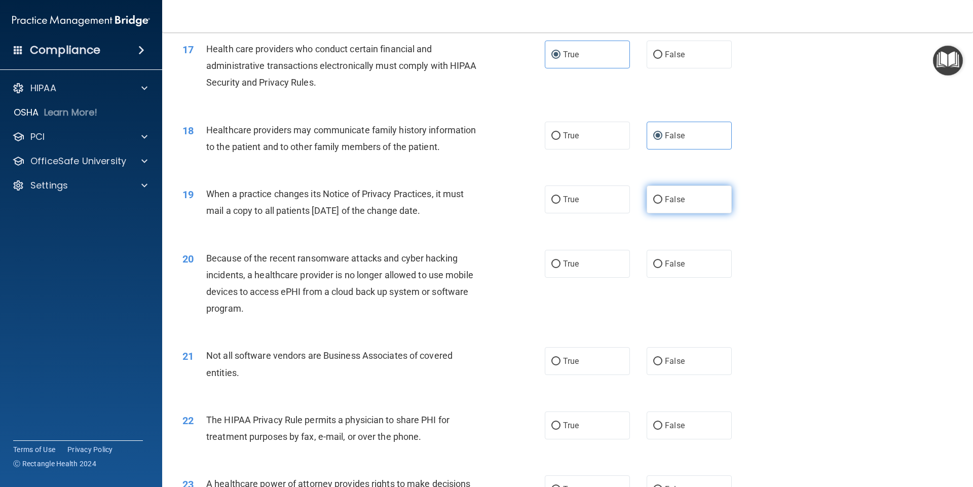
radio input "true"
click at [684, 262] on label "False" at bounding box center [689, 264] width 85 height 28
click at [662, 262] on input "False" at bounding box center [657, 264] width 9 height 8
radio input "true"
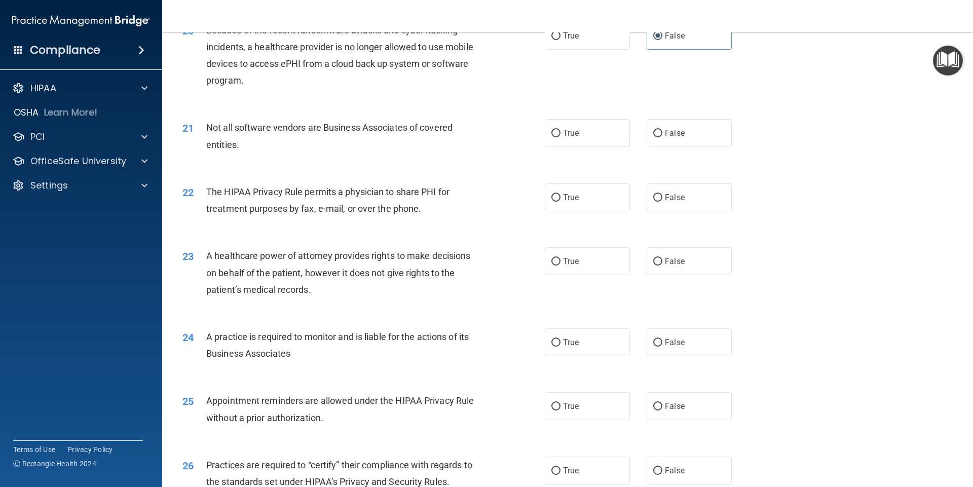
scroll to position [1520, 0]
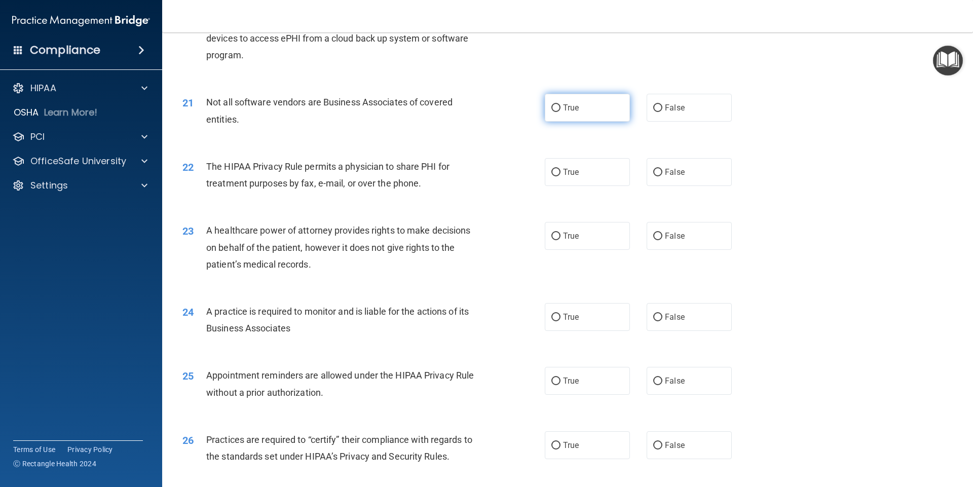
click at [611, 116] on label "True" at bounding box center [587, 108] width 85 height 28
click at [560, 112] on input "True" at bounding box center [555, 108] width 9 height 8
radio input "true"
click at [588, 174] on label "True" at bounding box center [587, 172] width 85 height 28
click at [560, 174] on input "True" at bounding box center [555, 173] width 9 height 8
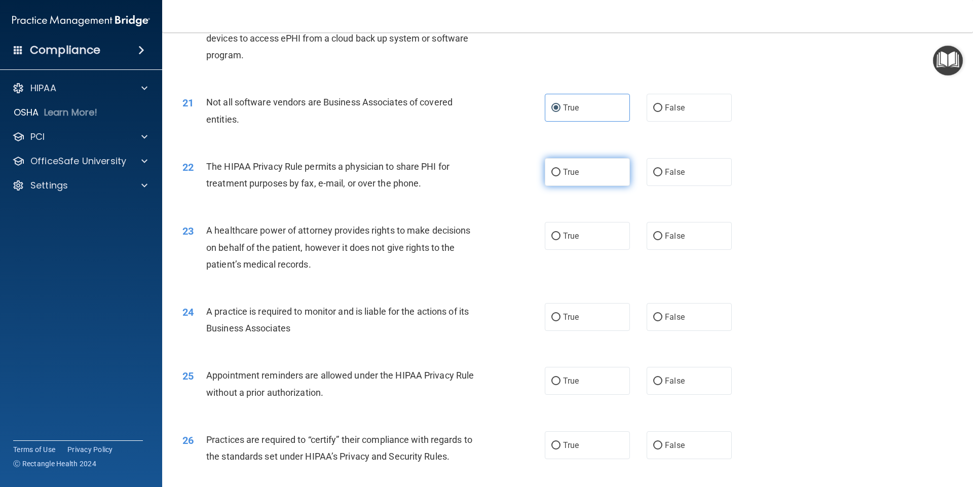
radio input "true"
click at [673, 239] on span "False" at bounding box center [675, 236] width 20 height 10
click at [662, 239] on input "False" at bounding box center [657, 237] width 9 height 8
radio input "true"
click at [687, 320] on label "False" at bounding box center [689, 317] width 85 height 28
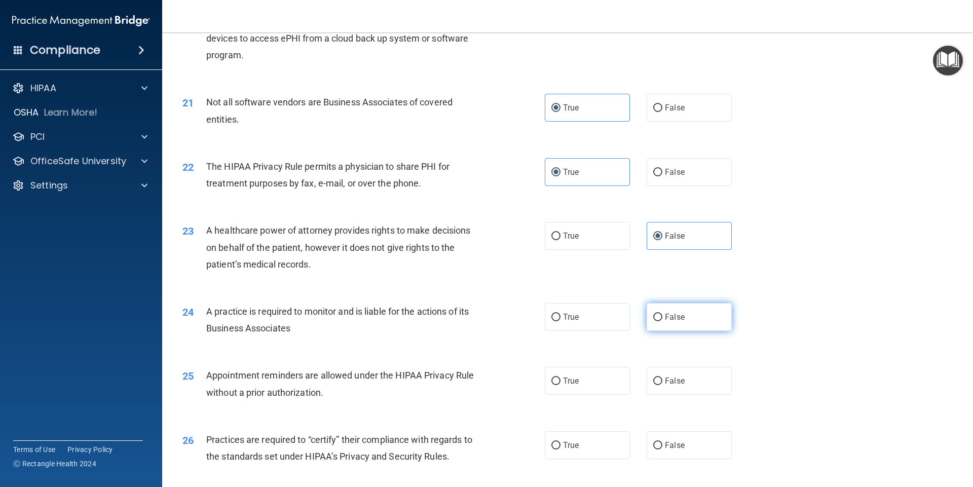
click at [662, 320] on input "False" at bounding box center [657, 318] width 9 height 8
radio input "true"
click at [578, 384] on label "True" at bounding box center [587, 381] width 85 height 28
click at [560, 384] on input "True" at bounding box center [555, 382] width 9 height 8
radio input "true"
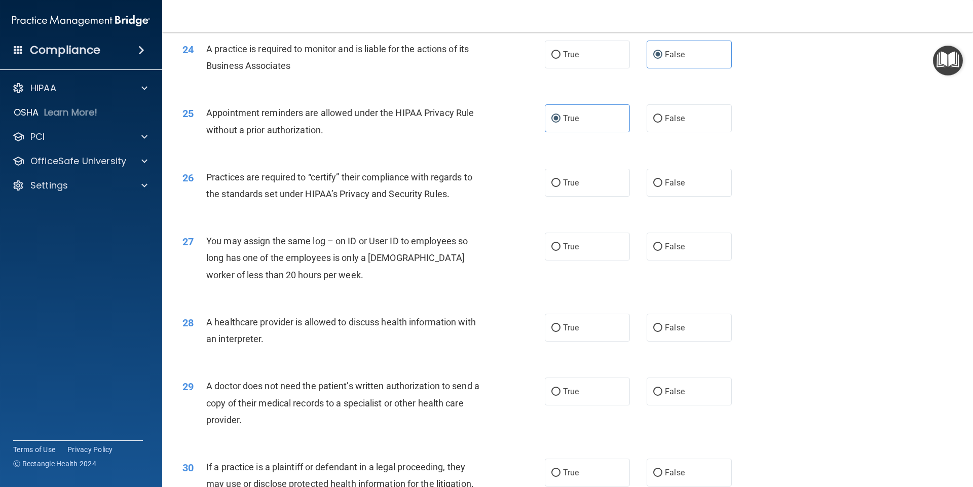
scroll to position [1824, 0]
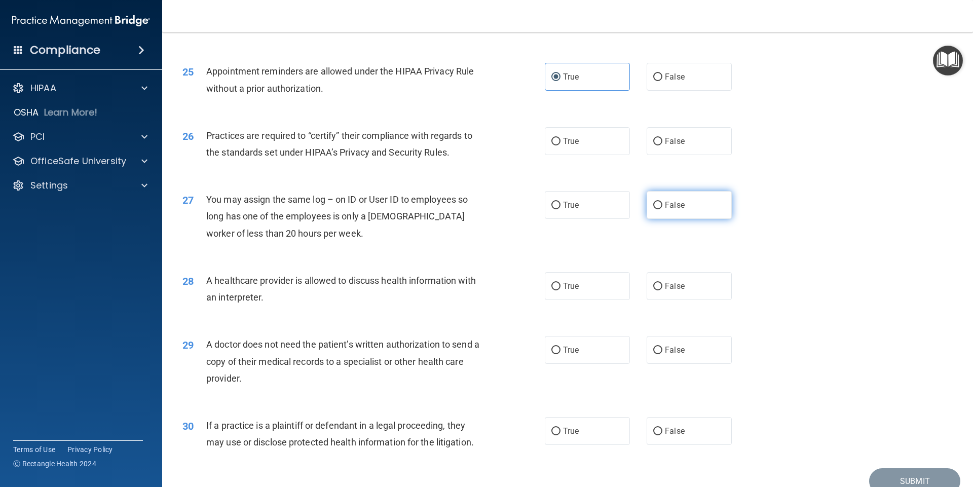
click at [698, 202] on label "False" at bounding box center [689, 205] width 85 height 28
click at [662, 202] on input "False" at bounding box center [657, 206] width 9 height 8
radio input "true"
click at [678, 285] on span "False" at bounding box center [675, 286] width 20 height 10
click at [662, 285] on input "False" at bounding box center [657, 287] width 9 height 8
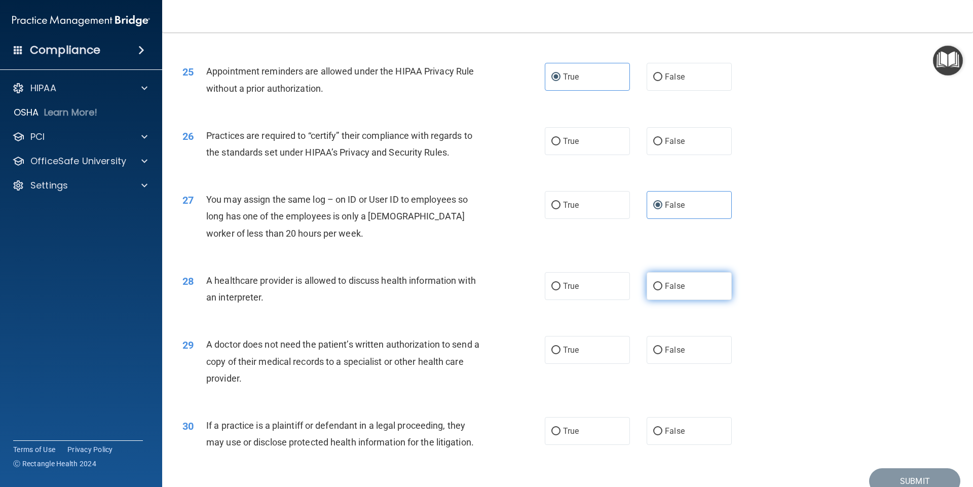
radio input "true"
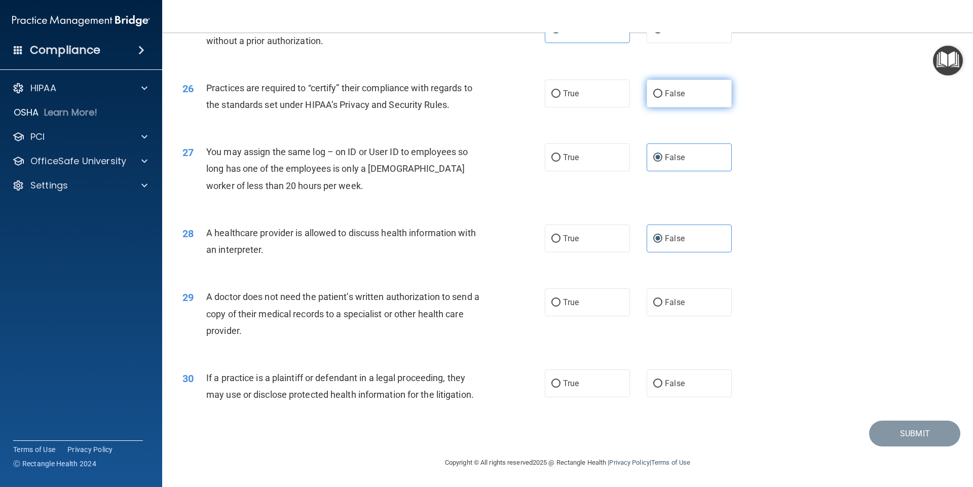
click at [680, 97] on label "False" at bounding box center [689, 94] width 85 height 28
click at [662, 97] on input "False" at bounding box center [657, 94] width 9 height 8
radio input "true"
click at [598, 240] on label "True" at bounding box center [587, 238] width 85 height 28
click at [560, 240] on input "True" at bounding box center [555, 239] width 9 height 8
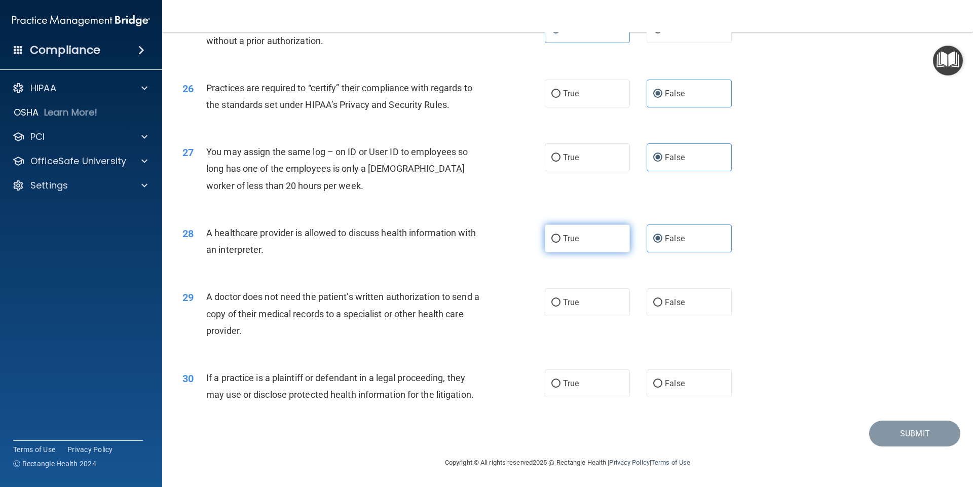
radio input "true"
radio input "false"
click at [585, 300] on label "True" at bounding box center [587, 302] width 85 height 28
click at [560, 300] on input "True" at bounding box center [555, 303] width 9 height 8
radio input "true"
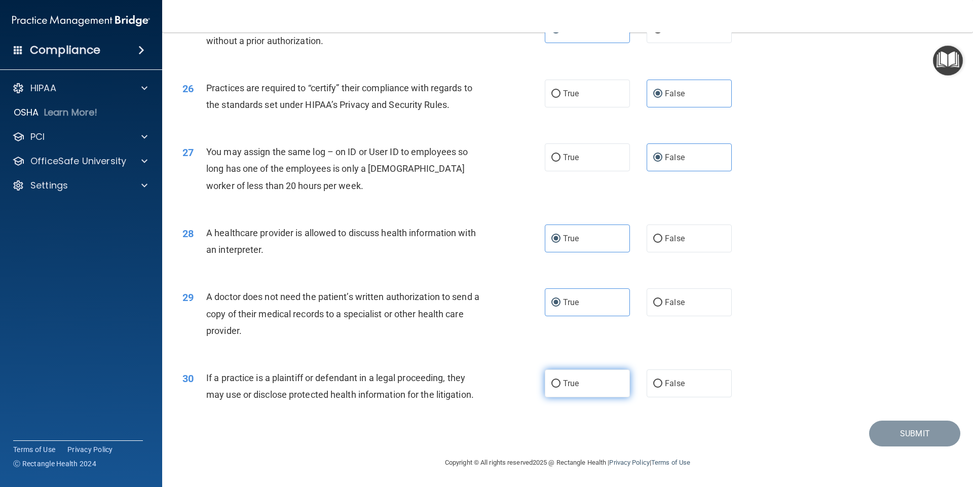
click at [585, 388] on label "True" at bounding box center [587, 383] width 85 height 28
click at [560, 388] on input "True" at bounding box center [555, 384] width 9 height 8
radio input "true"
click at [887, 432] on button "Submit" at bounding box center [914, 434] width 91 height 26
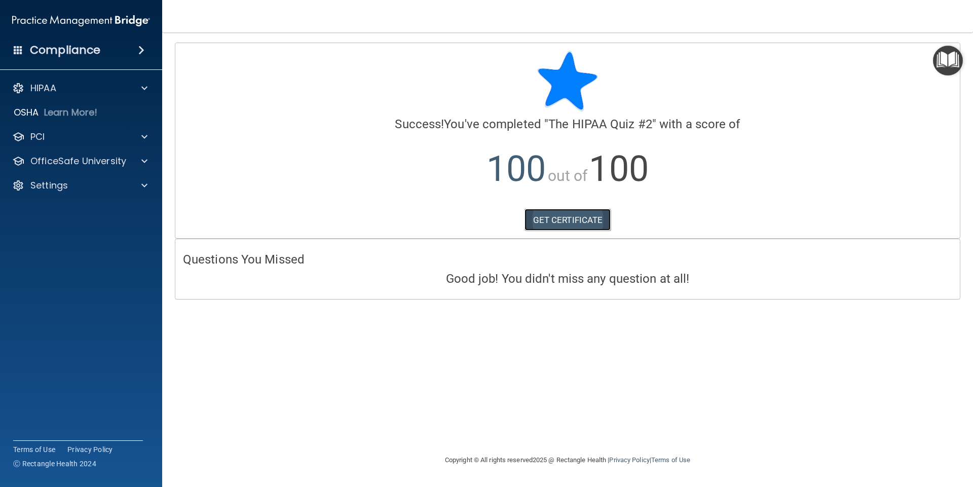
click at [587, 220] on link "GET CERTIFICATE" at bounding box center [567, 220] width 87 height 22
click at [79, 162] on p "OfficeSafe University" at bounding box center [78, 161] width 96 height 12
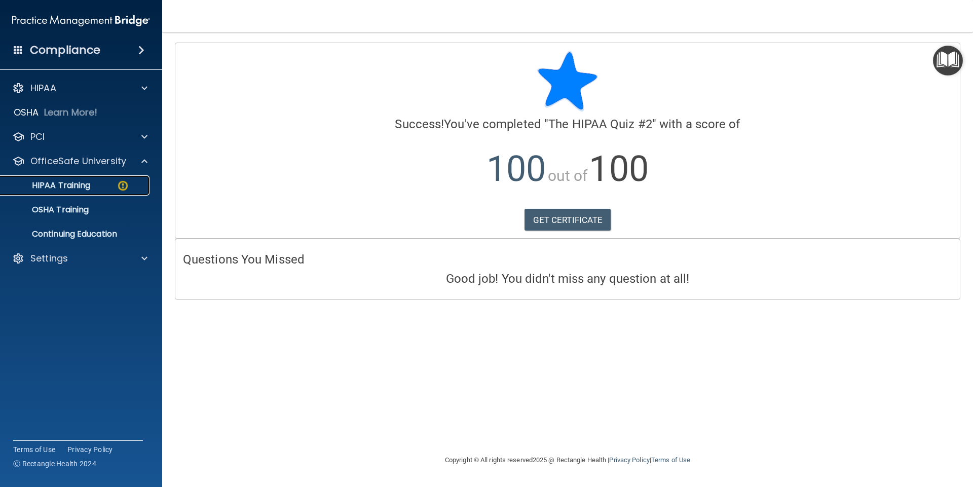
click at [77, 180] on p "HIPAA Training" at bounding box center [49, 185] width 84 height 10
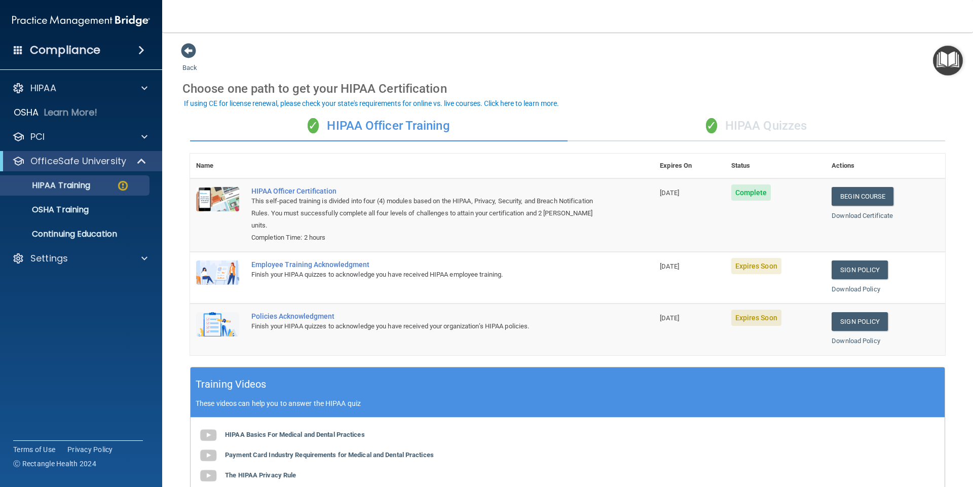
click at [760, 127] on div "✓ HIPAA Quizzes" at bounding box center [757, 126] width 378 height 30
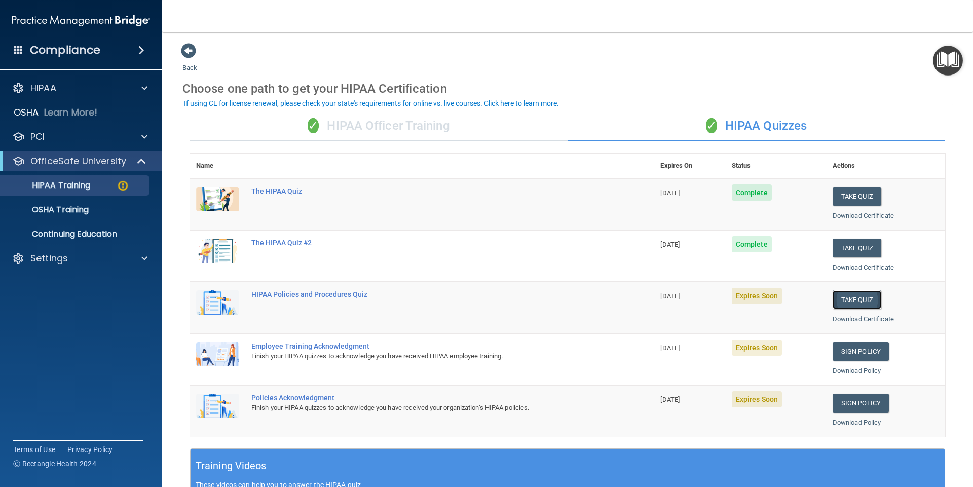
click at [845, 299] on button "Take Quiz" at bounding box center [857, 299] width 49 height 19
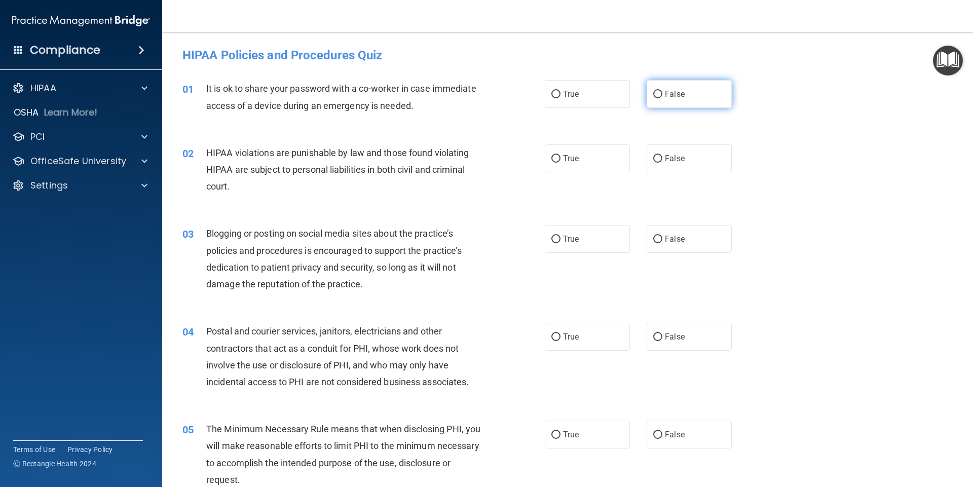
click at [669, 96] on span "False" at bounding box center [675, 94] width 20 height 10
click at [662, 96] on input "False" at bounding box center [657, 95] width 9 height 8
radio input "true"
click at [584, 162] on label "True" at bounding box center [587, 158] width 85 height 28
click at [560, 162] on input "True" at bounding box center [555, 159] width 9 height 8
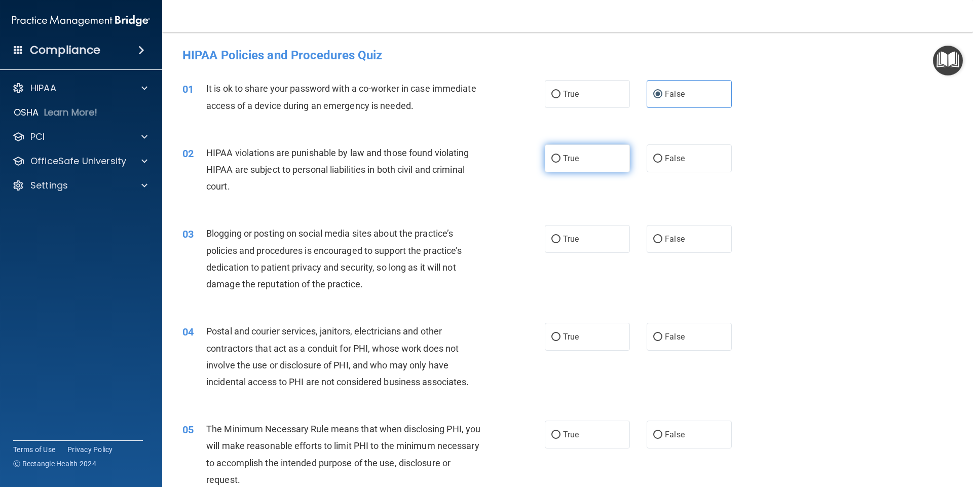
radio input "true"
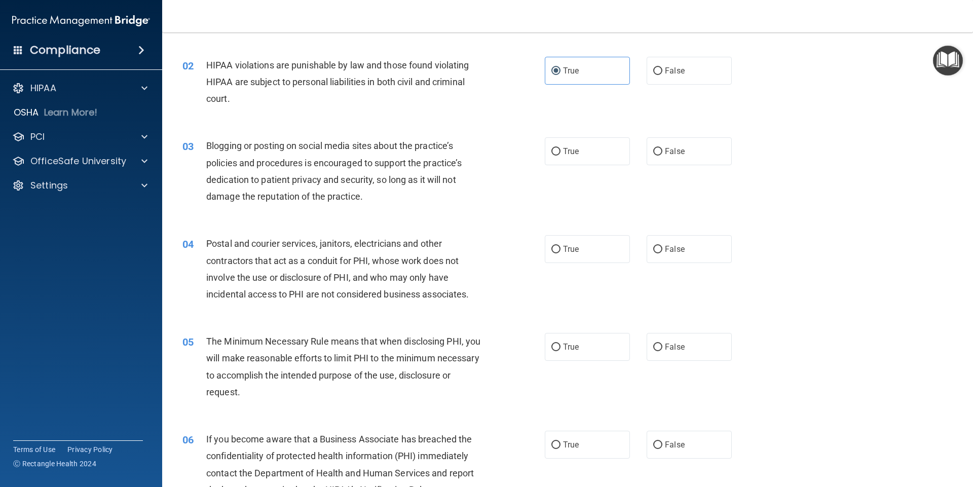
scroll to position [101, 0]
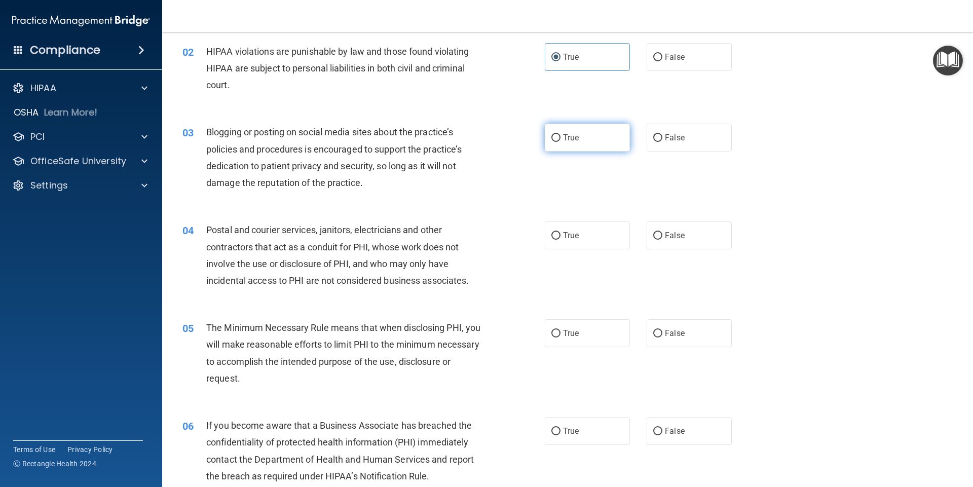
click at [588, 141] on label "True" at bounding box center [587, 138] width 85 height 28
click at [560, 141] on input "True" at bounding box center [555, 138] width 9 height 8
radio input "true"
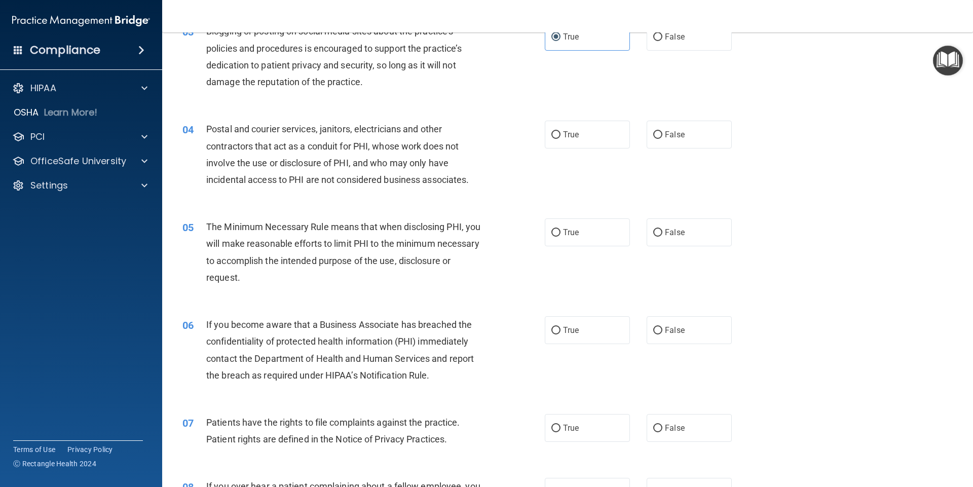
scroll to position [203, 0]
click at [595, 142] on label "True" at bounding box center [587, 134] width 85 height 28
click at [560, 138] on input "True" at bounding box center [555, 135] width 9 height 8
radio input "true"
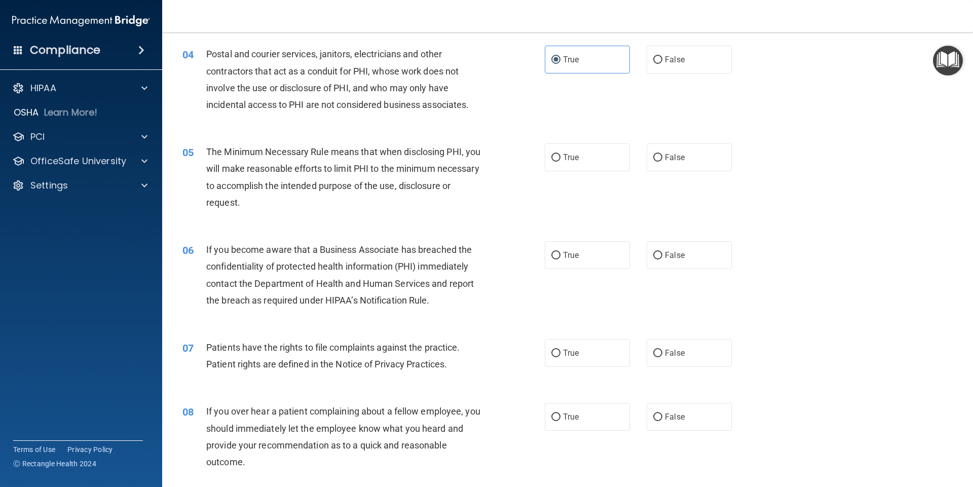
scroll to position [304, 0]
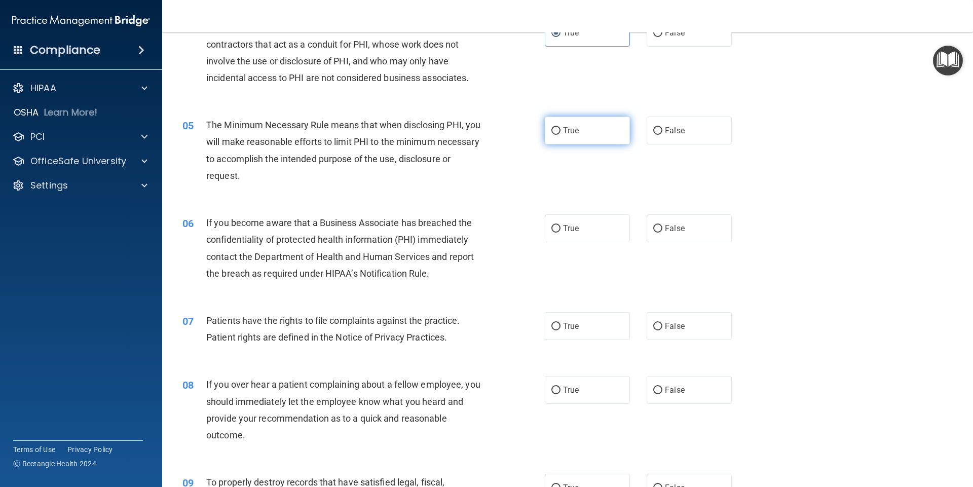
click at [563, 129] on span "True" at bounding box center [571, 131] width 16 height 10
click at [560, 129] on input "True" at bounding box center [555, 131] width 9 height 8
radio input "true"
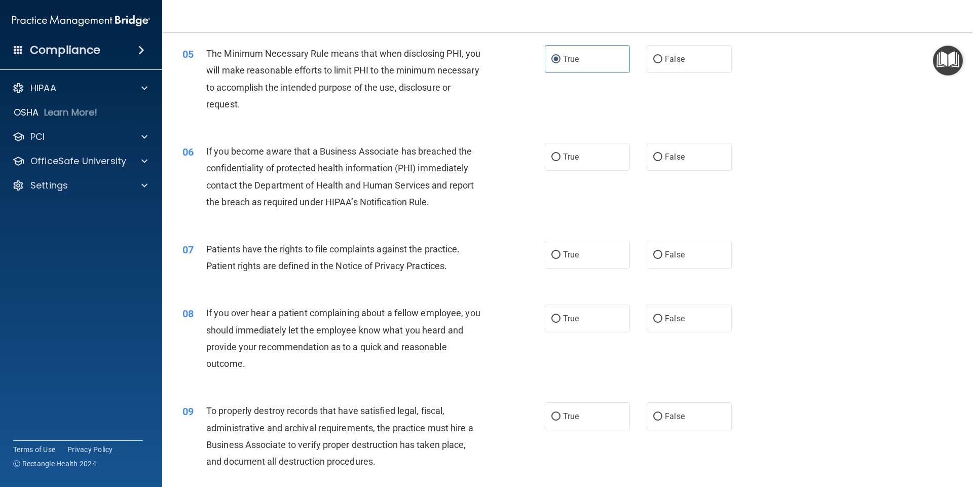
scroll to position [405, 0]
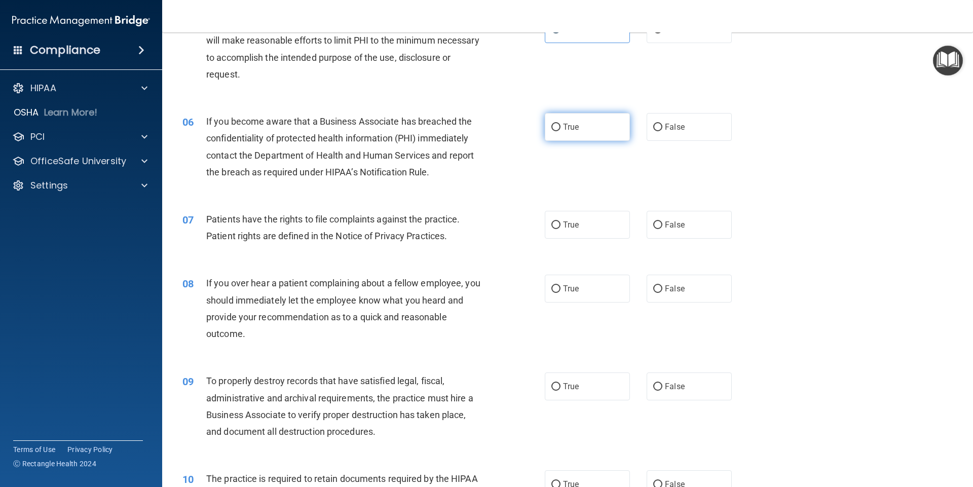
click at [584, 127] on label "True" at bounding box center [587, 127] width 85 height 28
click at [560, 127] on input "True" at bounding box center [555, 128] width 9 height 8
radio input "true"
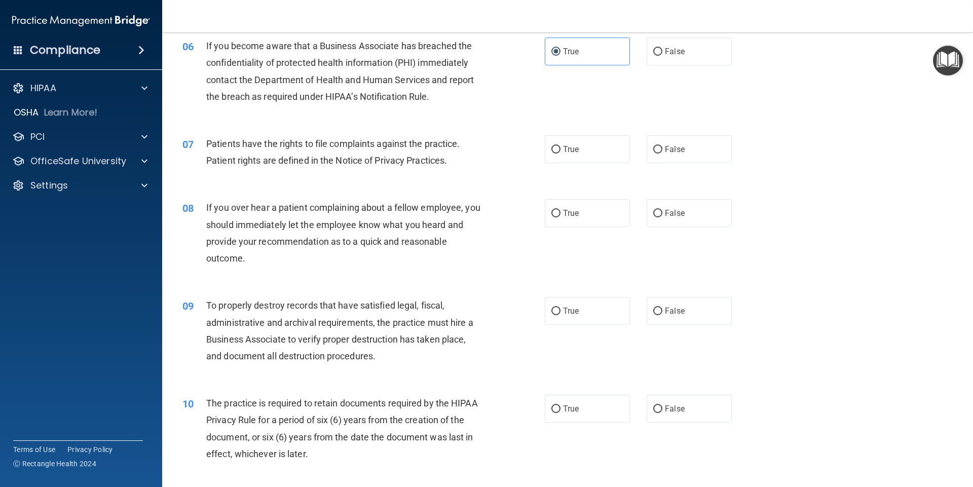
scroll to position [507, 0]
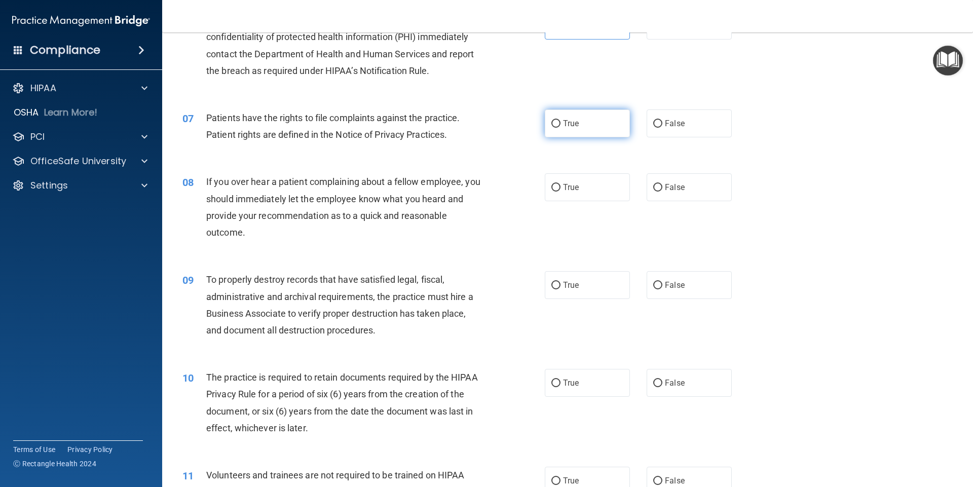
click at [575, 124] on span "True" at bounding box center [571, 124] width 16 height 10
click at [560, 124] on input "True" at bounding box center [555, 124] width 9 height 8
radio input "true"
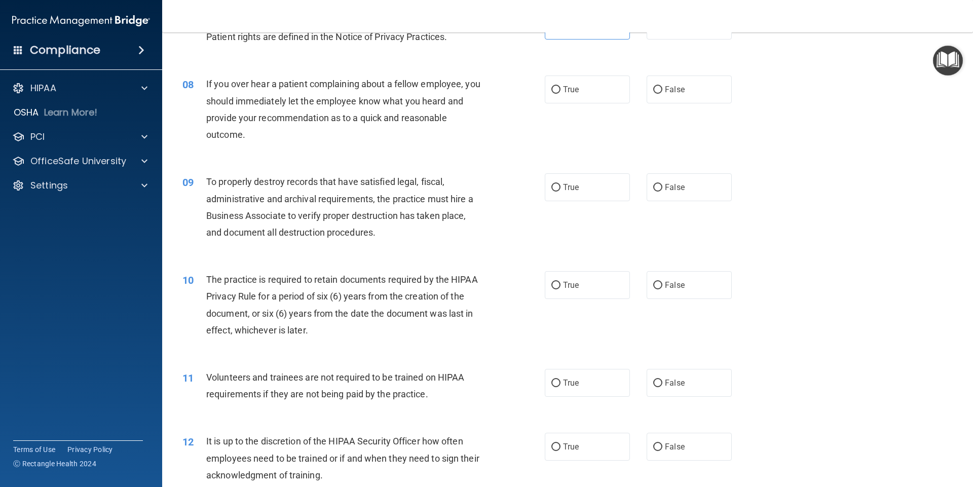
scroll to position [608, 0]
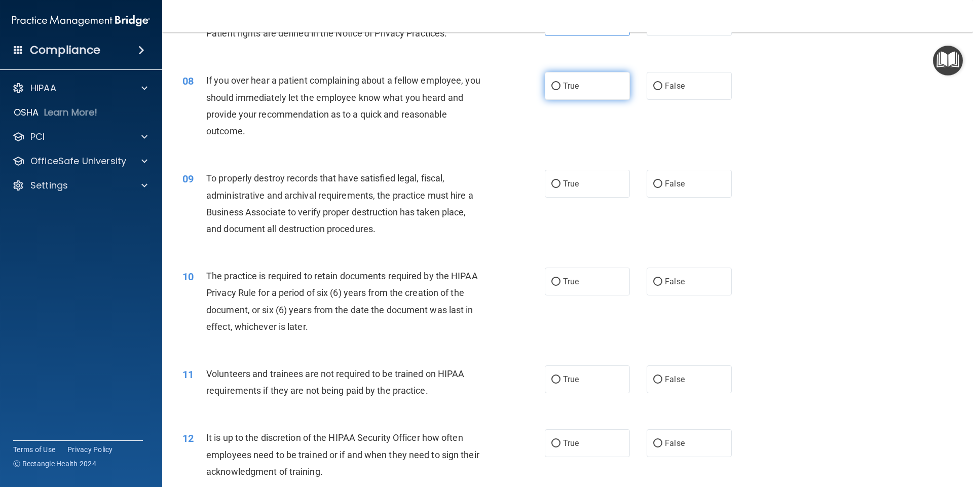
click at [567, 93] on label "True" at bounding box center [587, 86] width 85 height 28
click at [560, 90] on input "True" at bounding box center [555, 87] width 9 height 8
radio input "true"
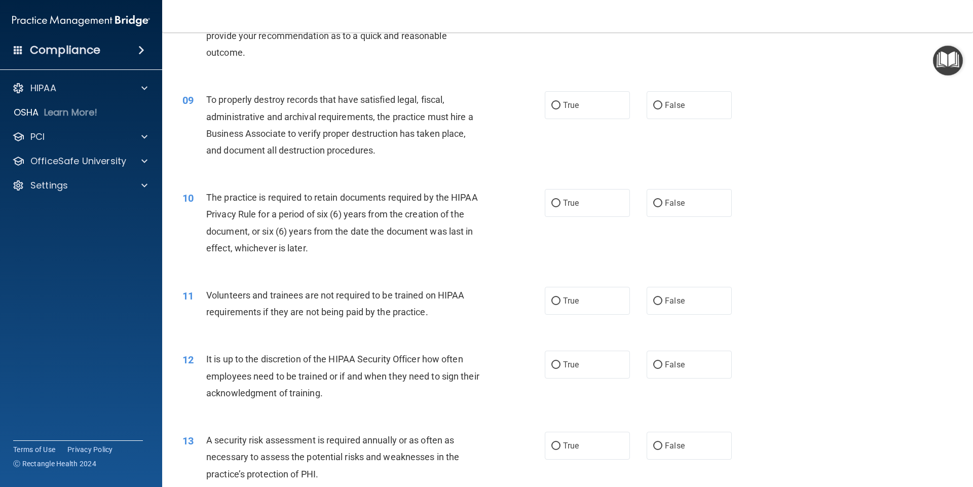
scroll to position [709, 0]
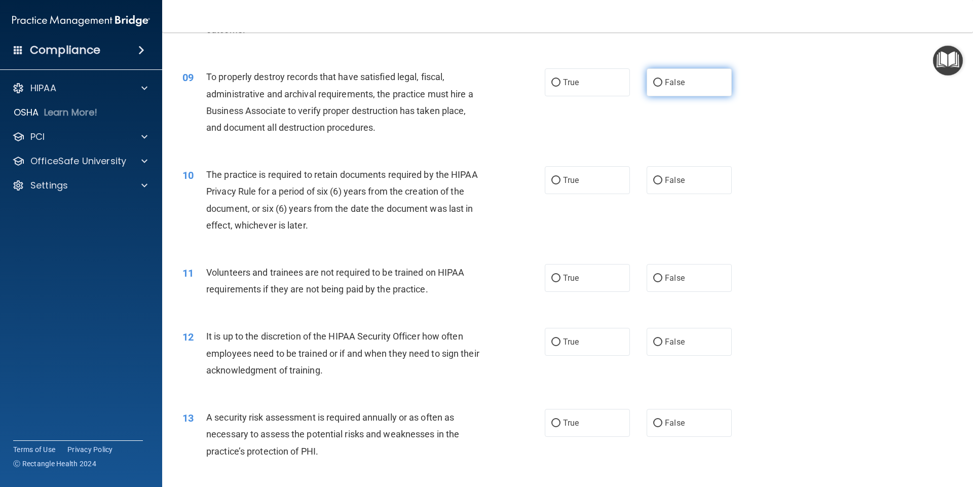
click at [682, 87] on label "False" at bounding box center [689, 82] width 85 height 28
click at [662, 87] on input "False" at bounding box center [657, 83] width 9 height 8
radio input "true"
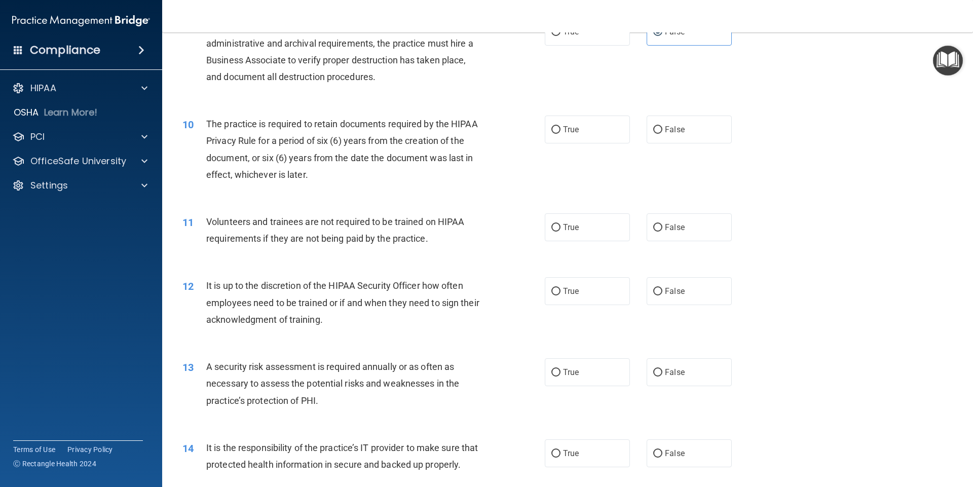
scroll to position [811, 0]
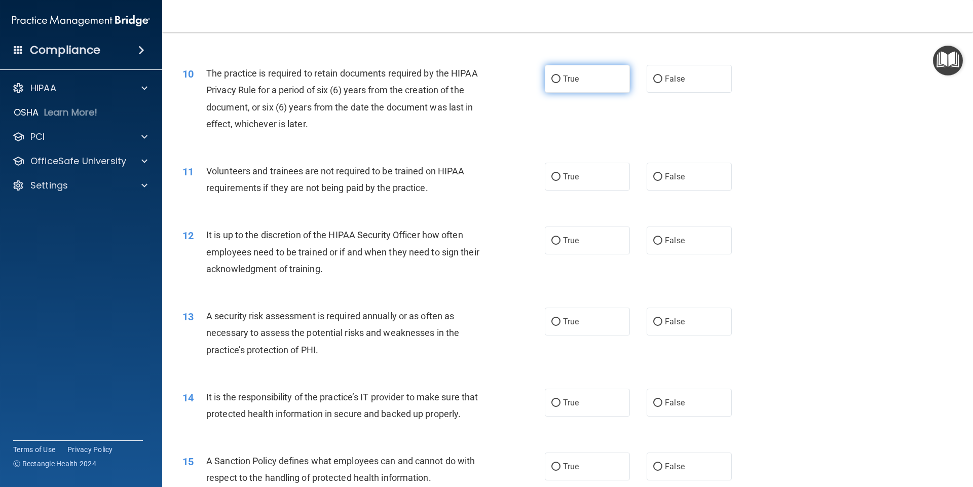
click at [570, 83] on span "True" at bounding box center [571, 79] width 16 height 10
click at [560, 83] on input "True" at bounding box center [555, 80] width 9 height 8
radio input "true"
click at [678, 172] on span "False" at bounding box center [675, 177] width 20 height 10
click at [662, 173] on input "False" at bounding box center [657, 177] width 9 height 8
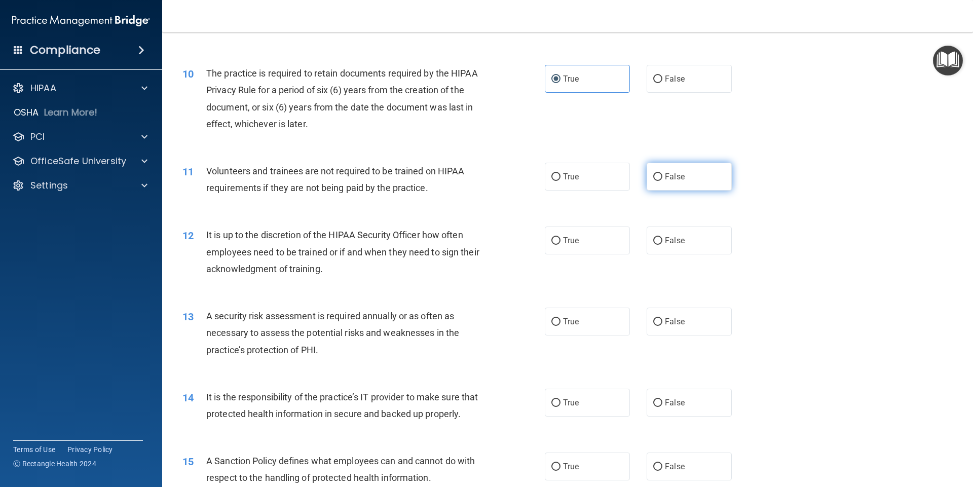
radio input "true"
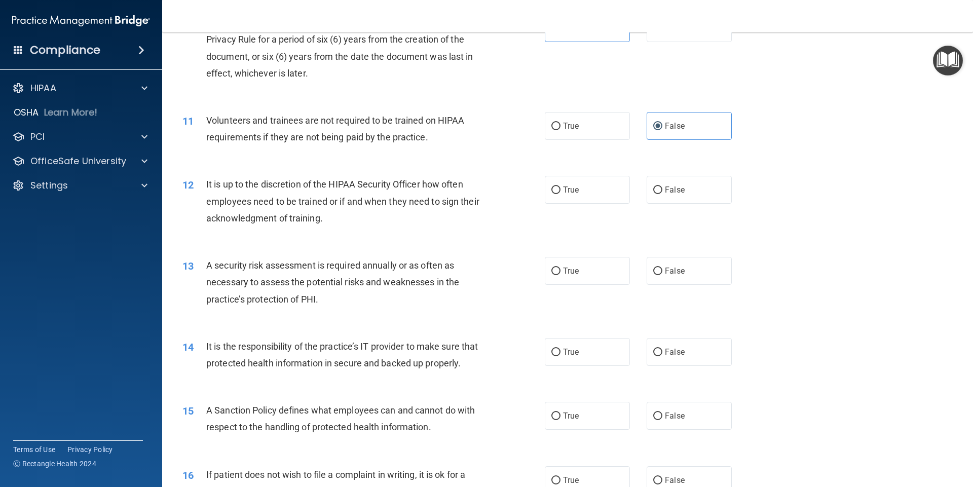
scroll to position [912, 0]
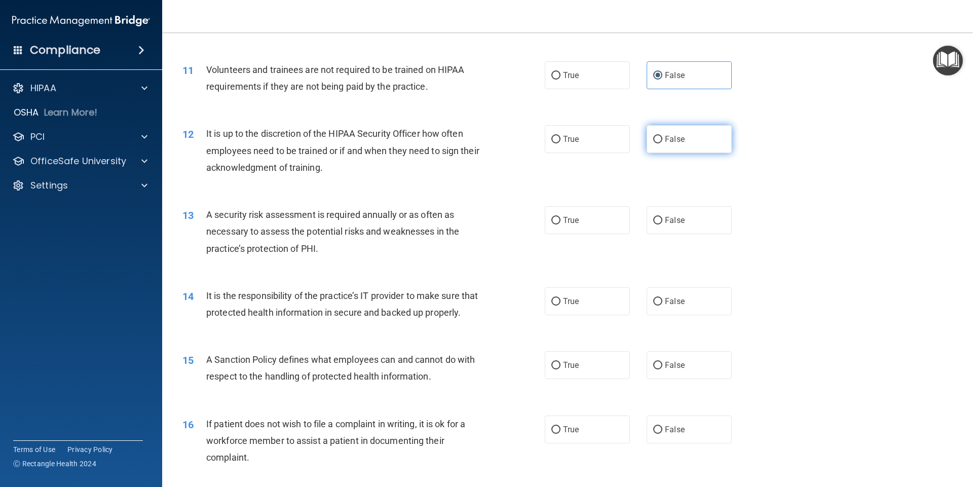
click at [688, 138] on label "False" at bounding box center [689, 139] width 85 height 28
click at [662, 138] on input "False" at bounding box center [657, 140] width 9 height 8
radio input "true"
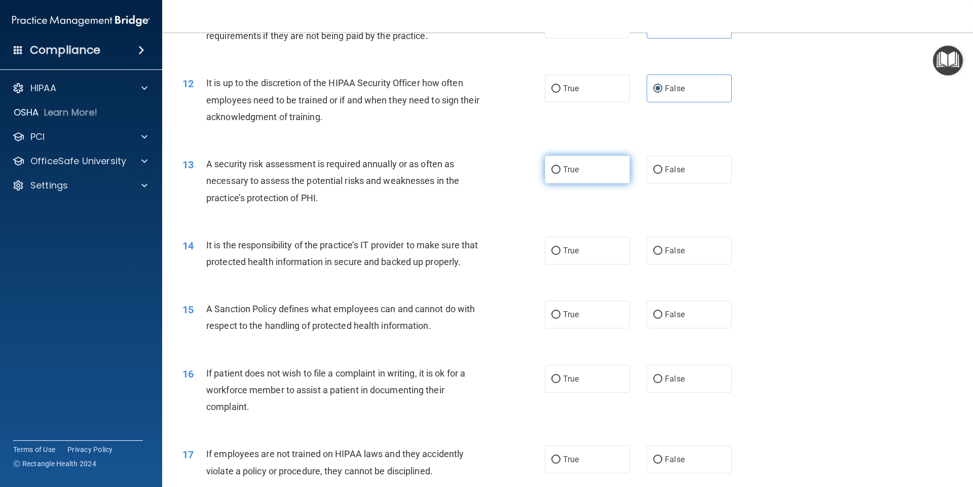
click at [580, 176] on label "True" at bounding box center [587, 170] width 85 height 28
click at [560, 174] on input "True" at bounding box center [555, 170] width 9 height 8
radio input "true"
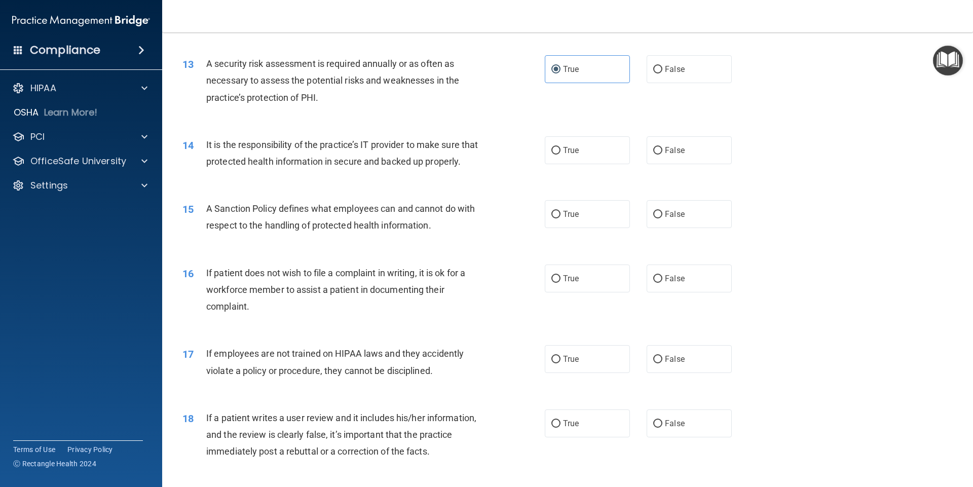
scroll to position [1064, 0]
click at [675, 152] on span "False" at bounding box center [675, 149] width 20 height 10
click at [662, 152] on input "False" at bounding box center [657, 150] width 9 height 8
radio input "true"
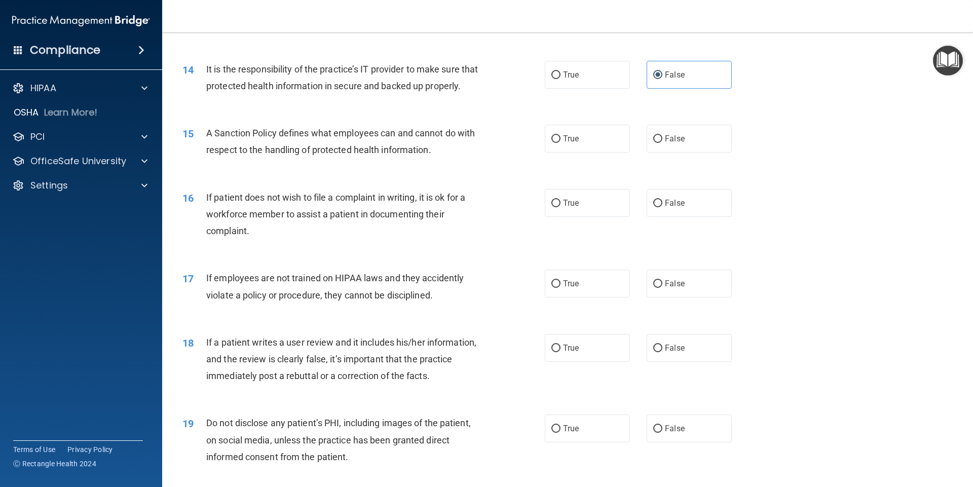
scroll to position [1166, 0]
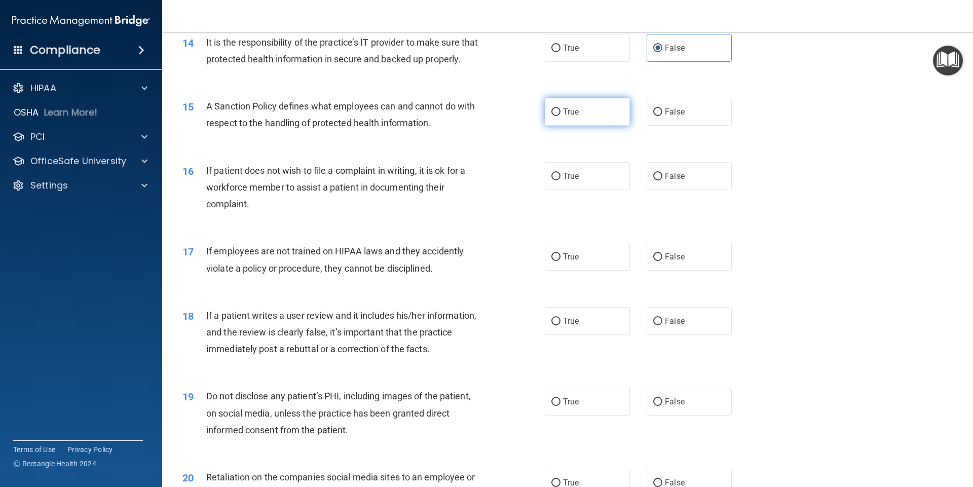
click at [588, 126] on label "True" at bounding box center [587, 112] width 85 height 28
click at [560, 116] on input "True" at bounding box center [555, 112] width 9 height 8
radio input "true"
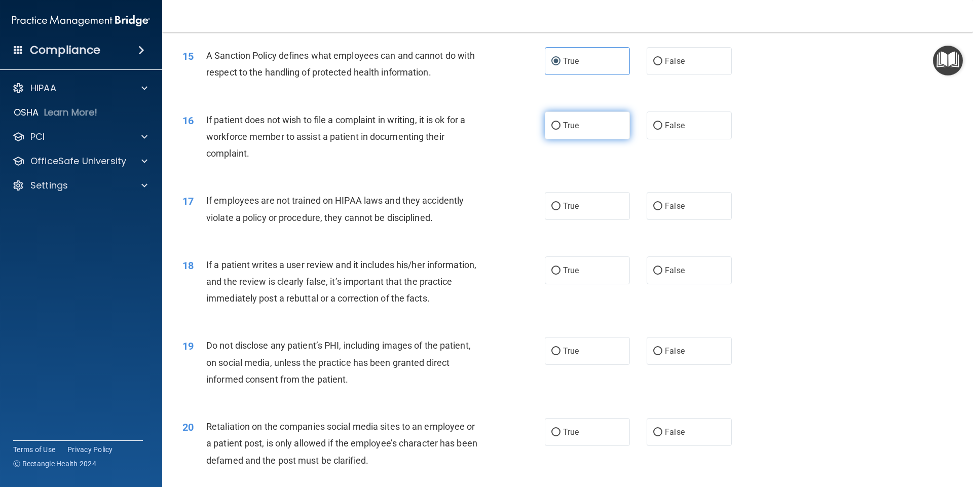
click at [583, 139] on label "True" at bounding box center [587, 125] width 85 height 28
click at [560, 130] on input "True" at bounding box center [555, 126] width 9 height 8
radio input "true"
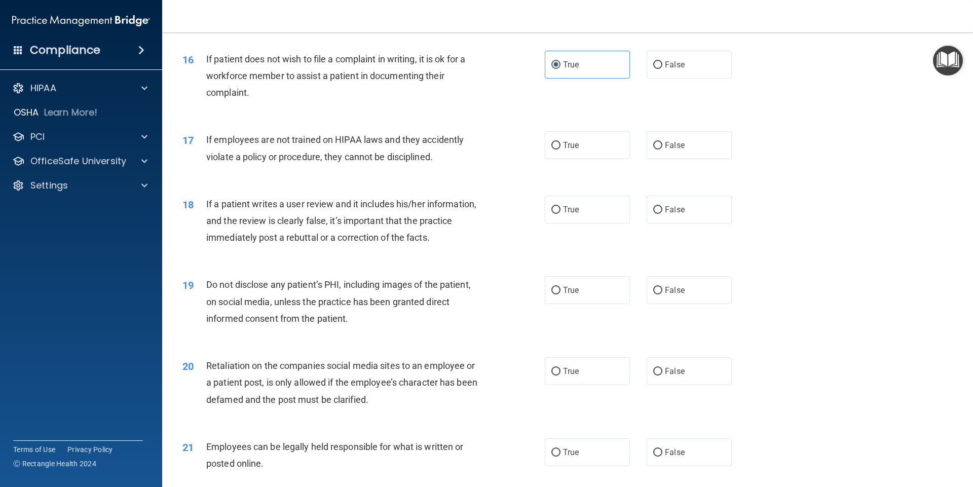
scroll to position [1318, 0]
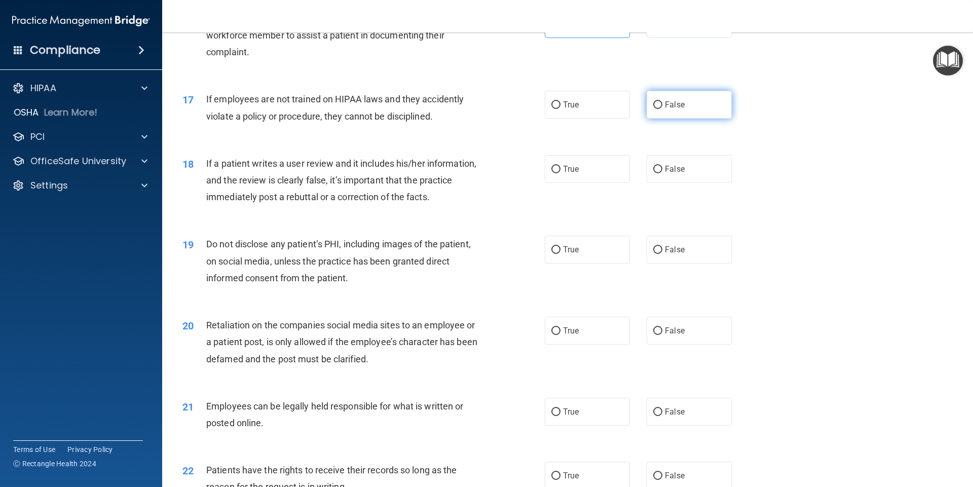
click at [668, 119] on label "False" at bounding box center [689, 105] width 85 height 28
click at [662, 109] on input "False" at bounding box center [657, 105] width 9 height 8
radio input "true"
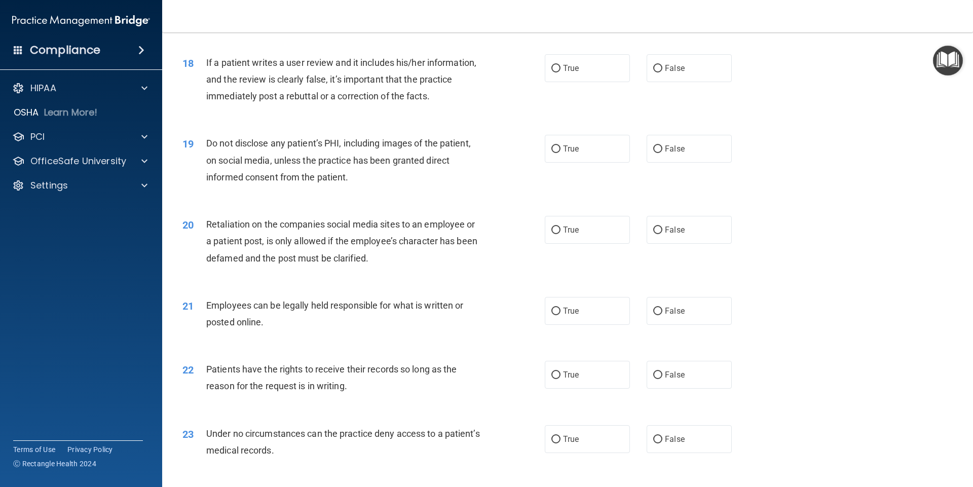
scroll to position [1419, 0]
click at [584, 82] on label "True" at bounding box center [587, 68] width 85 height 28
click at [560, 72] on input "True" at bounding box center [555, 68] width 9 height 8
radio input "true"
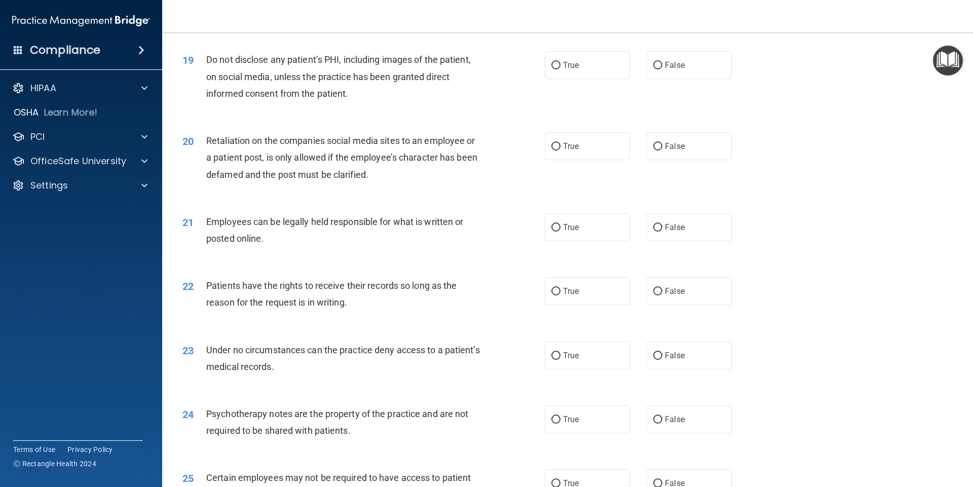
scroll to position [1520, 0]
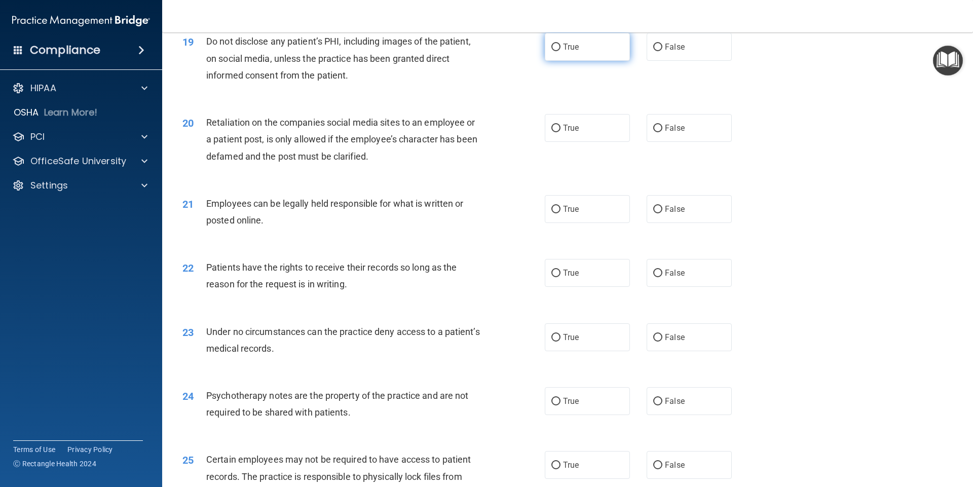
click at [578, 61] on label "True" at bounding box center [587, 47] width 85 height 28
click at [560, 51] on input "True" at bounding box center [555, 48] width 9 height 8
radio input "true"
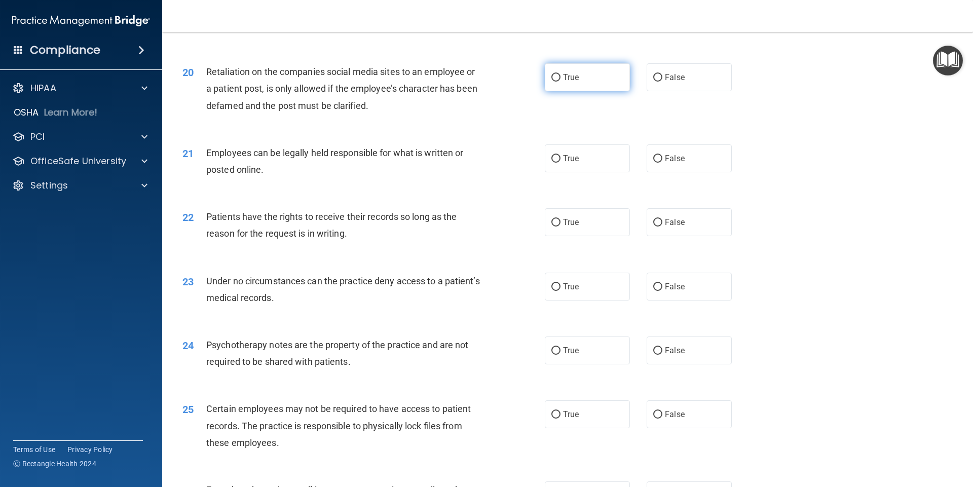
click at [595, 91] on label "True" at bounding box center [587, 77] width 85 height 28
click at [560, 82] on input "True" at bounding box center [555, 78] width 9 height 8
radio input "true"
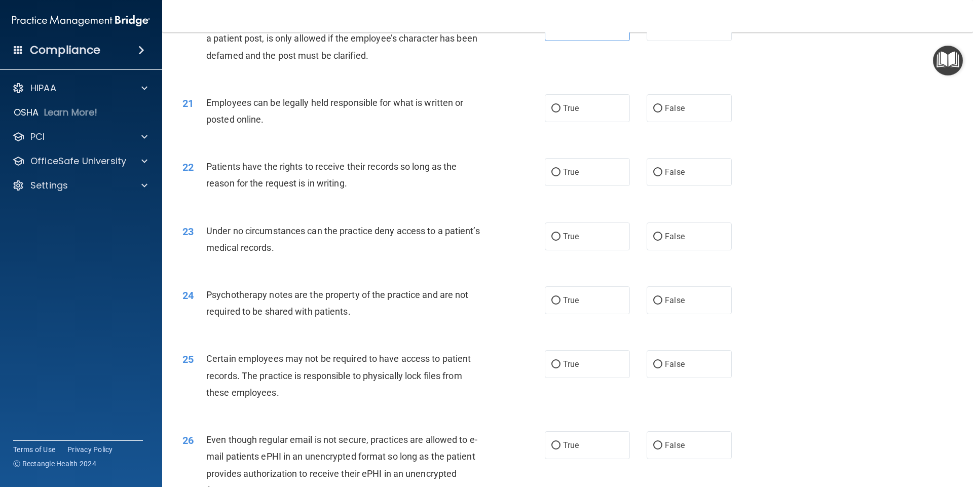
scroll to position [1622, 0]
click at [583, 122] on label "True" at bounding box center [587, 108] width 85 height 28
click at [560, 112] on input "True" at bounding box center [555, 108] width 9 height 8
radio input "true"
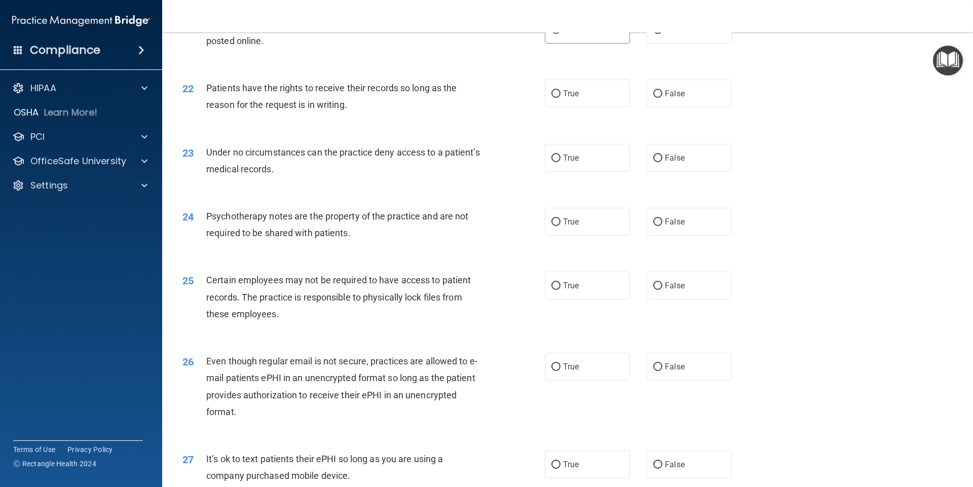
scroll to position [1723, 0]
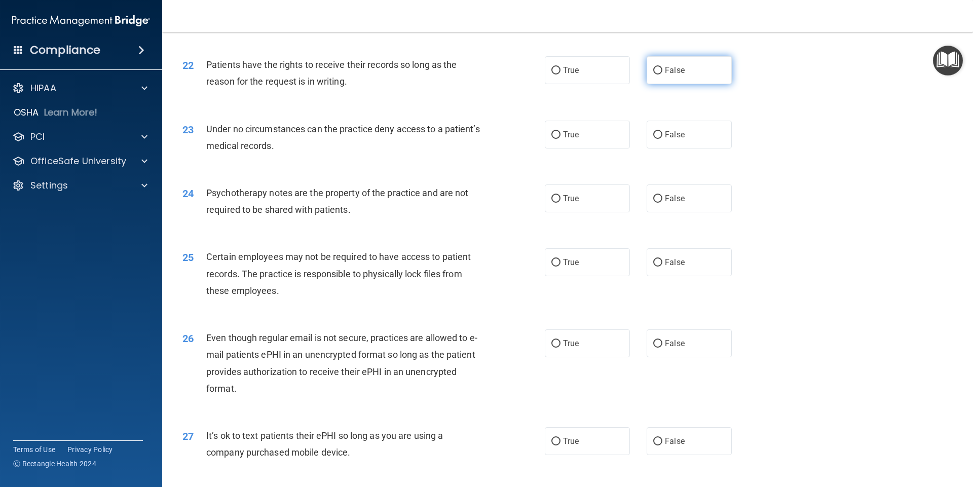
click at [683, 84] on label "False" at bounding box center [689, 70] width 85 height 28
click at [662, 74] on input "False" at bounding box center [657, 71] width 9 height 8
radio input "true"
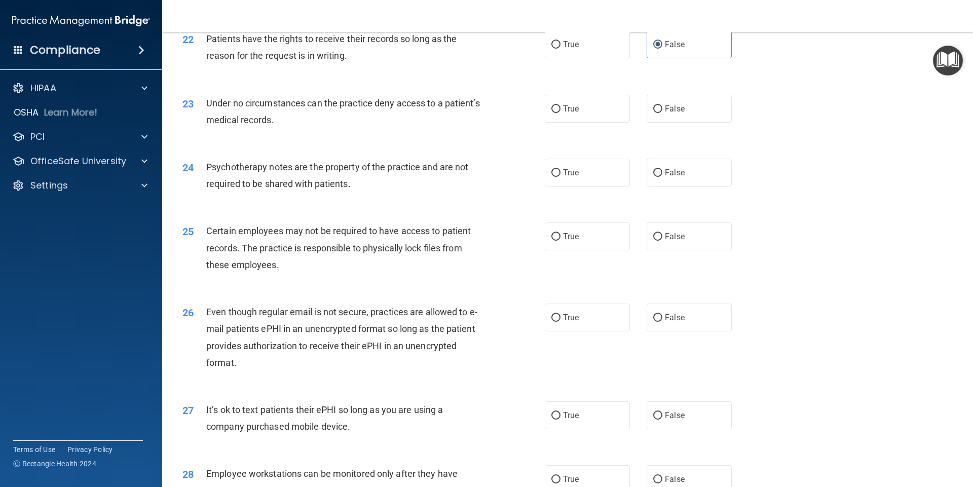
scroll to position [1774, 0]
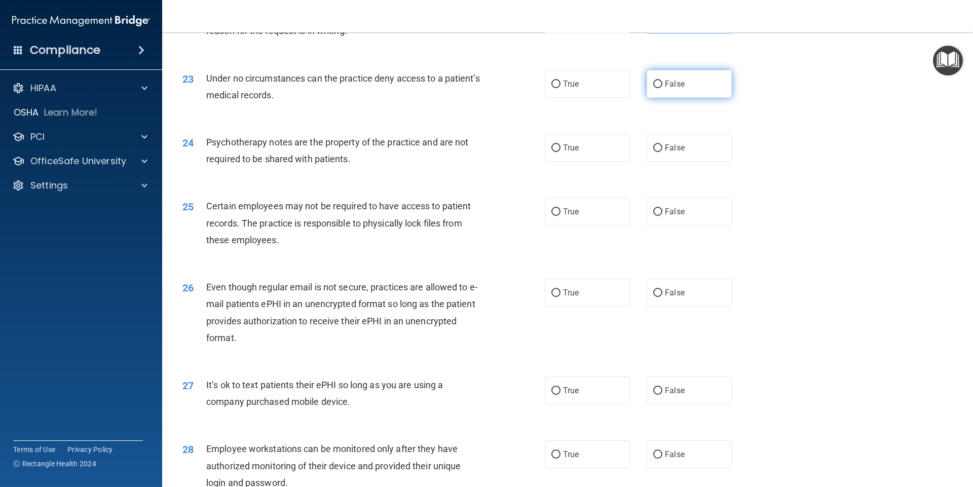
click at [670, 89] on span "False" at bounding box center [675, 84] width 20 height 10
click at [662, 88] on input "False" at bounding box center [657, 85] width 9 height 8
radio input "true"
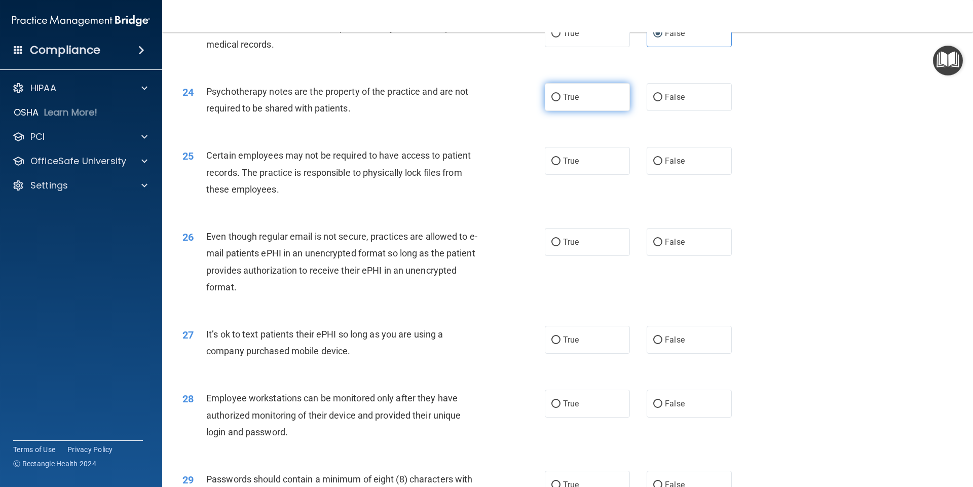
click at [593, 111] on label "True" at bounding box center [587, 97] width 85 height 28
click at [560, 101] on input "True" at bounding box center [555, 98] width 9 height 8
radio input "true"
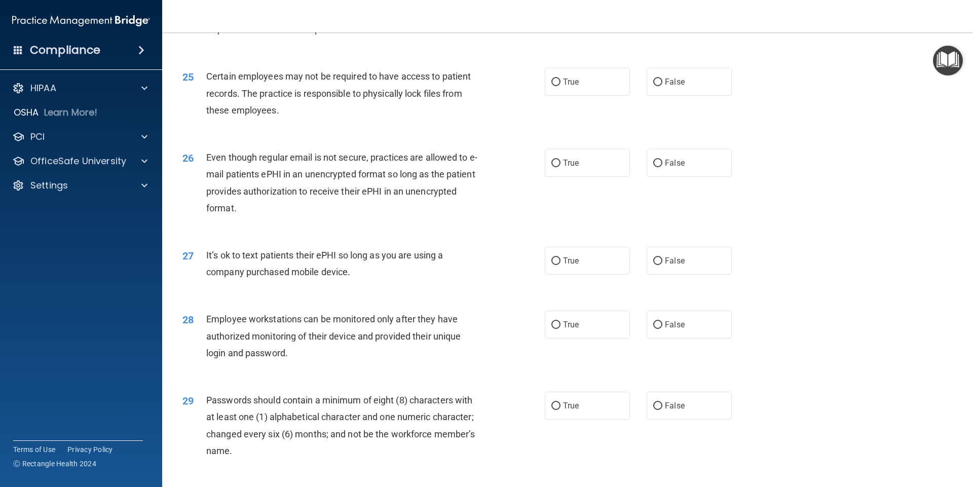
scroll to position [1926, 0]
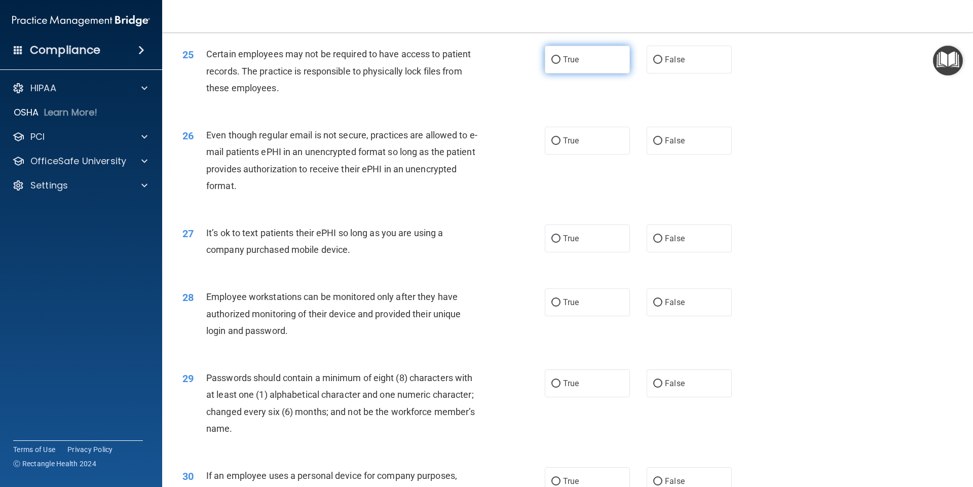
click at [583, 73] on label "True" at bounding box center [587, 60] width 85 height 28
click at [560, 64] on input "True" at bounding box center [555, 60] width 9 height 8
radio input "true"
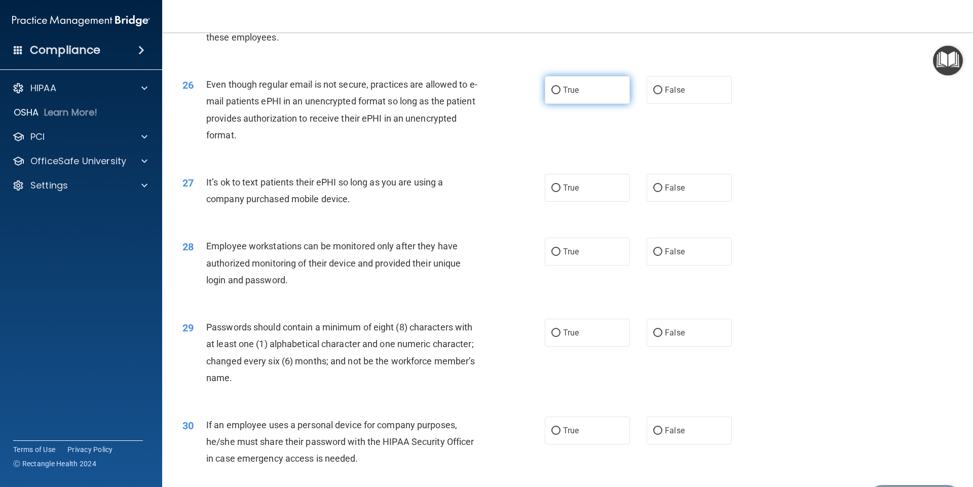
click at [586, 104] on label "True" at bounding box center [587, 90] width 85 height 28
click at [560, 94] on input "True" at bounding box center [555, 91] width 9 height 8
radio input "true"
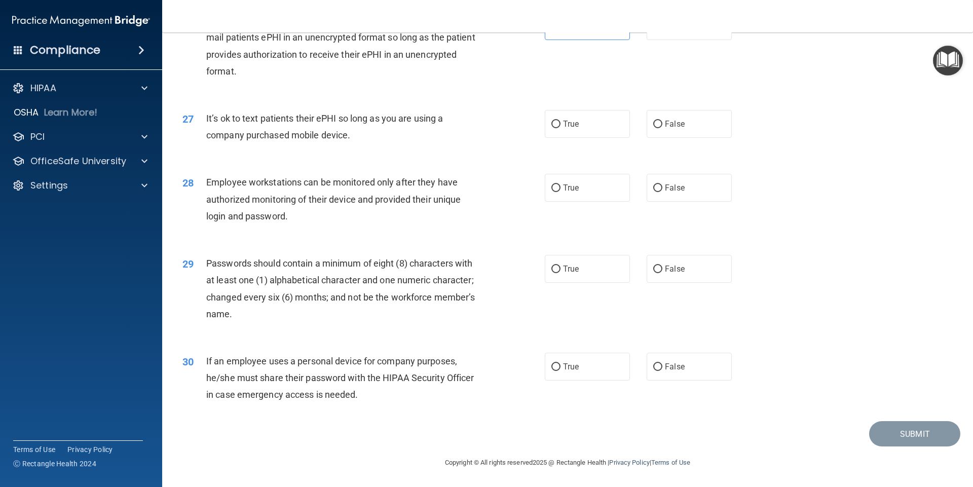
scroll to position [2057, 0]
click at [592, 127] on label "True" at bounding box center [587, 124] width 85 height 28
click at [560, 127] on input "True" at bounding box center [555, 125] width 9 height 8
radio input "true"
click at [685, 186] on label "False" at bounding box center [689, 188] width 85 height 28
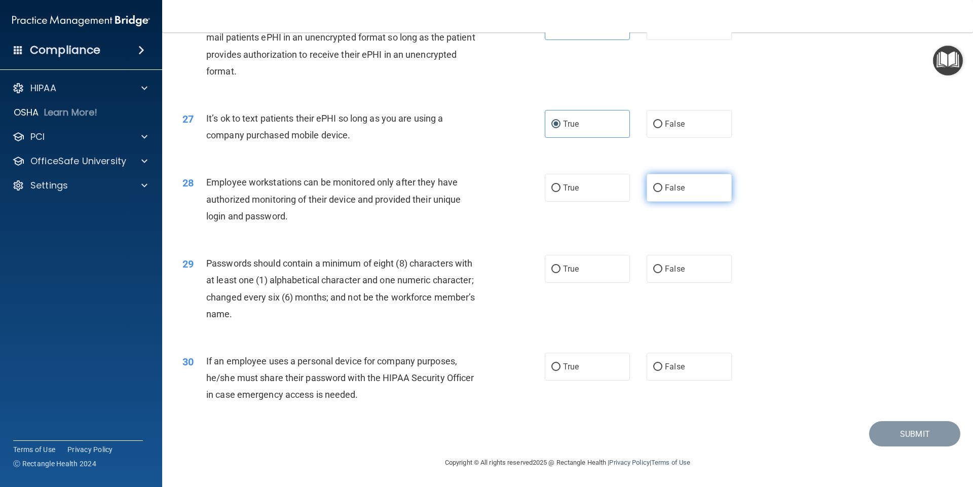
click at [662, 186] on input "False" at bounding box center [657, 188] width 9 height 8
radio input "true"
click at [583, 271] on label "True" at bounding box center [587, 269] width 85 height 28
click at [560, 271] on input "True" at bounding box center [555, 270] width 9 height 8
radio input "true"
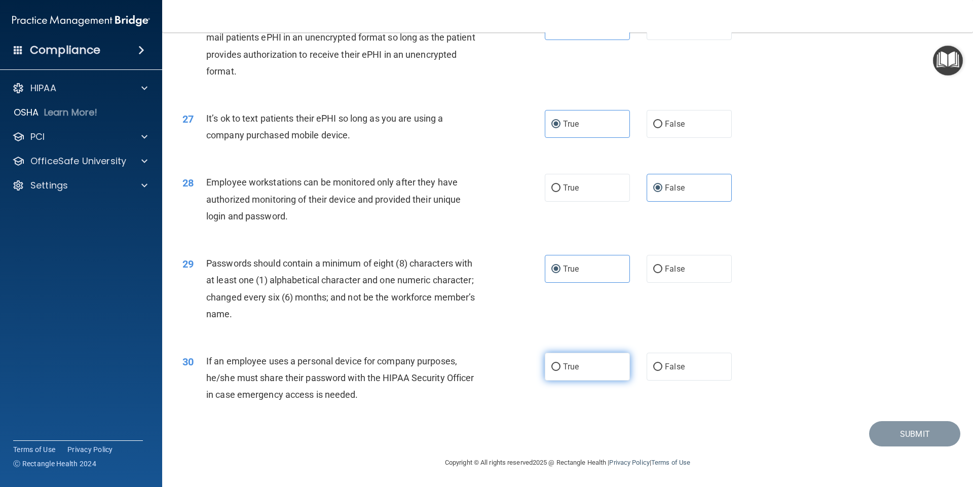
click at [560, 372] on label "True" at bounding box center [587, 367] width 85 height 28
click at [560, 371] on input "True" at bounding box center [555, 367] width 9 height 8
radio input "true"
click at [893, 427] on button "Submit" at bounding box center [914, 434] width 91 height 26
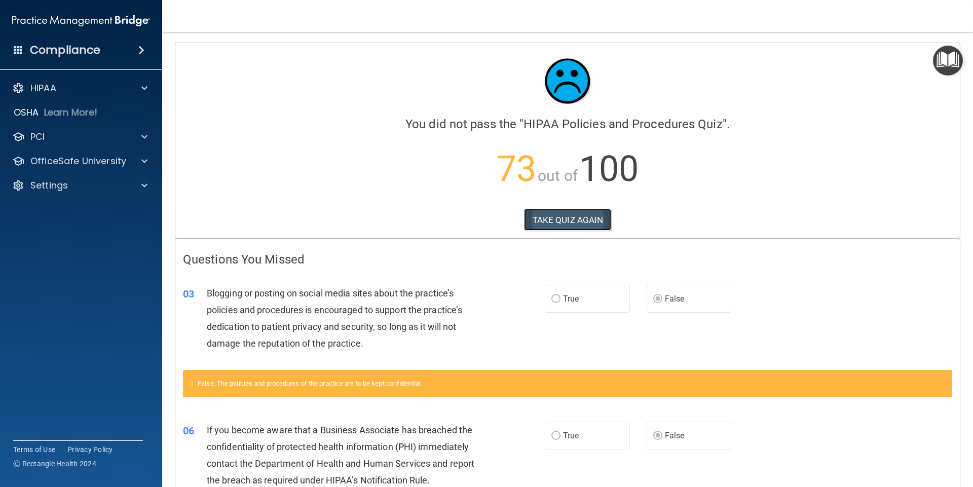
click at [585, 220] on button "TAKE QUIZ AGAIN" at bounding box center [568, 220] width 88 height 22
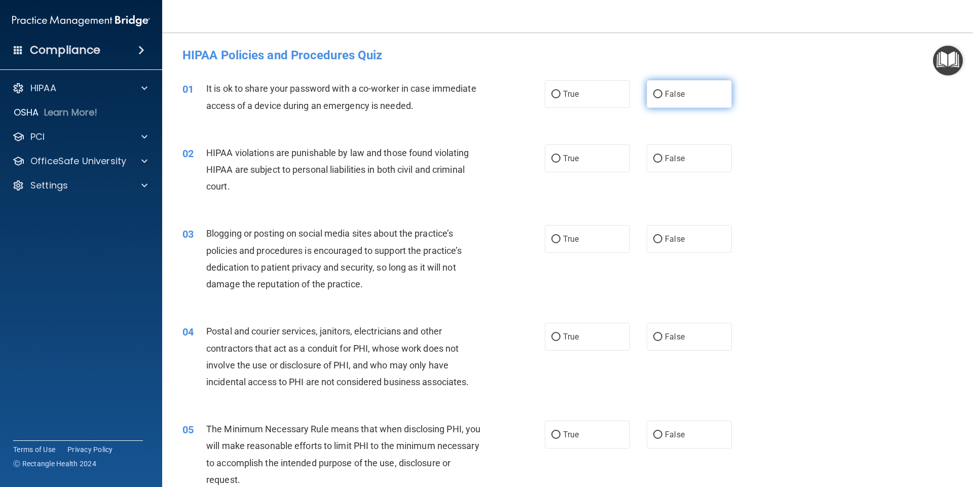
click at [673, 96] on span "False" at bounding box center [675, 94] width 20 height 10
click at [662, 96] on input "False" at bounding box center [657, 95] width 9 height 8
radio input "true"
click at [590, 165] on label "True" at bounding box center [587, 158] width 85 height 28
click at [560, 163] on input "True" at bounding box center [555, 159] width 9 height 8
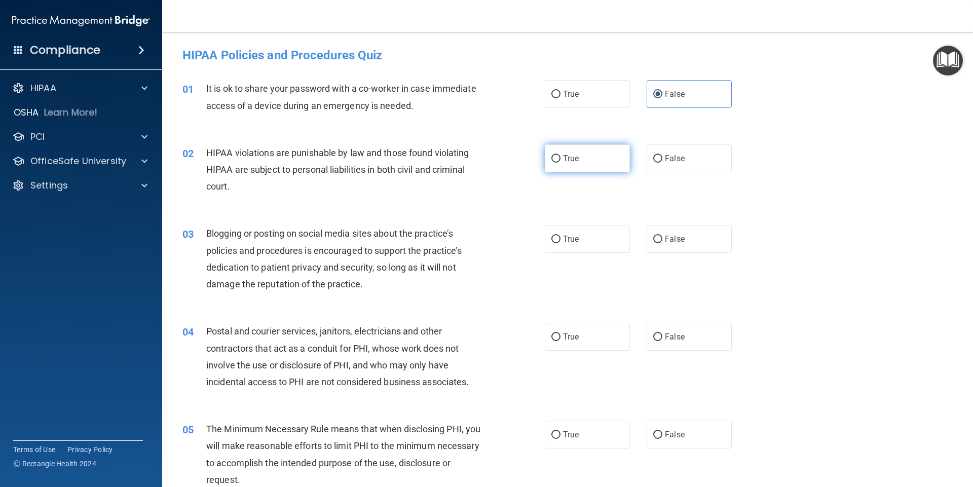
radio input "true"
click at [669, 241] on span "False" at bounding box center [675, 239] width 20 height 10
click at [662, 241] on input "False" at bounding box center [657, 240] width 9 height 8
radio input "true"
click at [588, 334] on label "True" at bounding box center [587, 337] width 85 height 28
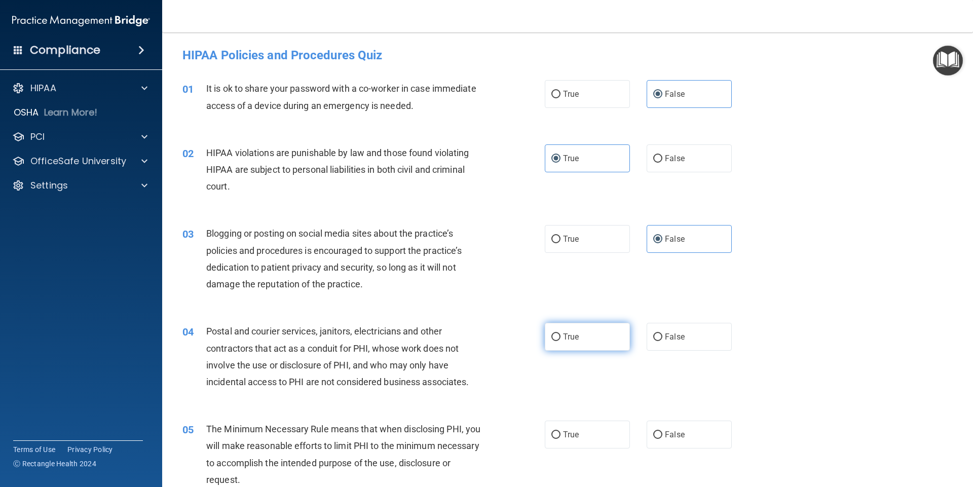
click at [560, 334] on input "True" at bounding box center [555, 337] width 9 height 8
radio input "true"
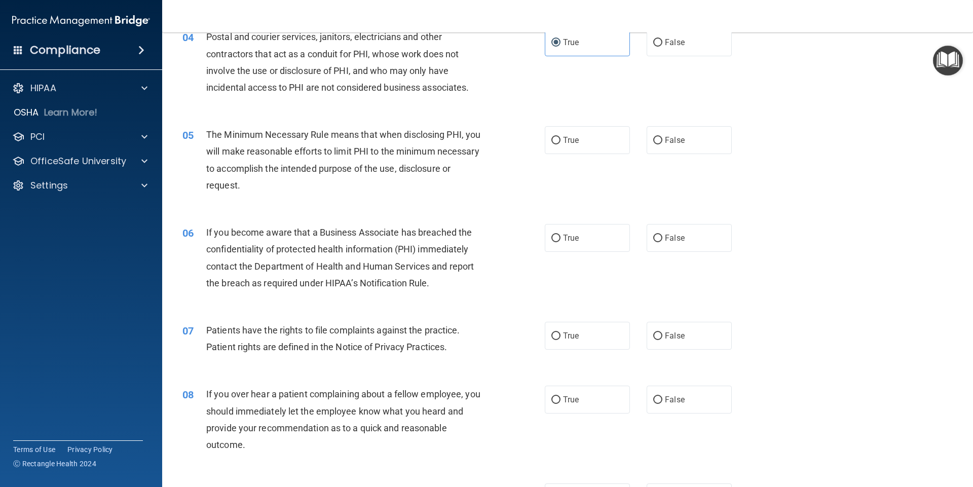
scroll to position [304, 0]
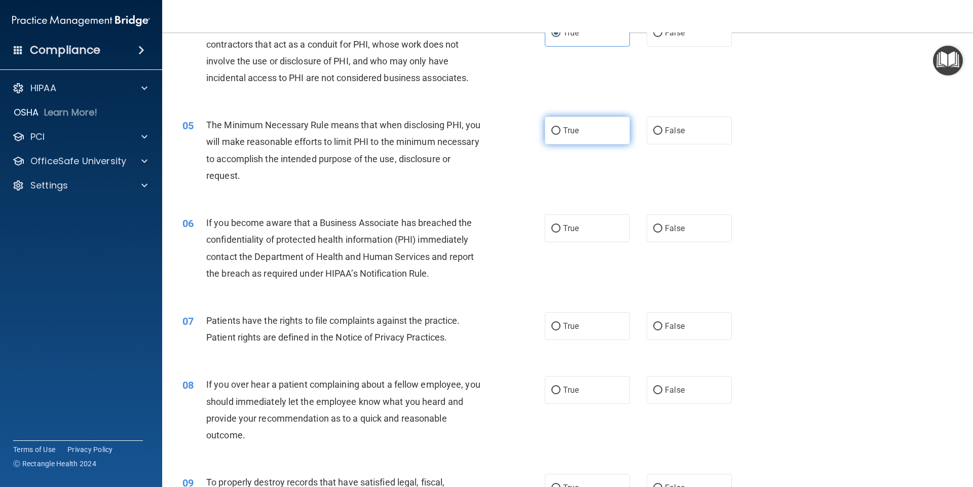
click at [587, 133] on label "True" at bounding box center [587, 131] width 85 height 28
click at [560, 133] on input "True" at bounding box center [555, 131] width 9 height 8
radio input "true"
click at [678, 223] on span "False" at bounding box center [675, 228] width 20 height 10
click at [662, 225] on input "False" at bounding box center [657, 229] width 9 height 8
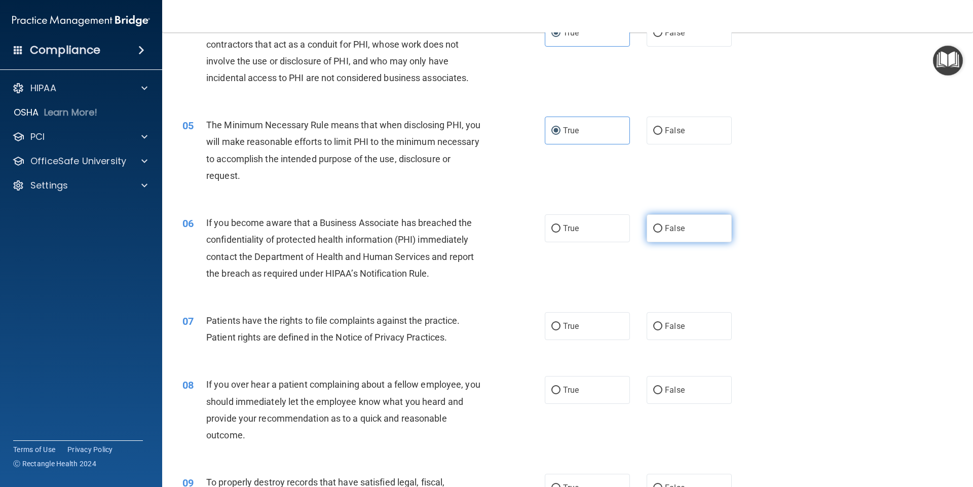
radio input "true"
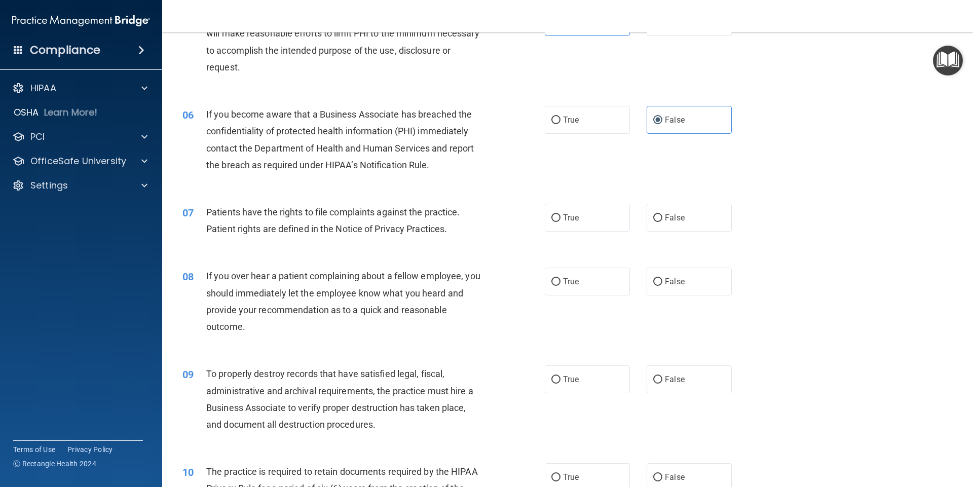
scroll to position [456, 0]
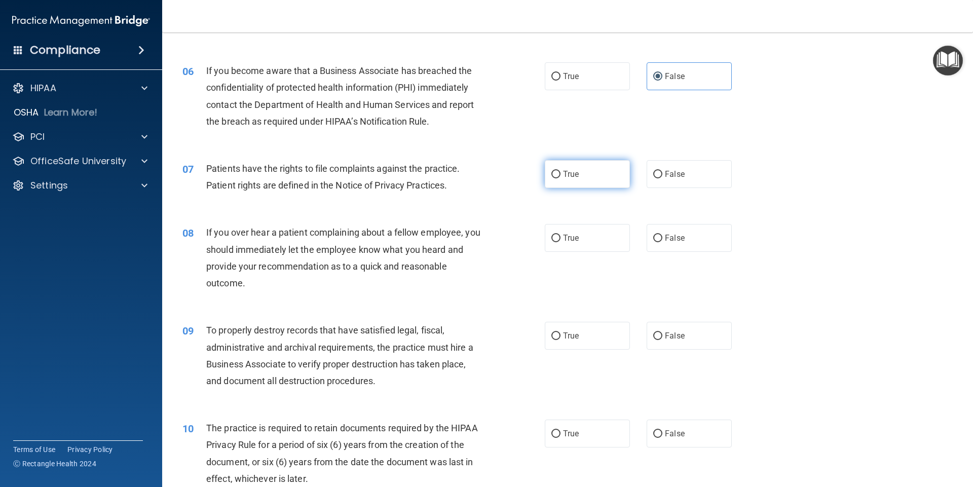
click at [563, 178] on span "True" at bounding box center [571, 174] width 16 height 10
click at [560, 178] on input "True" at bounding box center [555, 175] width 9 height 8
radio input "true"
click at [654, 237] on input "False" at bounding box center [657, 239] width 9 height 8
radio input "true"
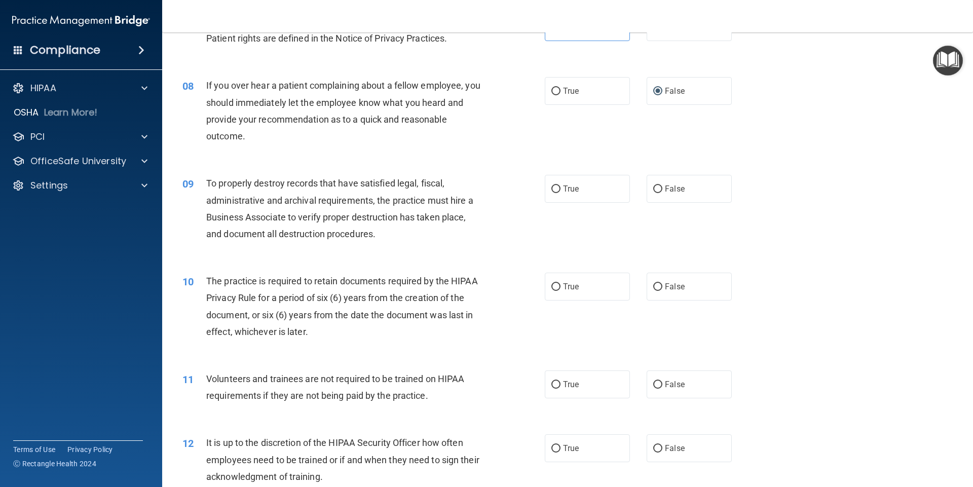
scroll to position [608, 0]
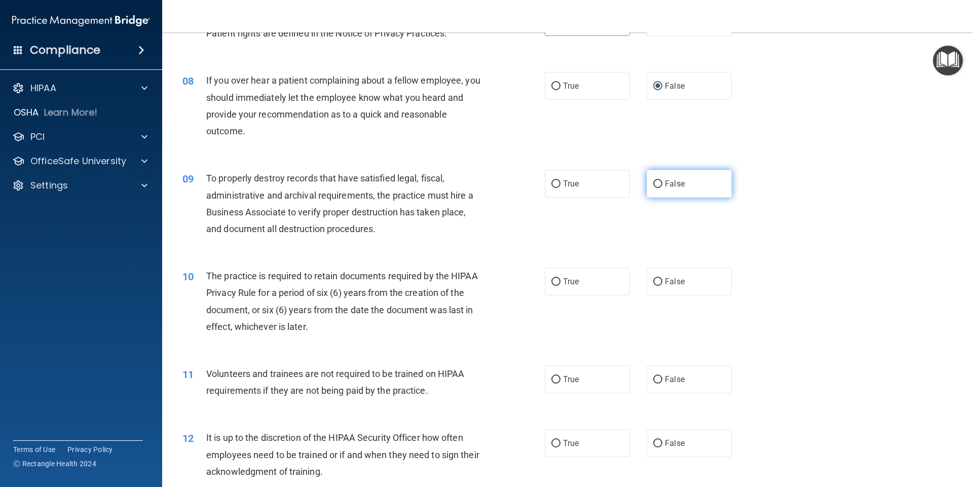
click at [689, 189] on label "False" at bounding box center [689, 184] width 85 height 28
click at [662, 188] on input "False" at bounding box center [657, 184] width 9 height 8
radio input "true"
click at [589, 280] on label "True" at bounding box center [587, 282] width 85 height 28
click at [560, 280] on input "True" at bounding box center [555, 282] width 9 height 8
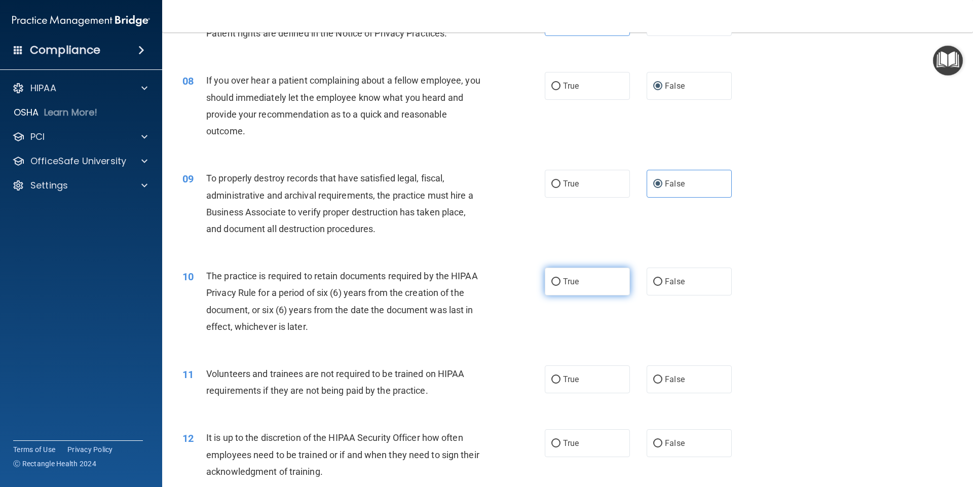
radio input "true"
click at [659, 375] on label "False" at bounding box center [689, 379] width 85 height 28
click at [659, 376] on input "False" at bounding box center [657, 380] width 9 height 8
radio input "true"
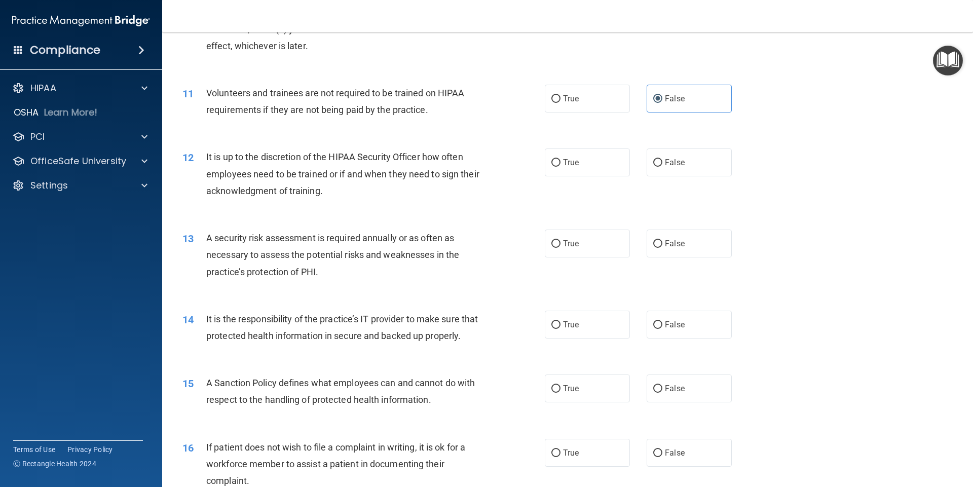
scroll to position [912, 0]
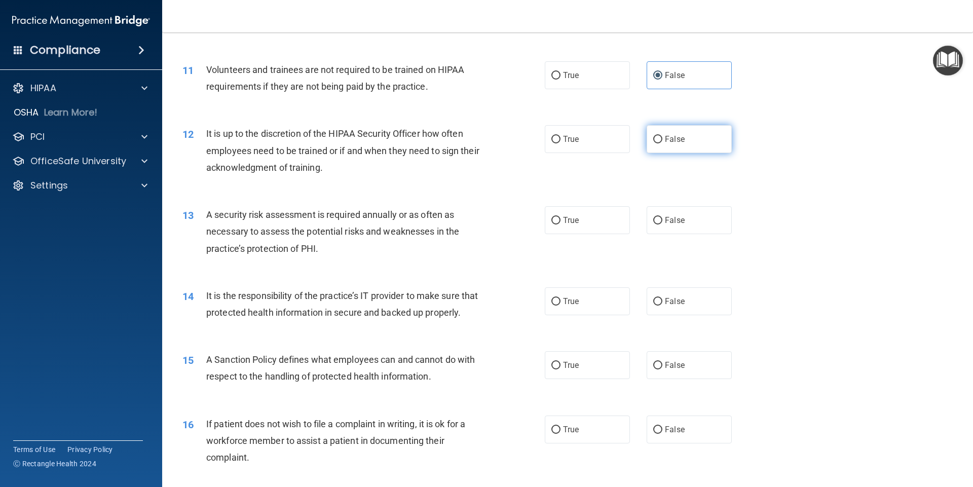
click at [686, 141] on label "False" at bounding box center [689, 139] width 85 height 28
click at [662, 141] on input "False" at bounding box center [657, 140] width 9 height 8
radio input "true"
click at [577, 213] on label "True" at bounding box center [587, 220] width 85 height 28
click at [560, 217] on input "True" at bounding box center [555, 221] width 9 height 8
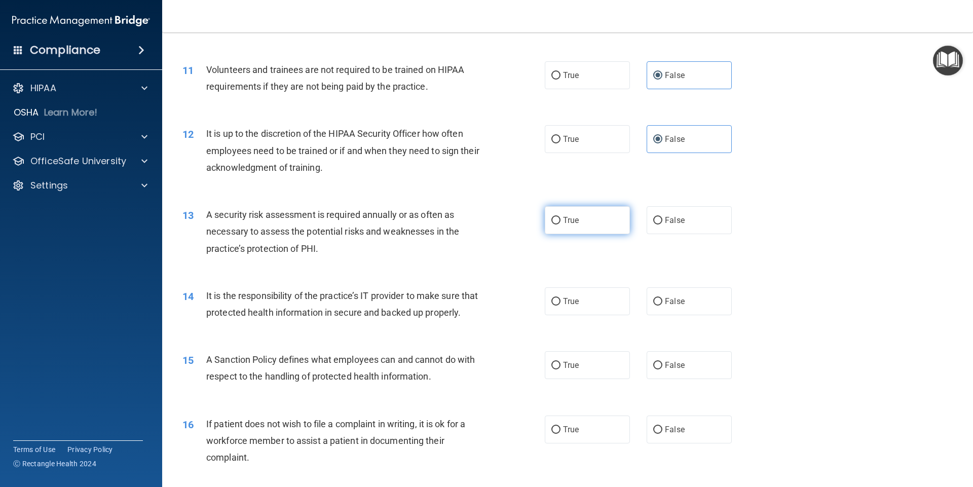
radio input "true"
click at [678, 295] on label "False" at bounding box center [689, 301] width 85 height 28
click at [662, 298] on input "False" at bounding box center [657, 302] width 9 height 8
radio input "true"
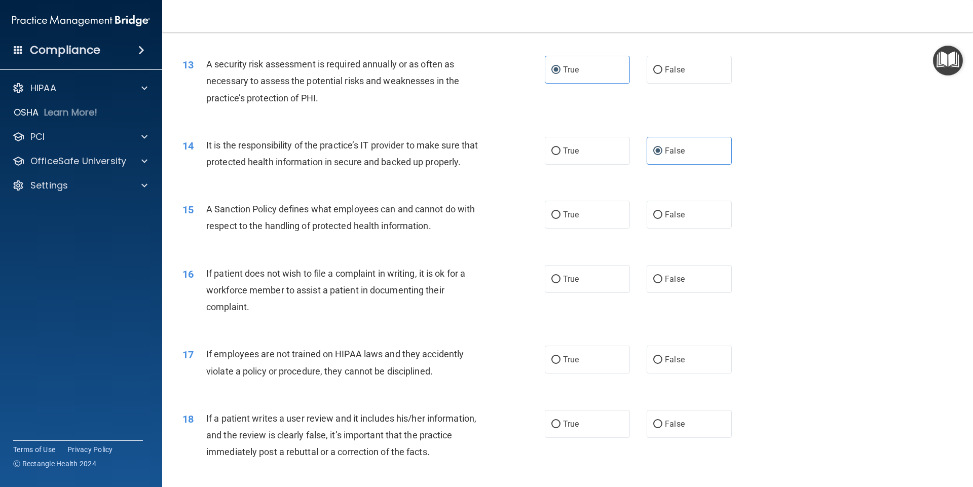
scroll to position [1115, 0]
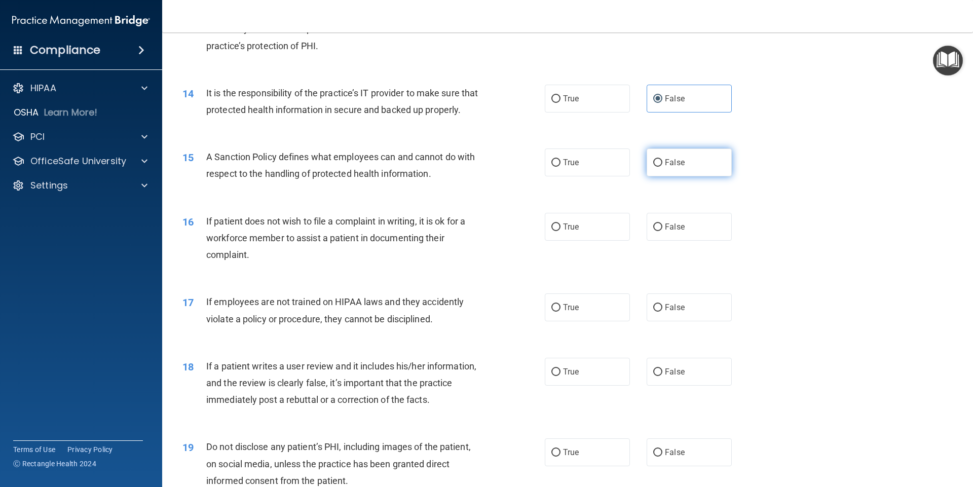
click at [679, 167] on span "False" at bounding box center [675, 163] width 20 height 10
click at [662, 167] on input "False" at bounding box center [657, 163] width 9 height 8
radio input "true"
click at [591, 238] on label "True" at bounding box center [587, 227] width 85 height 28
click at [560, 231] on input "True" at bounding box center [555, 227] width 9 height 8
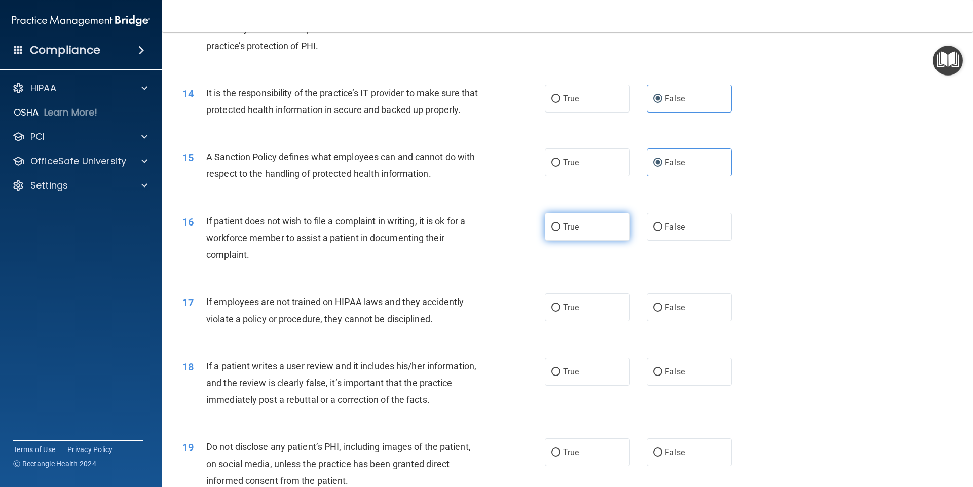
radio input "true"
click at [697, 321] on label "False" at bounding box center [689, 307] width 85 height 28
click at [662, 312] on input "False" at bounding box center [657, 308] width 9 height 8
radio input "true"
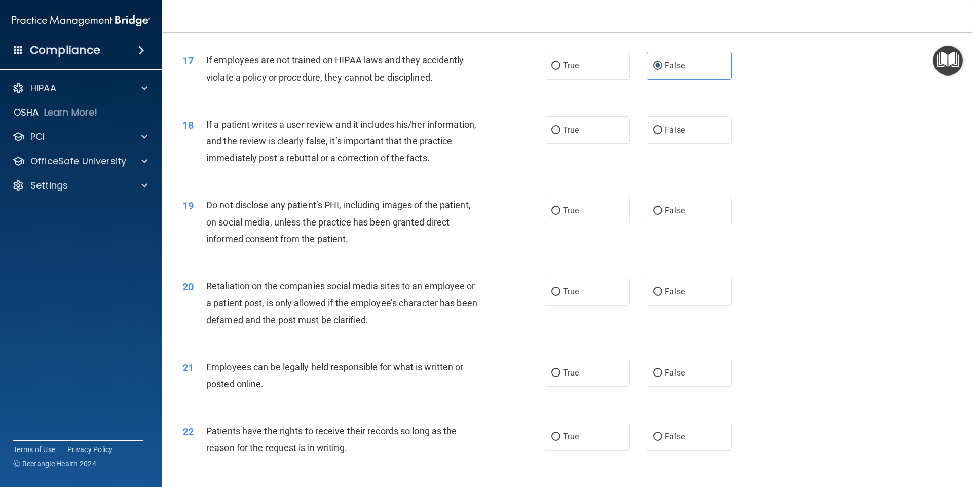
scroll to position [1368, 0]
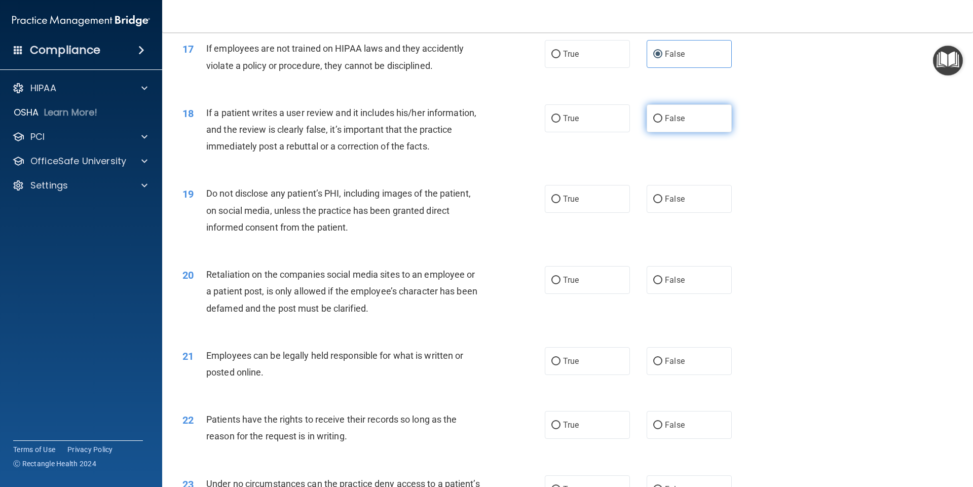
click at [680, 131] on label "False" at bounding box center [689, 118] width 85 height 28
click at [662, 123] on input "False" at bounding box center [657, 119] width 9 height 8
radio input "true"
click at [581, 213] on label "True" at bounding box center [587, 199] width 85 height 28
click at [560, 203] on input "True" at bounding box center [555, 200] width 9 height 8
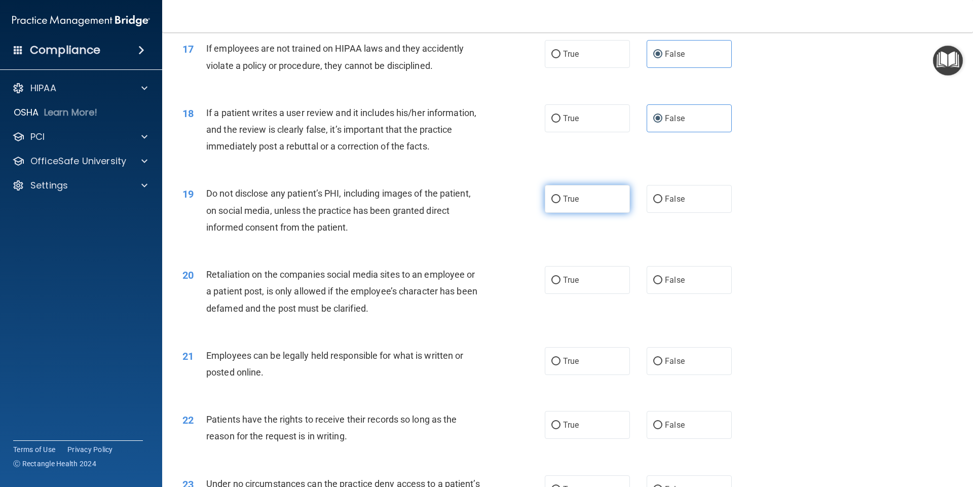
radio input "true"
click at [668, 285] on span "False" at bounding box center [675, 280] width 20 height 10
click at [662, 284] on input "False" at bounding box center [657, 281] width 9 height 8
radio input "true"
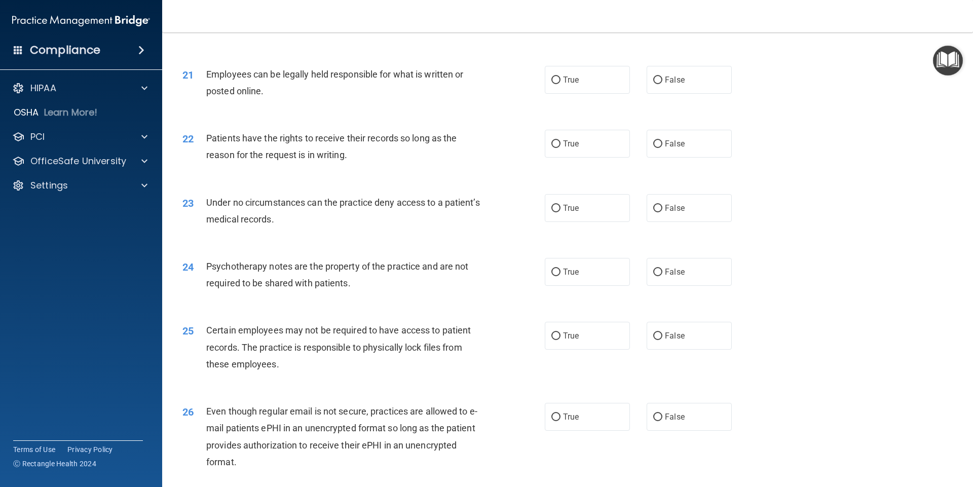
scroll to position [1672, 0]
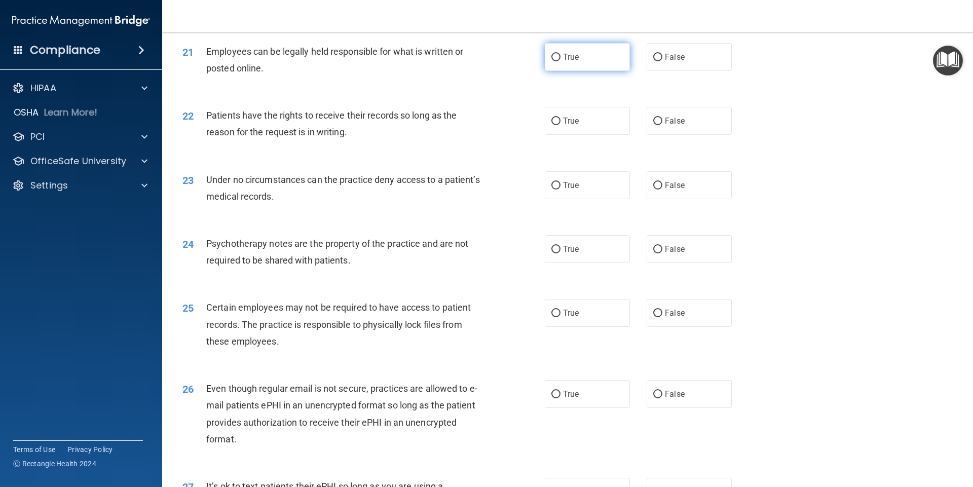
click at [595, 71] on label "True" at bounding box center [587, 57] width 85 height 28
click at [560, 61] on input "True" at bounding box center [555, 58] width 9 height 8
radio input "true"
click at [704, 135] on label "False" at bounding box center [689, 121] width 85 height 28
click at [662, 125] on input "False" at bounding box center [657, 122] width 9 height 8
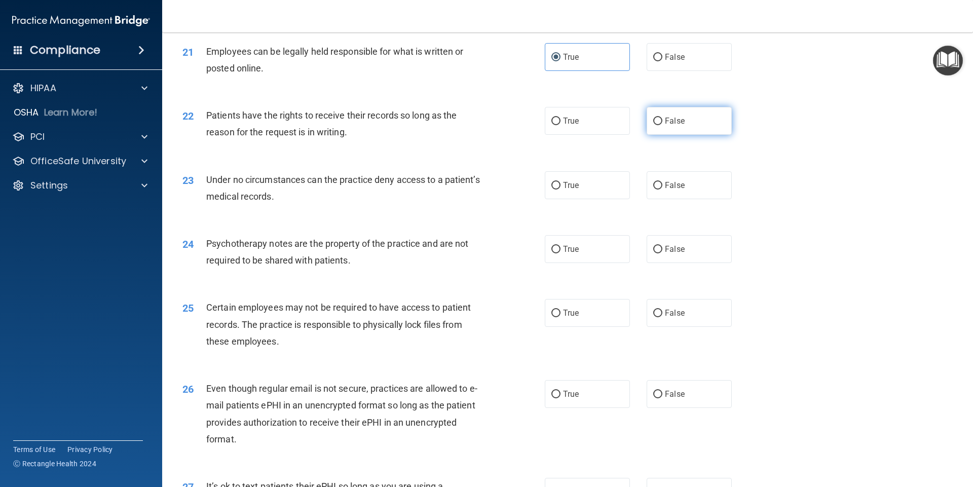
radio input "true"
click at [671, 190] on span "False" at bounding box center [675, 185] width 20 height 10
click at [662, 190] on input "False" at bounding box center [657, 186] width 9 height 8
radio input "true"
click at [597, 261] on label "True" at bounding box center [587, 249] width 85 height 28
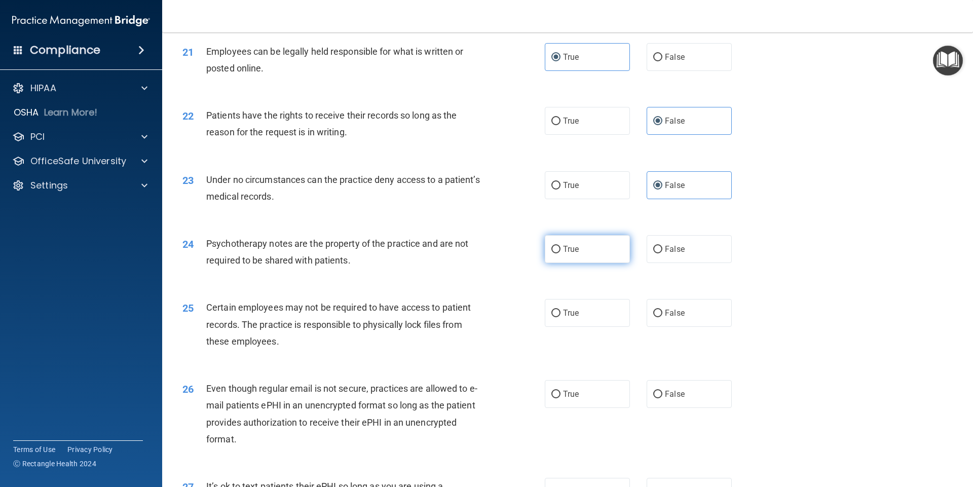
click at [560, 253] on input "True" at bounding box center [555, 250] width 9 height 8
radio input "true"
click at [580, 327] on label "True" at bounding box center [587, 313] width 85 height 28
click at [560, 317] on input "True" at bounding box center [555, 314] width 9 height 8
radio input "true"
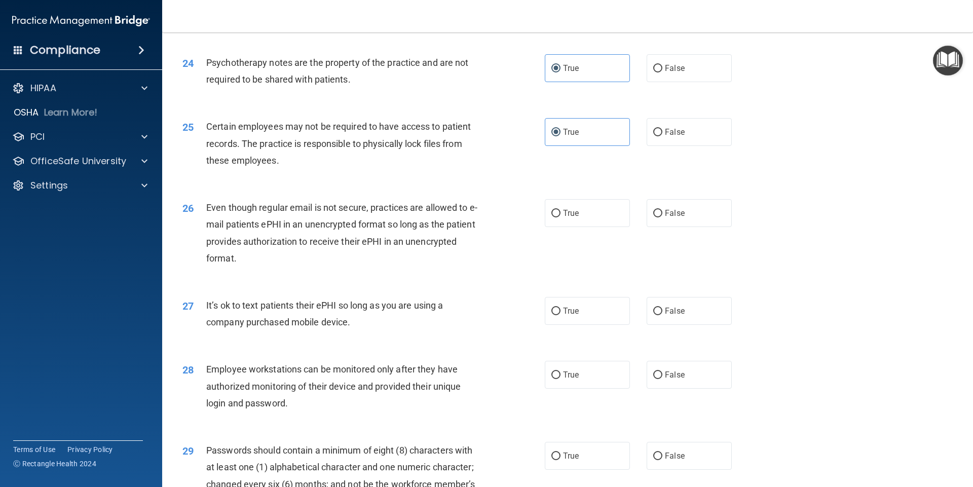
scroll to position [1875, 0]
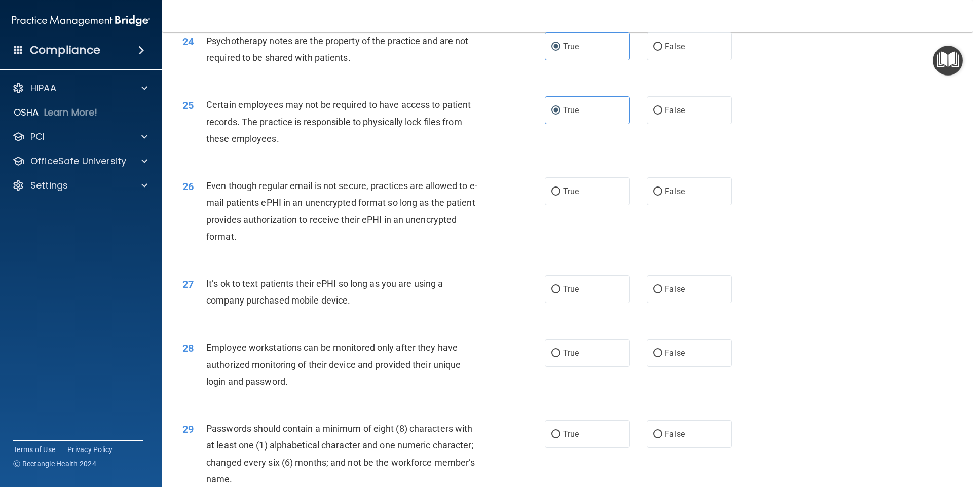
click at [585, 226] on div "26 Even though regular email is not secure, practices are allowed to e-mail pat…" at bounding box center [567, 214] width 785 height 98
click at [589, 205] on label "True" at bounding box center [587, 191] width 85 height 28
click at [560, 196] on input "True" at bounding box center [555, 192] width 9 height 8
radio input "true"
click at [665, 294] on span "False" at bounding box center [675, 289] width 20 height 10
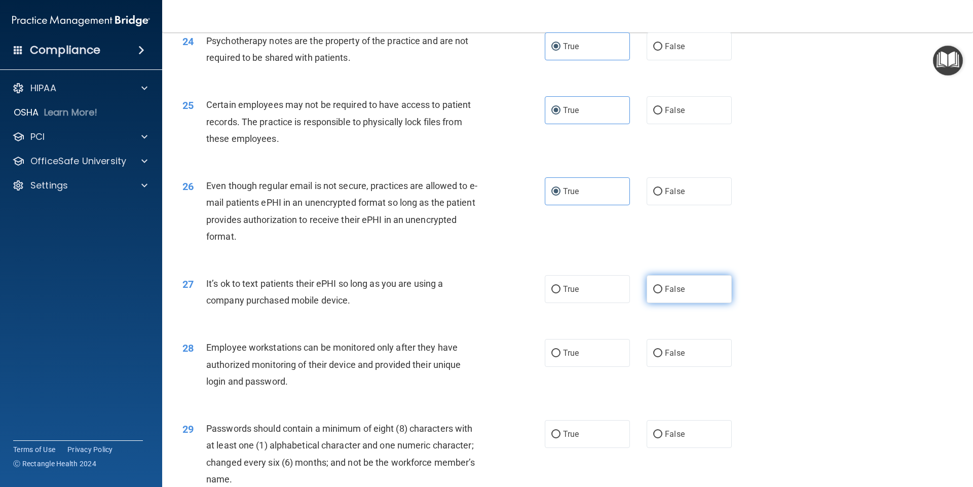
click at [662, 293] on input "False" at bounding box center [657, 290] width 9 height 8
radio input "true"
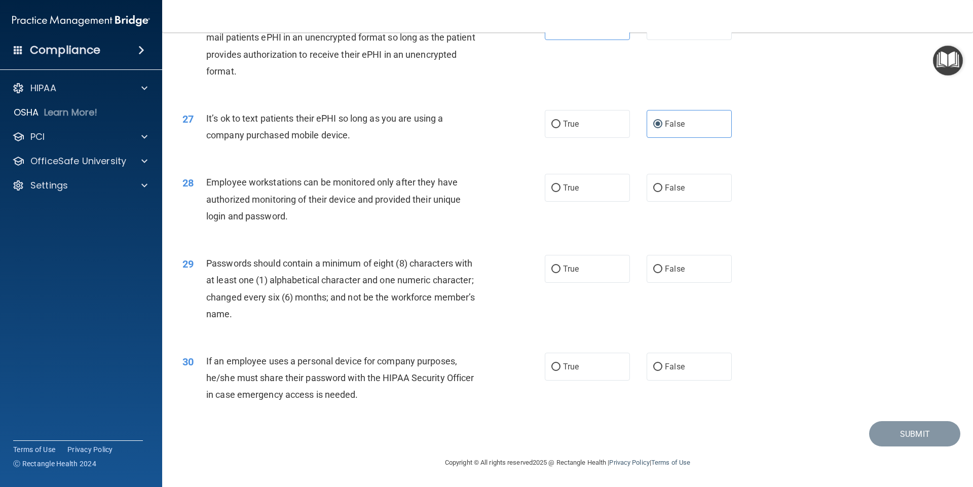
scroll to position [2057, 0]
click at [688, 193] on label "False" at bounding box center [689, 188] width 85 height 28
click at [662, 192] on input "False" at bounding box center [657, 188] width 9 height 8
radio input "true"
click at [577, 272] on label "True" at bounding box center [587, 269] width 85 height 28
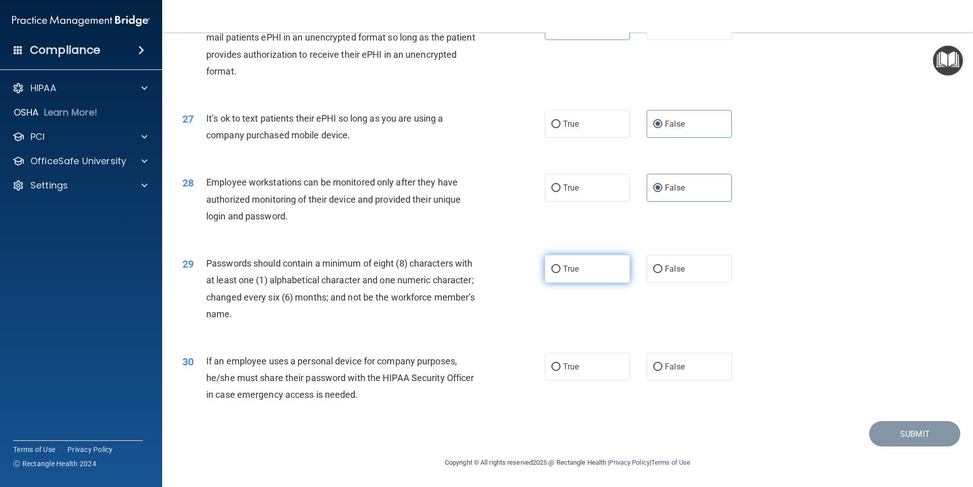
click at [560, 272] on input "True" at bounding box center [555, 270] width 9 height 8
radio input "true"
click at [665, 370] on span "False" at bounding box center [675, 367] width 20 height 10
click at [662, 370] on input "False" at bounding box center [657, 367] width 9 height 8
radio input "true"
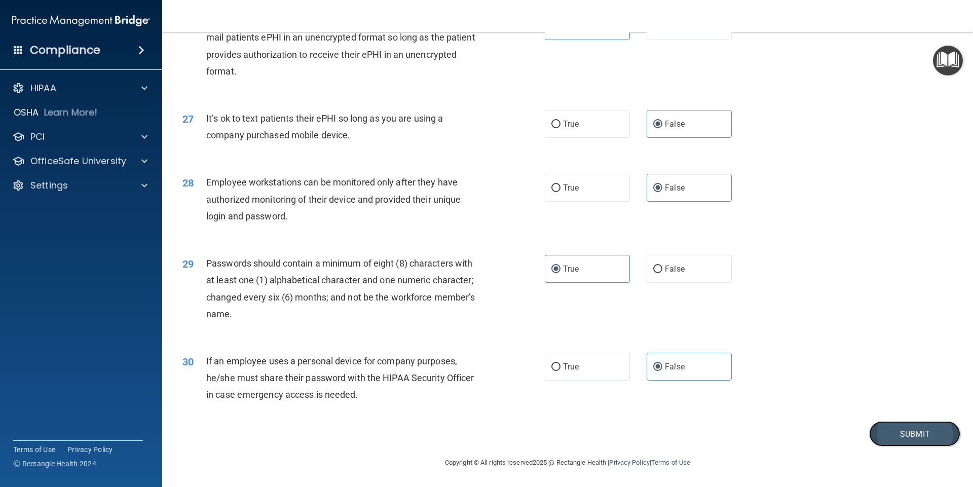
click at [907, 434] on button "Submit" at bounding box center [914, 434] width 91 height 26
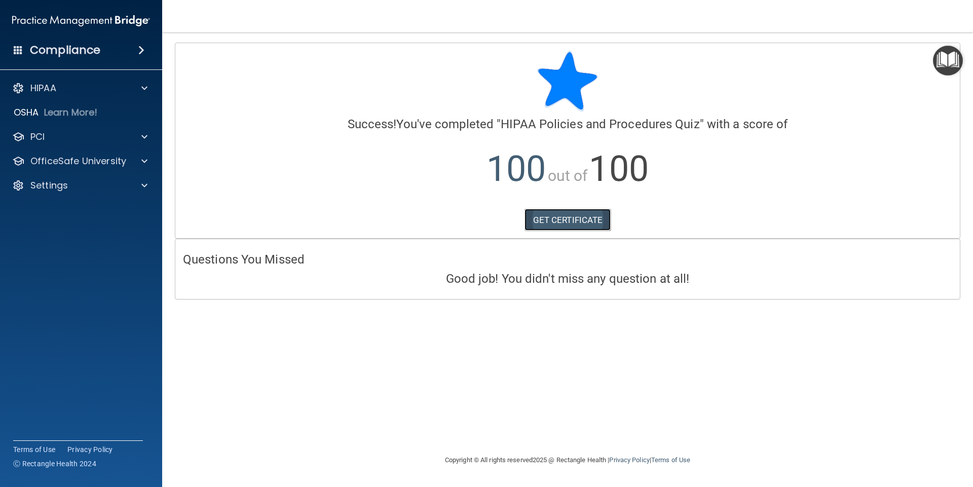
click at [591, 219] on link "GET CERTIFICATE" at bounding box center [567, 220] width 87 height 22
click at [137, 161] on div at bounding box center [142, 161] width 25 height 12
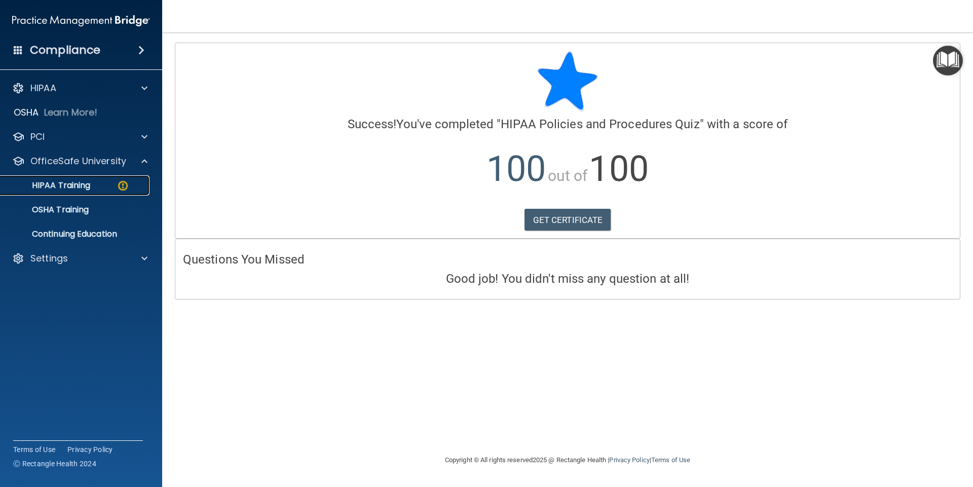
click at [76, 184] on p "HIPAA Training" at bounding box center [49, 185] width 84 height 10
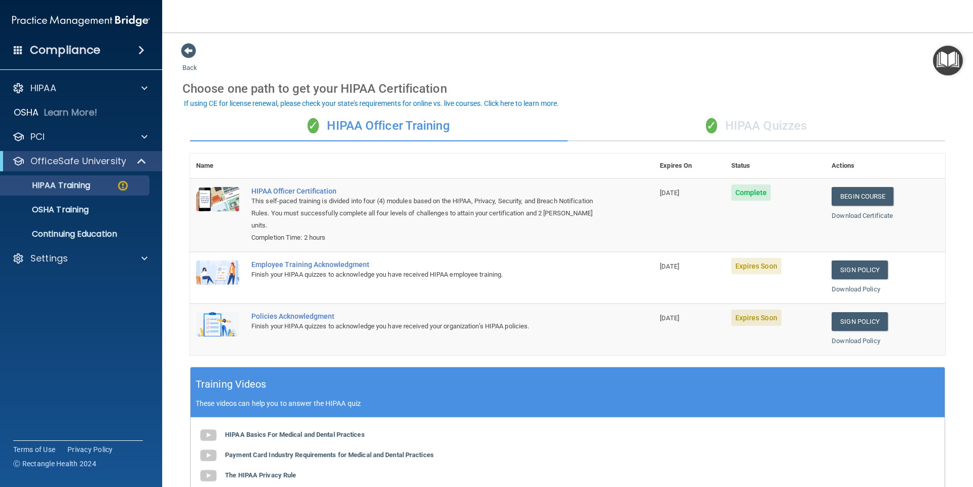
click at [749, 127] on div "✓ HIPAA Quizzes" at bounding box center [757, 126] width 378 height 30
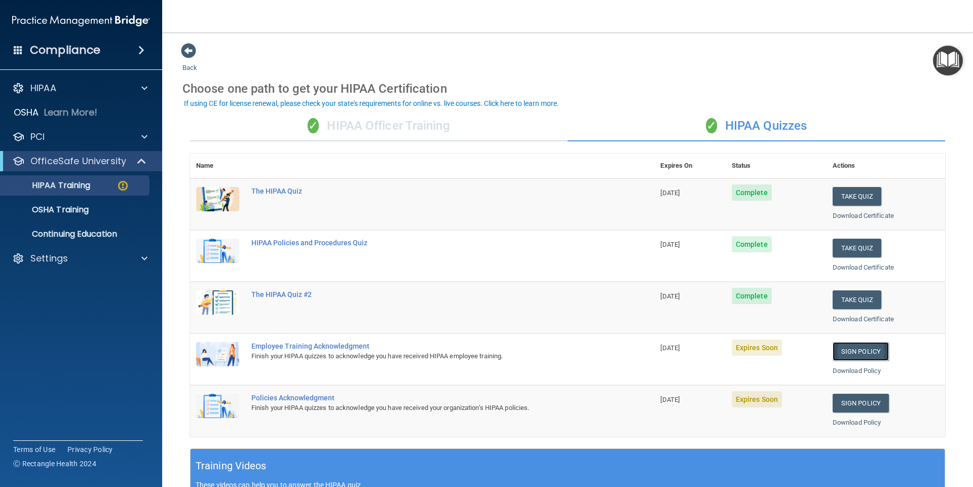
click at [856, 349] on link "Sign Policy" at bounding box center [861, 351] width 56 height 19
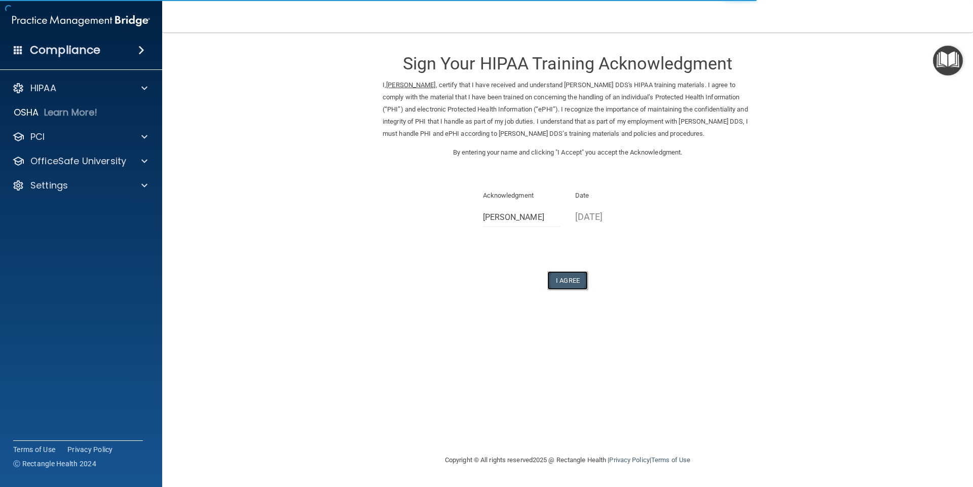
click at [567, 290] on button "I Agree" at bounding box center [567, 280] width 41 height 19
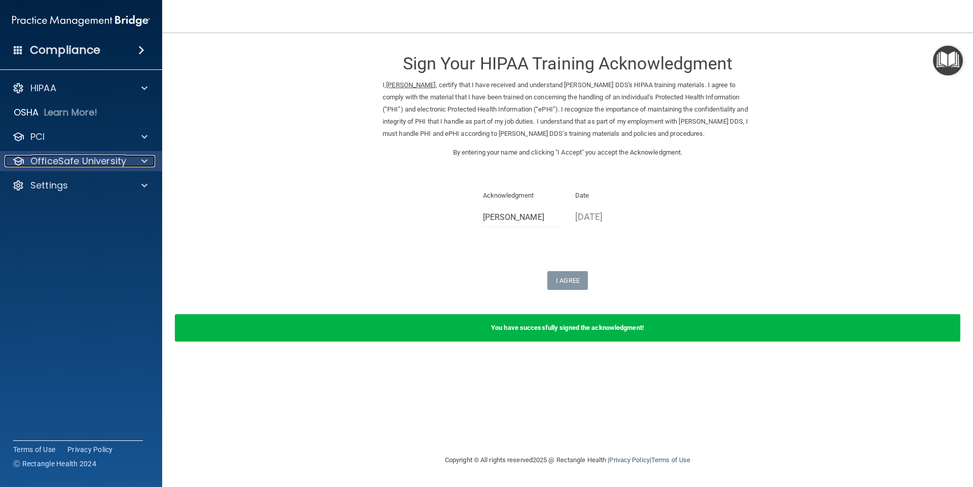
click at [99, 160] on p "OfficeSafe University" at bounding box center [78, 161] width 96 height 12
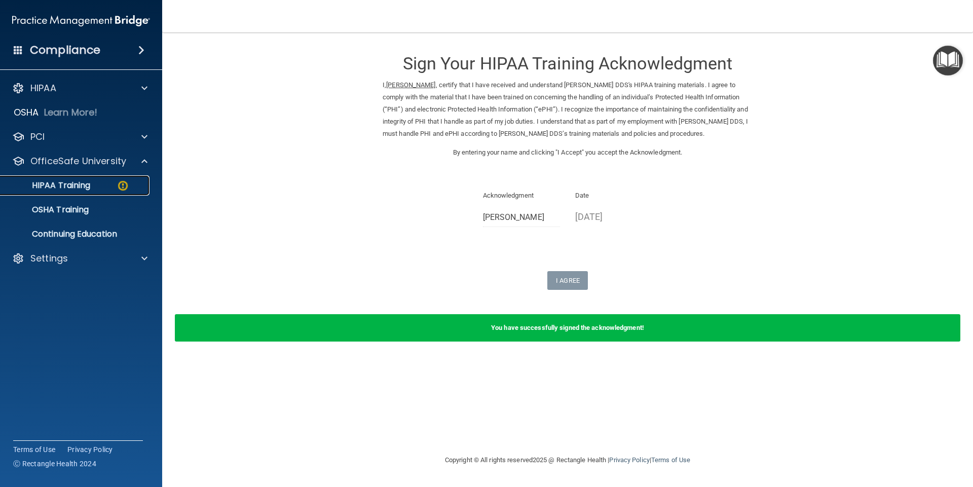
click at [88, 182] on p "HIPAA Training" at bounding box center [49, 185] width 84 height 10
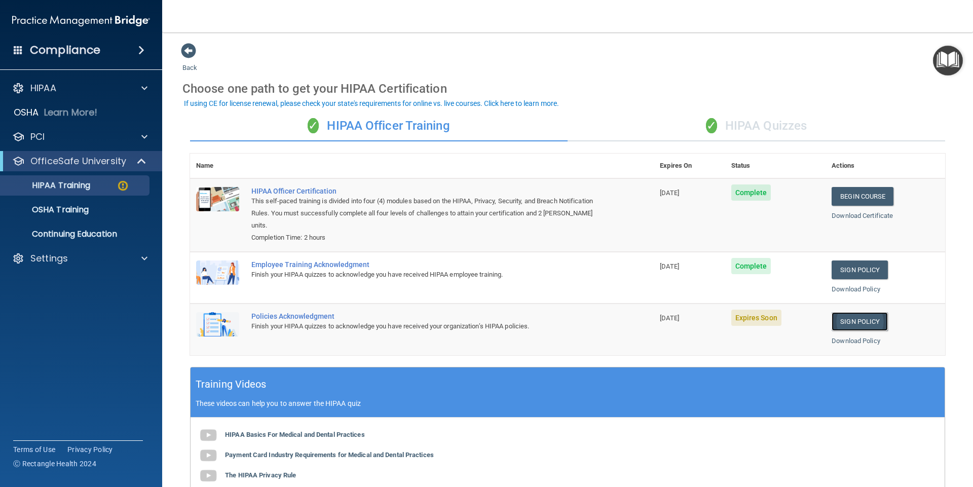
click at [844, 321] on link "Sign Policy" at bounding box center [860, 321] width 56 height 19
click at [754, 132] on div "✓ HIPAA Quizzes" at bounding box center [757, 126] width 378 height 30
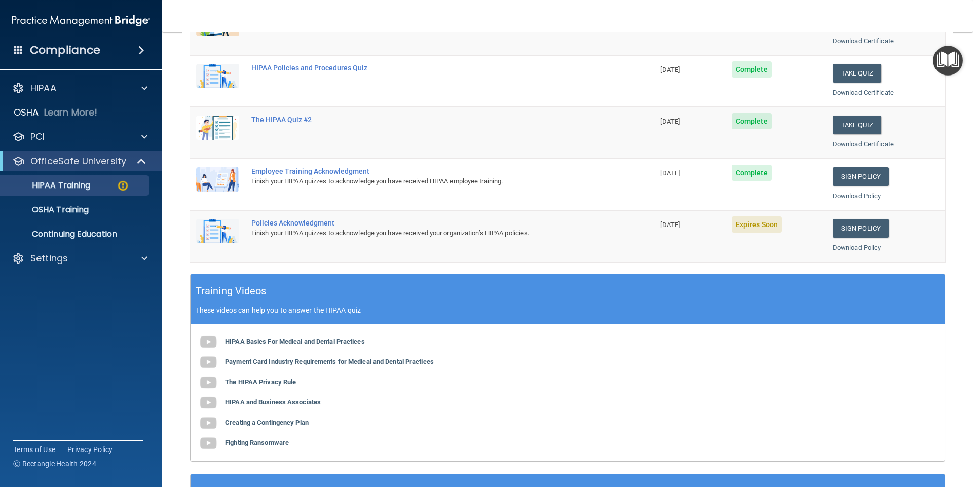
scroll to position [124, 0]
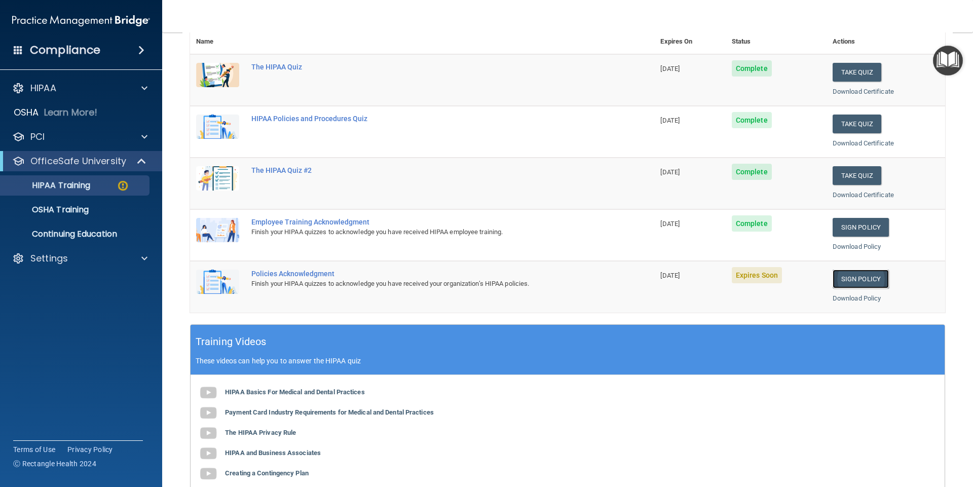
click at [871, 277] on link "Sign Policy" at bounding box center [861, 279] width 56 height 19
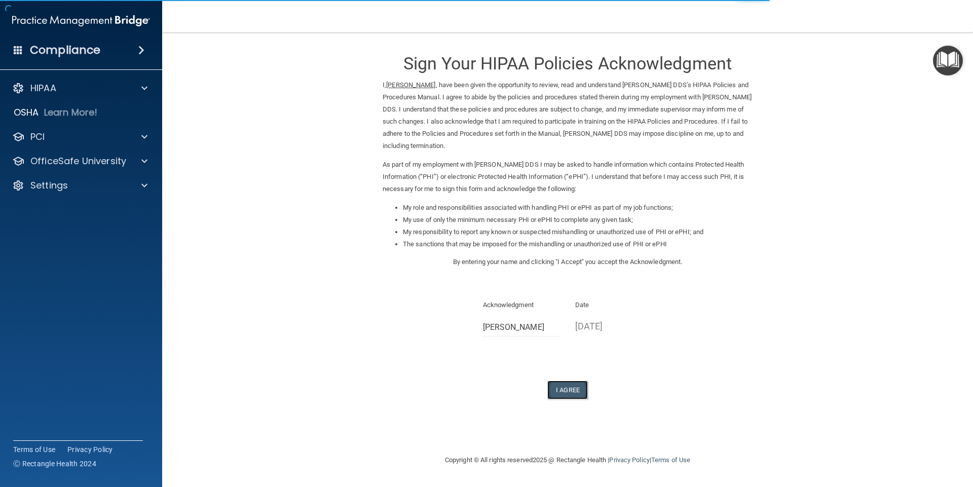
click at [561, 390] on button "I Agree" at bounding box center [567, 390] width 41 height 19
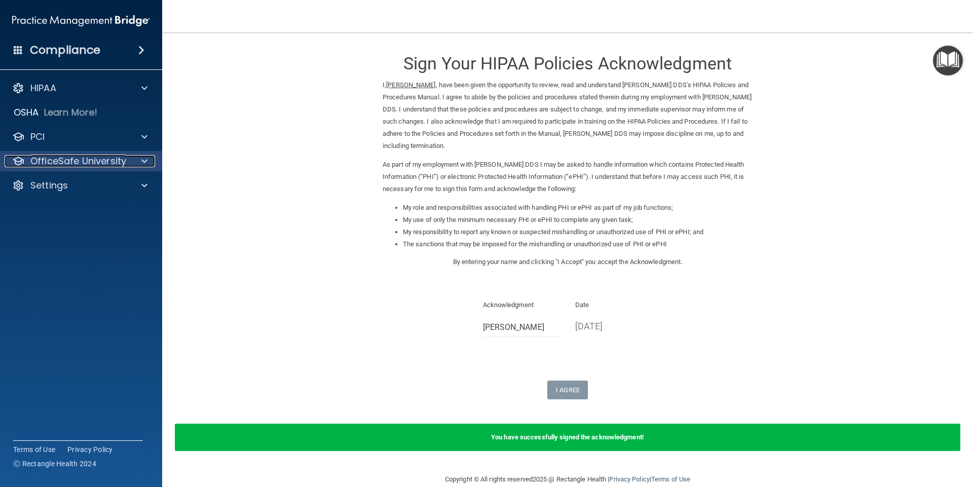
click at [146, 161] on span at bounding box center [144, 161] width 6 height 12
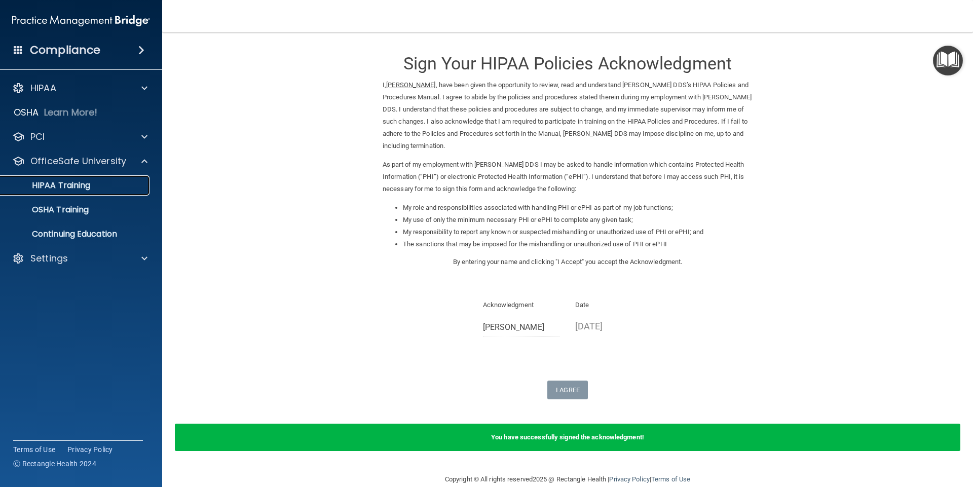
click at [99, 183] on div "HIPAA Training" at bounding box center [76, 185] width 138 height 10
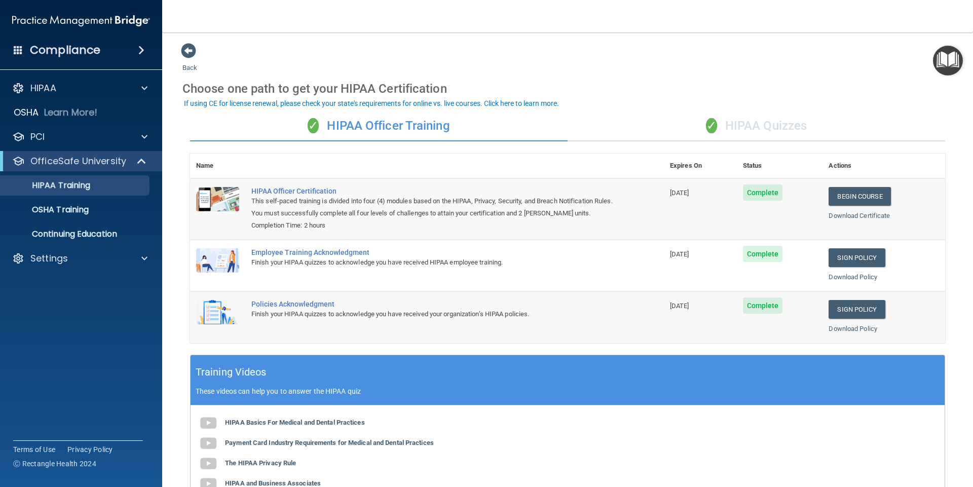
click at [750, 126] on div "✓ HIPAA Quizzes" at bounding box center [757, 126] width 378 height 30
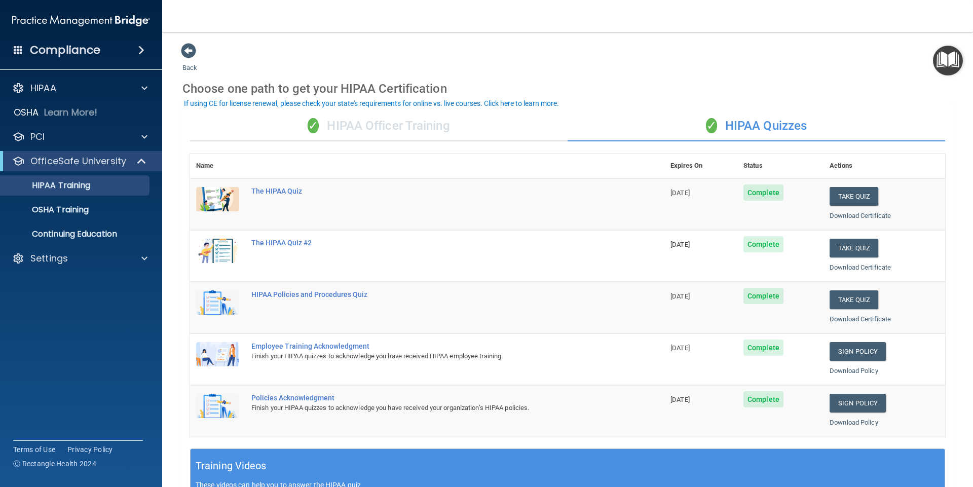
click at [428, 130] on div "✓ HIPAA Officer Training" at bounding box center [379, 126] width 378 height 30
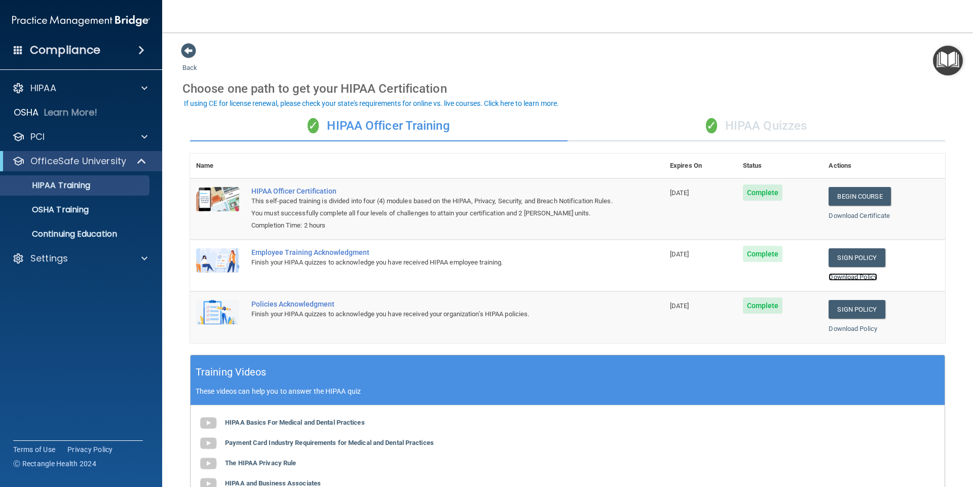
click at [856, 276] on link "Download Policy" at bounding box center [853, 277] width 49 height 8
click at [840, 327] on link "Download Policy" at bounding box center [853, 329] width 49 height 8
click at [188, 52] on span at bounding box center [188, 50] width 15 height 15
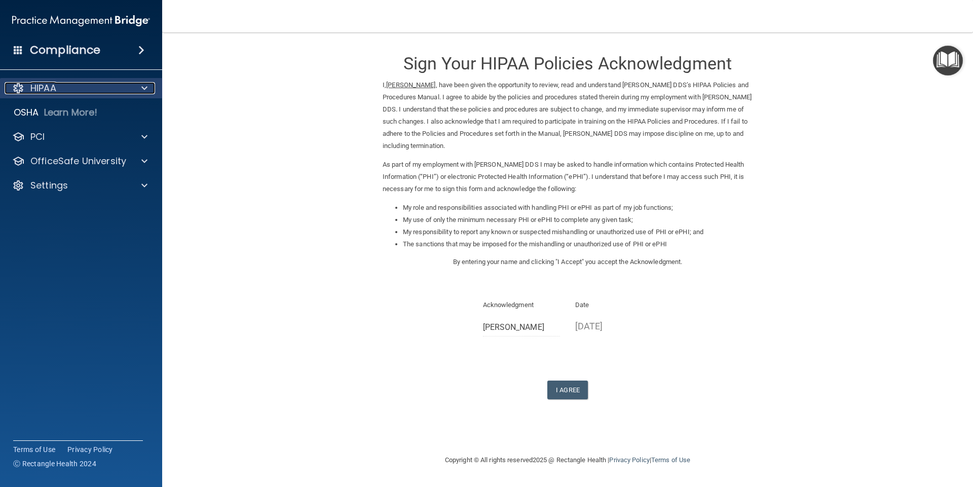
click at [119, 90] on div "HIPAA" at bounding box center [68, 88] width 126 height 12
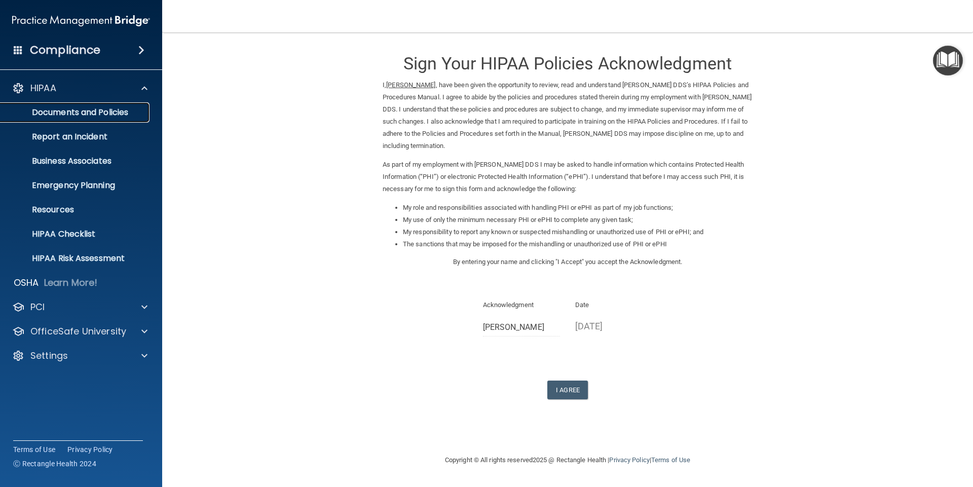
click at [115, 109] on p "Documents and Policies" at bounding box center [76, 112] width 138 height 10
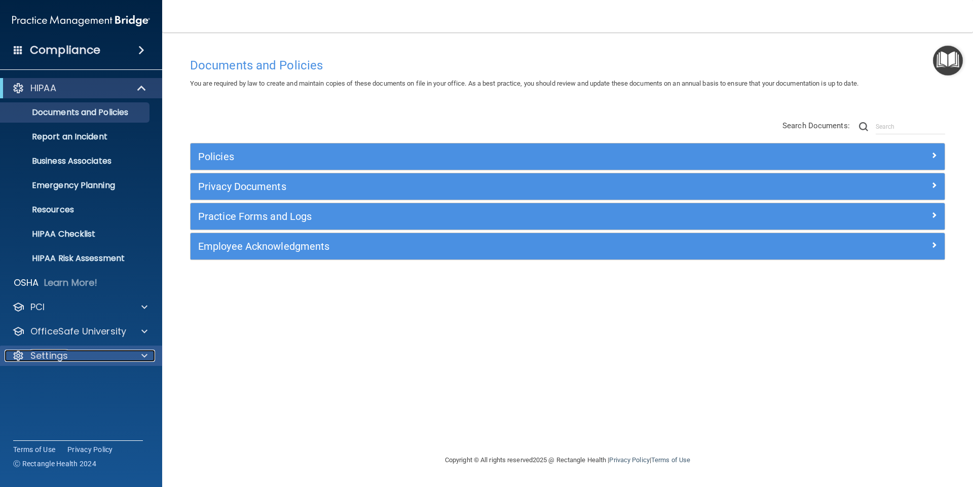
click at [140, 355] on div at bounding box center [142, 356] width 25 height 12
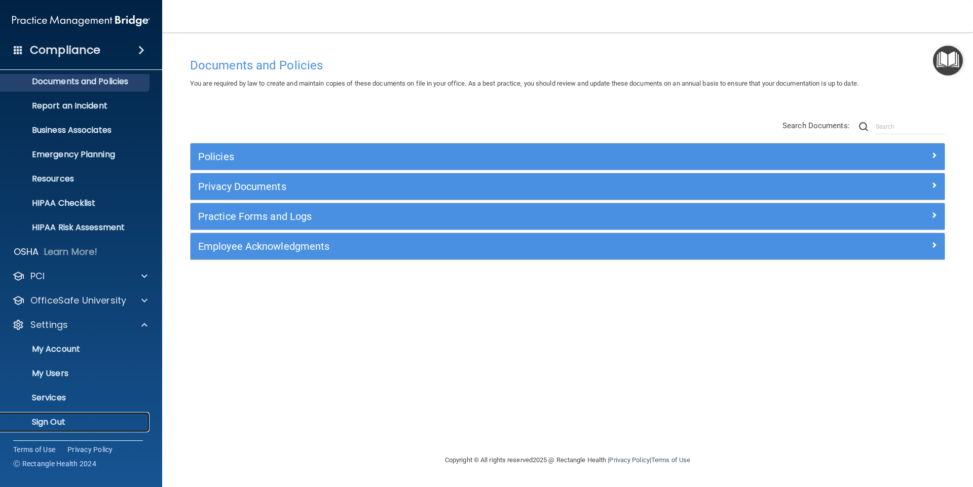
click at [39, 420] on p "Sign Out" at bounding box center [76, 422] width 138 height 10
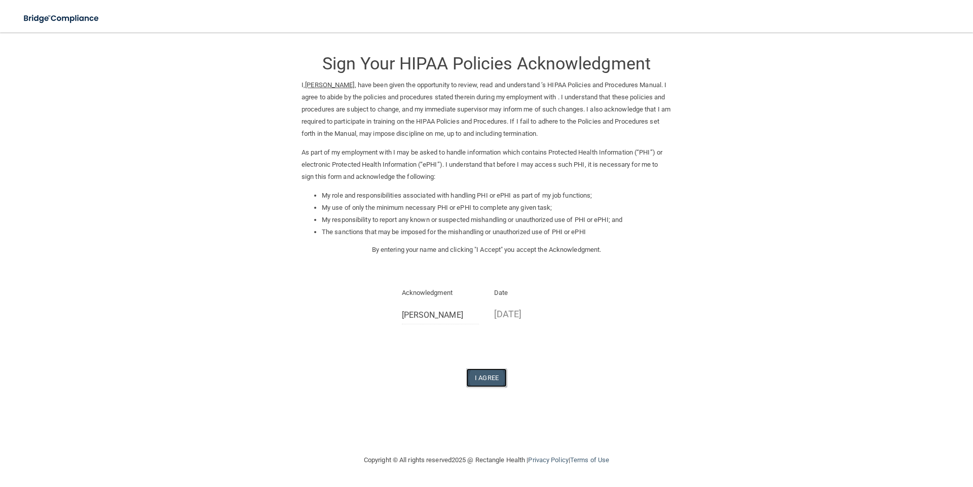
click at [485, 375] on button "I Agree" at bounding box center [486, 377] width 41 height 19
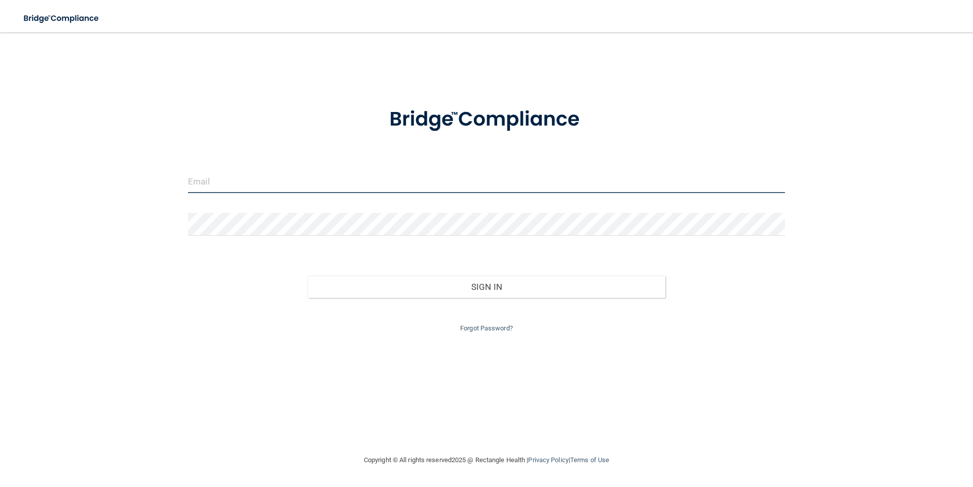
click at [346, 182] on input "email" at bounding box center [486, 181] width 597 height 23
type input "[EMAIL_ADDRESS][DOMAIN_NAME]"
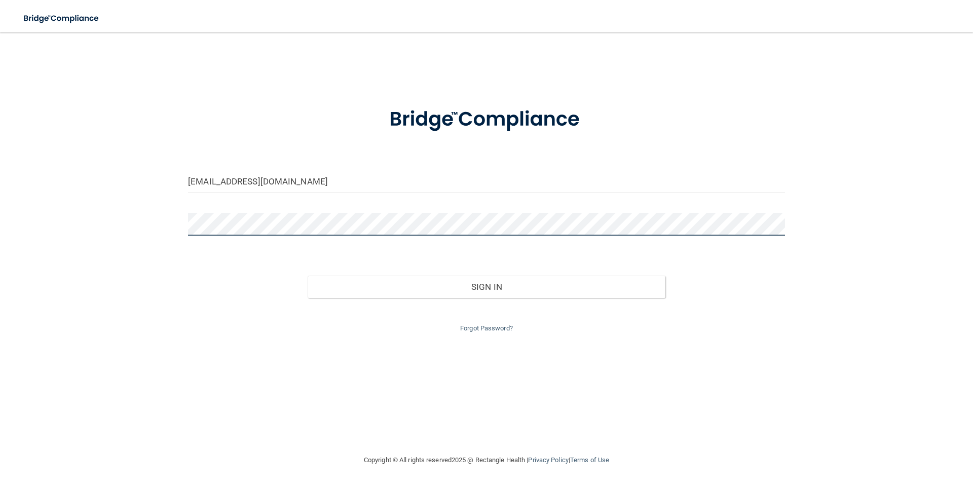
click at [308, 276] on button "Sign In" at bounding box center [487, 287] width 358 height 22
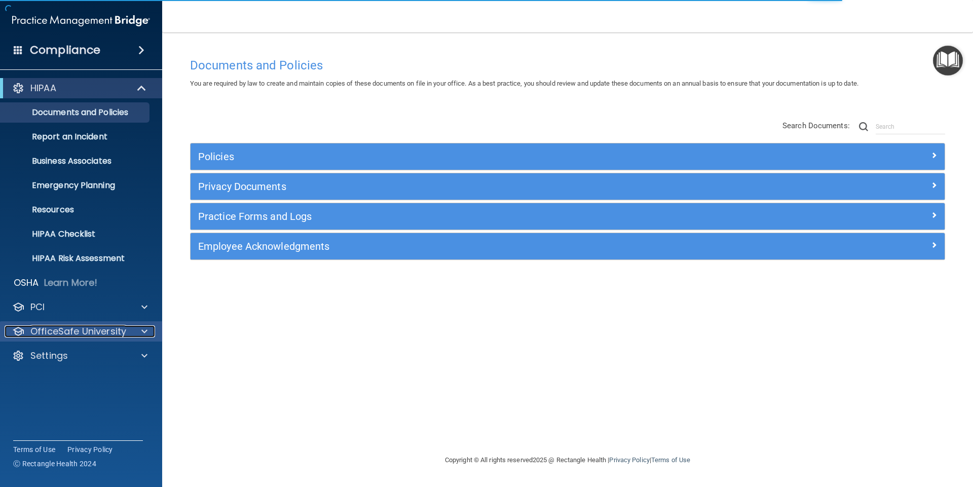
click at [144, 330] on span at bounding box center [144, 331] width 6 height 12
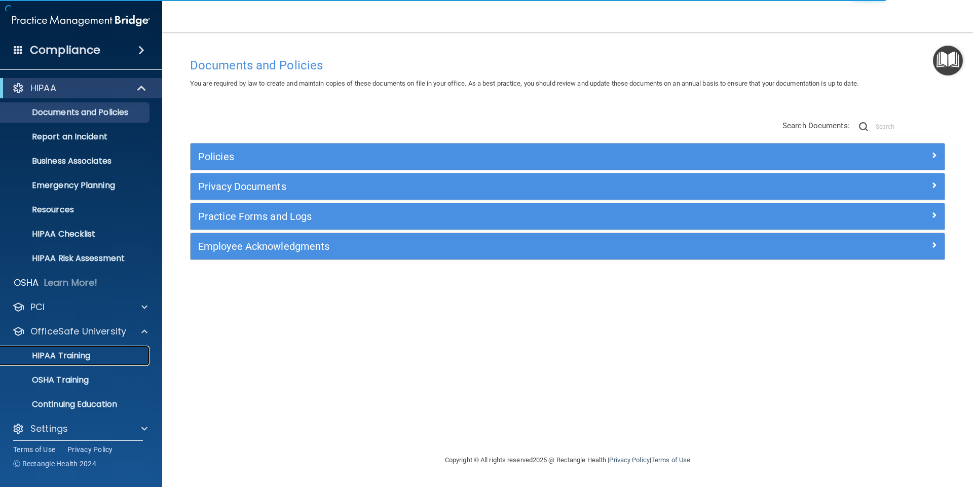
click at [120, 347] on link "HIPAA Training" at bounding box center [70, 356] width 160 height 20
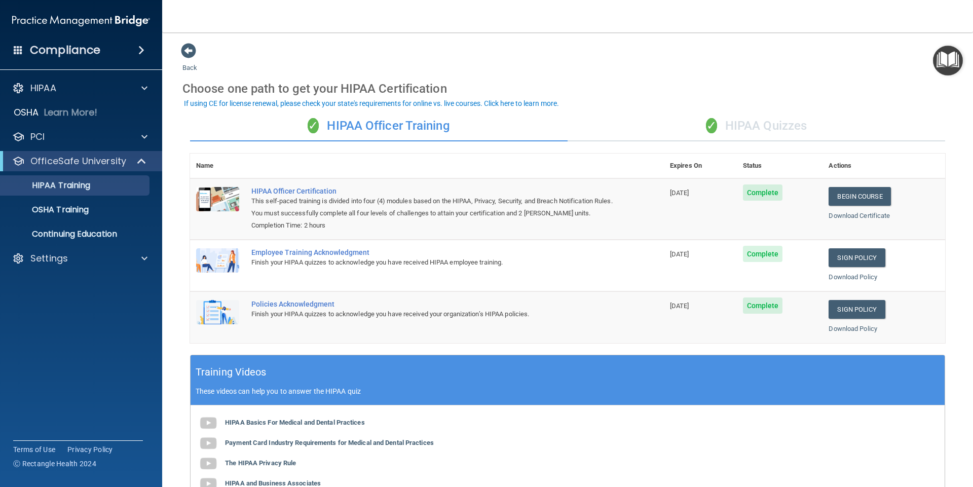
click at [774, 123] on div "✓ HIPAA Quizzes" at bounding box center [757, 126] width 378 height 30
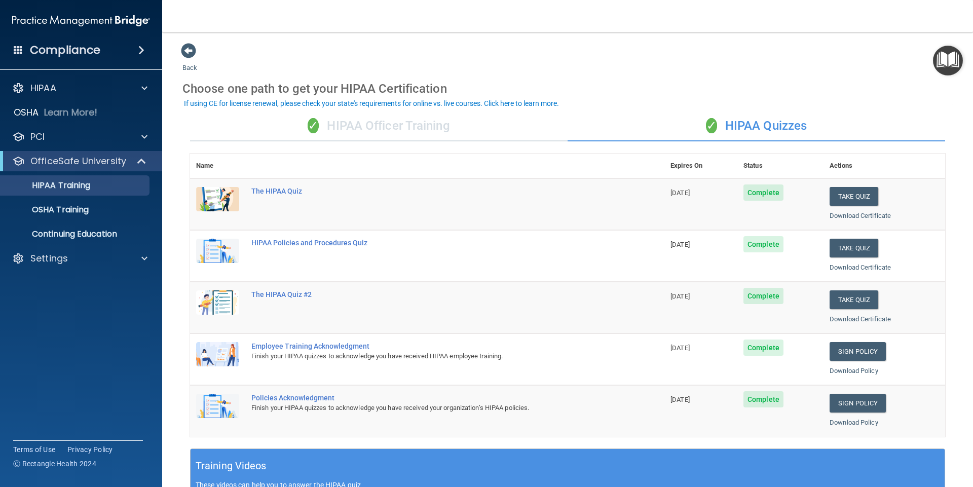
click at [414, 127] on div "✓ HIPAA Officer Training" at bounding box center [379, 126] width 378 height 30
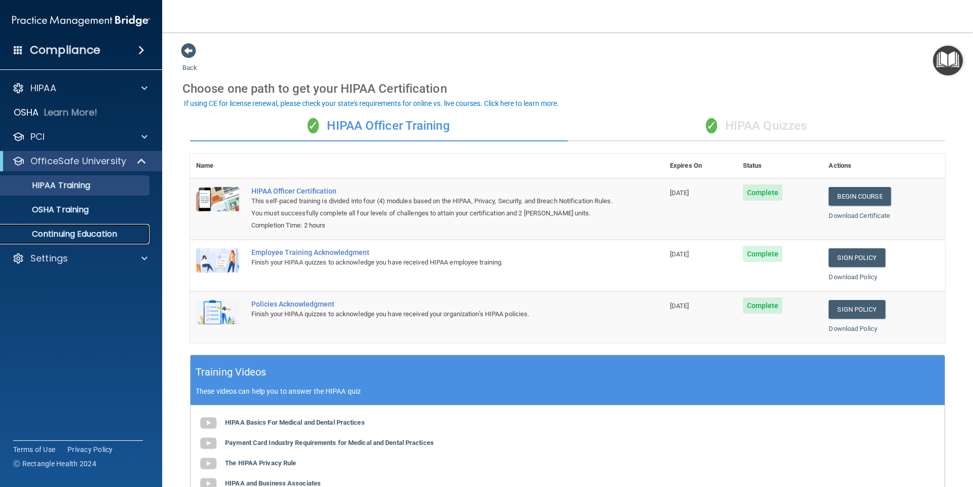
click at [106, 233] on p "Continuing Education" at bounding box center [76, 234] width 138 height 10
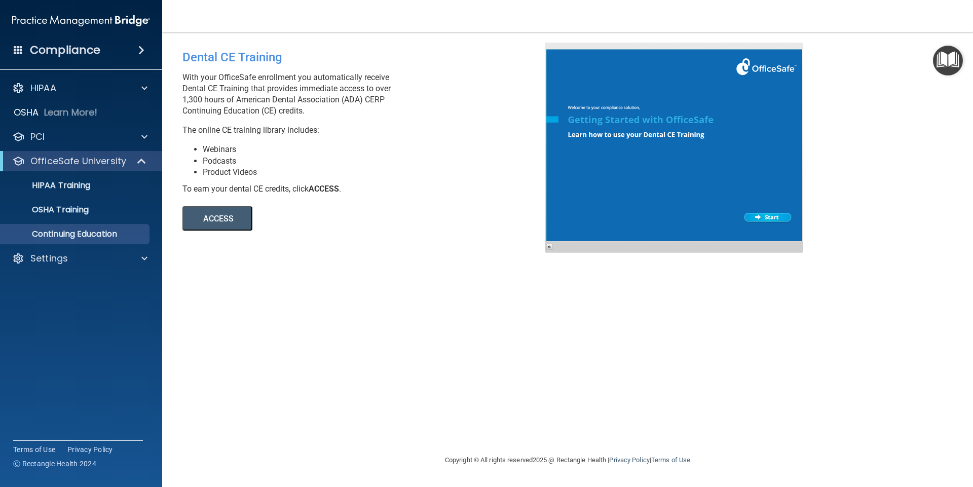
click at [221, 219] on button "ACCESS" at bounding box center [217, 218] width 70 height 24
click at [78, 185] on p "HIPAA Training" at bounding box center [49, 185] width 84 height 10
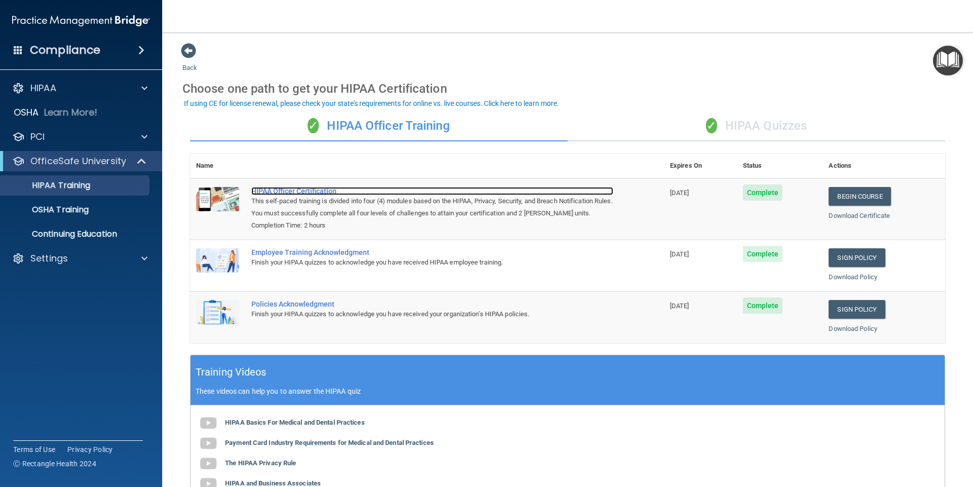
click at [309, 191] on div "HIPAA Officer Certification" at bounding box center [432, 191] width 362 height 8
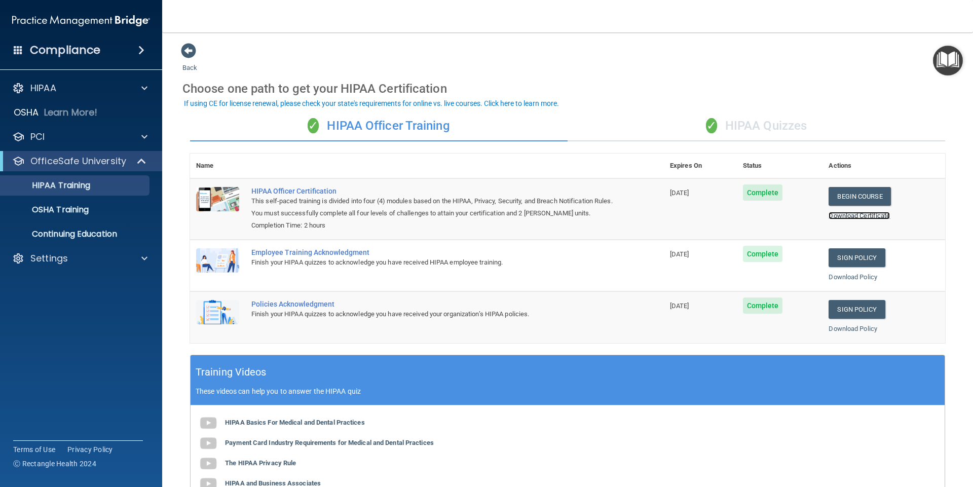
click at [857, 214] on link "Download Certificate" at bounding box center [859, 216] width 61 height 8
click at [421, 125] on div "✓ HIPAA Officer Training" at bounding box center [379, 126] width 378 height 30
click at [413, 105] on div "If using CE for license renewal, please check your state's requirements for onl…" at bounding box center [371, 103] width 375 height 7
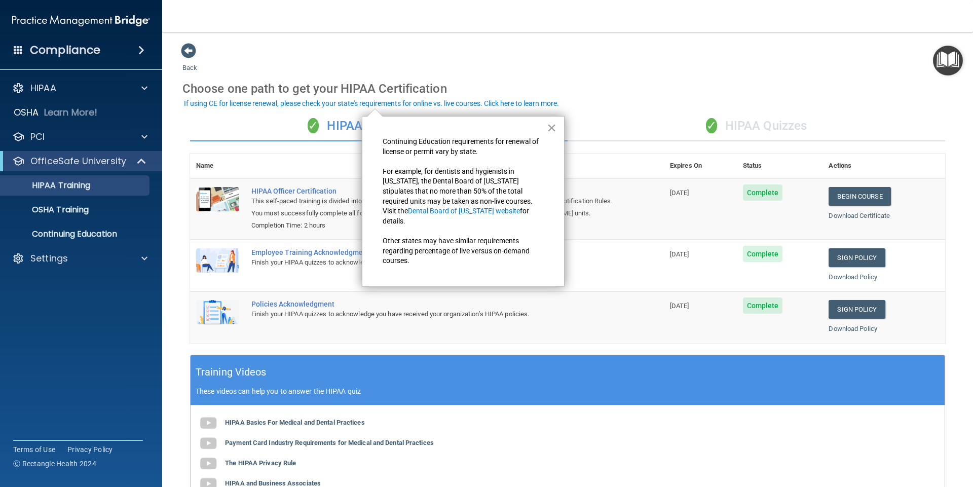
click at [550, 126] on button "×" at bounding box center [552, 128] width 10 height 16
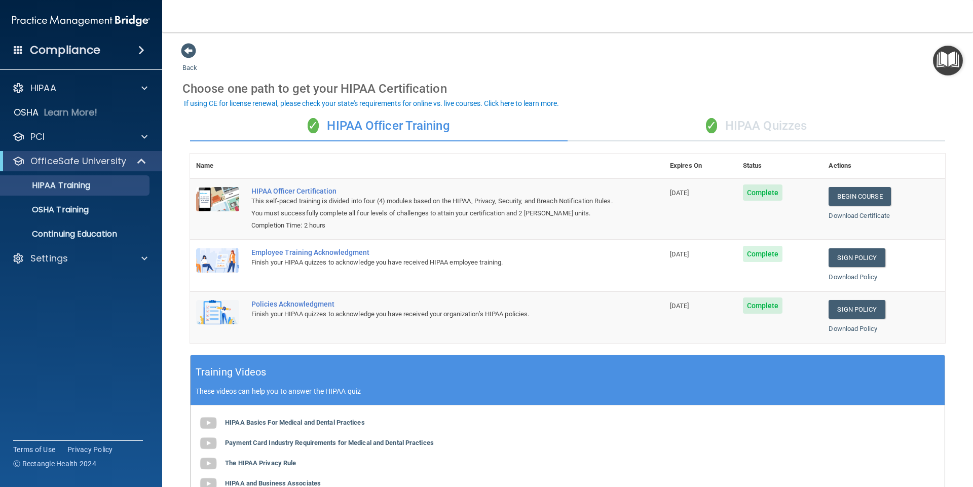
click at [792, 128] on div "✓ HIPAA Quizzes" at bounding box center [757, 126] width 378 height 30
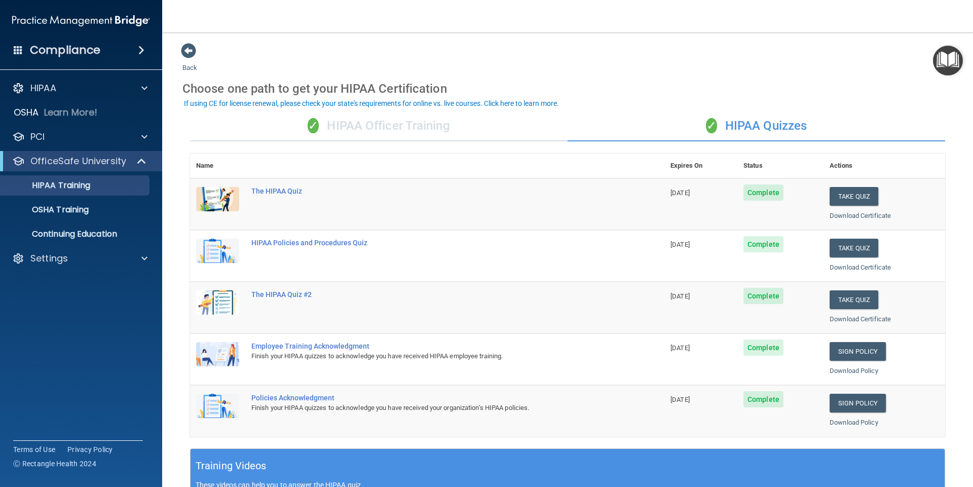
click at [402, 125] on div "✓ HIPAA Officer Training" at bounding box center [379, 126] width 378 height 30
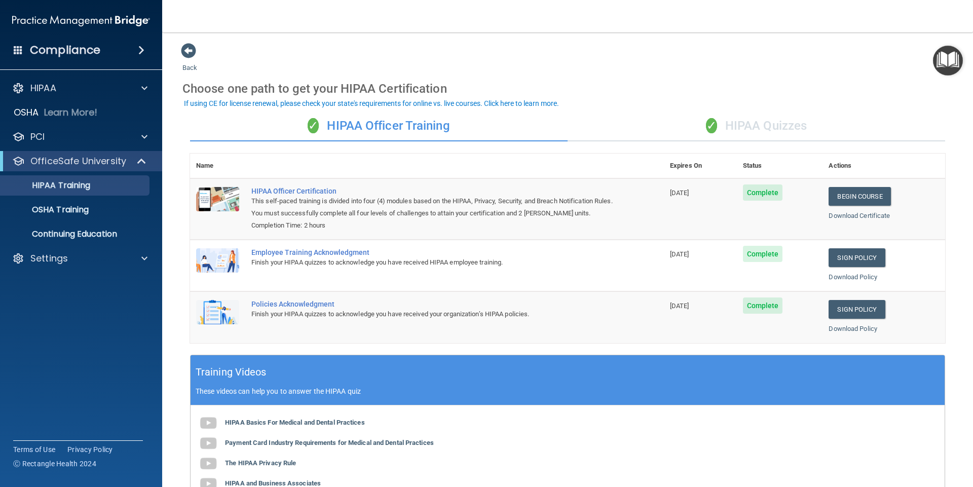
click at [948, 67] on img "Open Resource Center" at bounding box center [948, 61] width 30 height 30
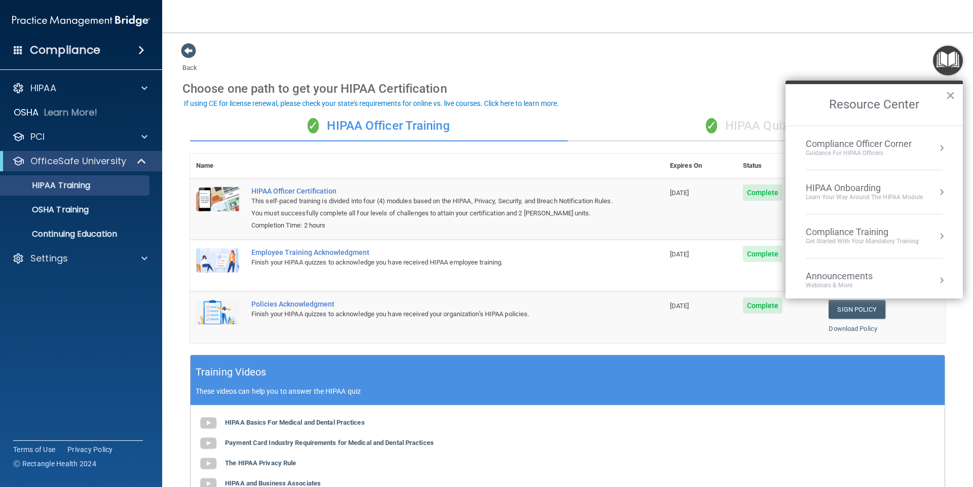
click at [951, 94] on button "×" at bounding box center [951, 95] width 10 height 16
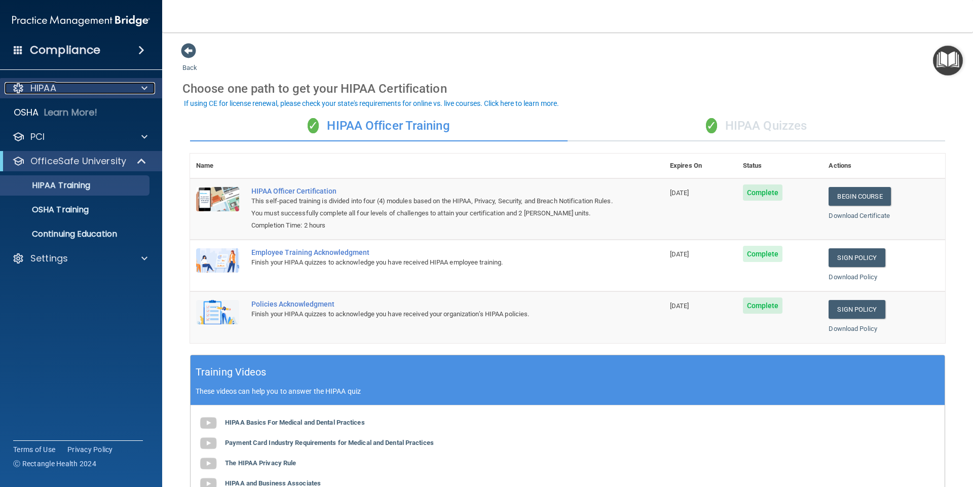
click at [144, 90] on span at bounding box center [144, 88] width 6 height 12
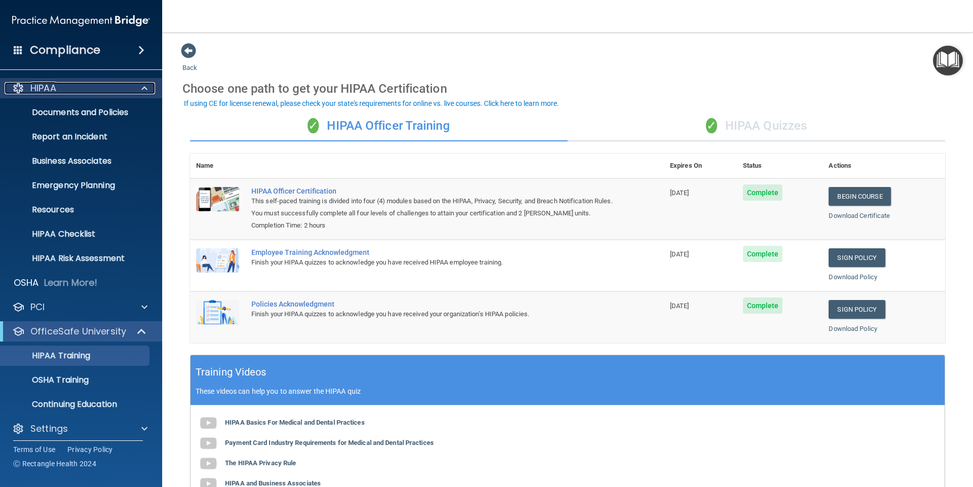
click at [144, 87] on span at bounding box center [144, 88] width 6 height 12
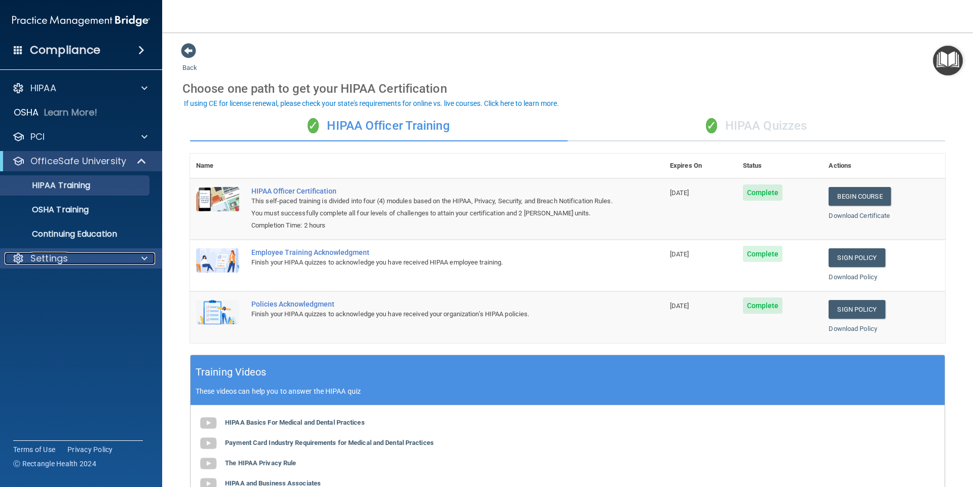
click at [117, 259] on div "Settings" at bounding box center [68, 258] width 126 height 12
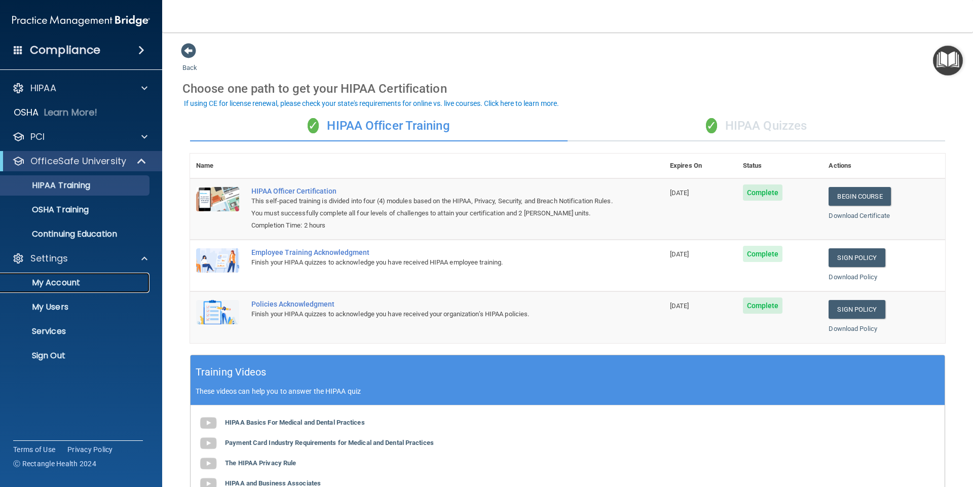
click at [70, 286] on p "My Account" at bounding box center [76, 283] width 138 height 10
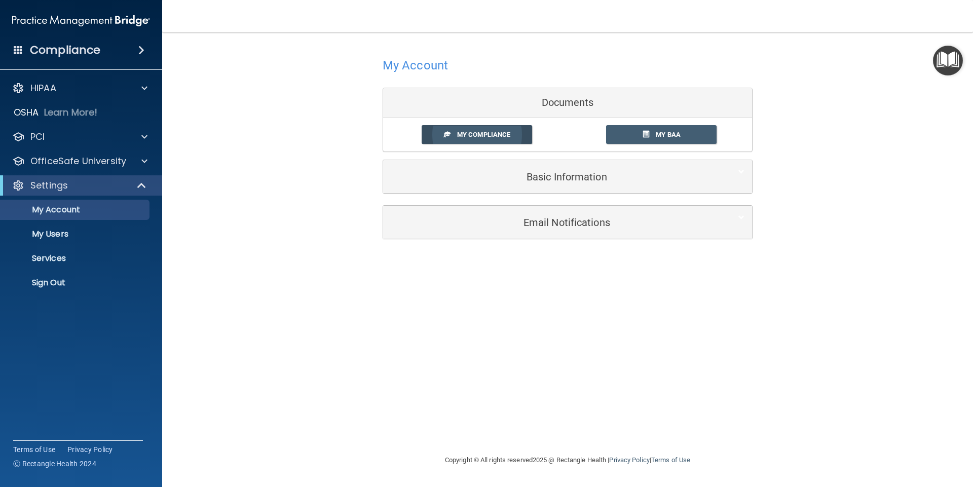
click at [492, 135] on span "My Compliance" at bounding box center [483, 135] width 53 height 8
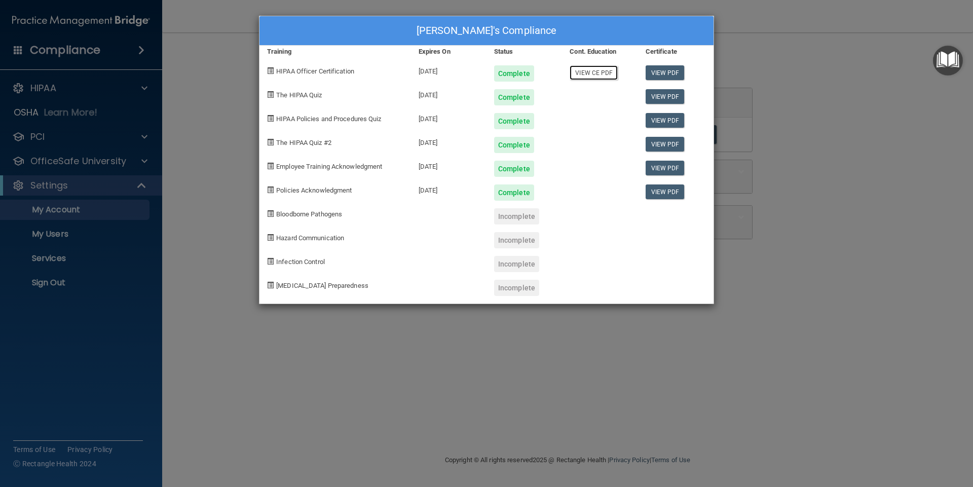
click at [593, 72] on link "View CE PDF" at bounding box center [594, 72] width 48 height 15
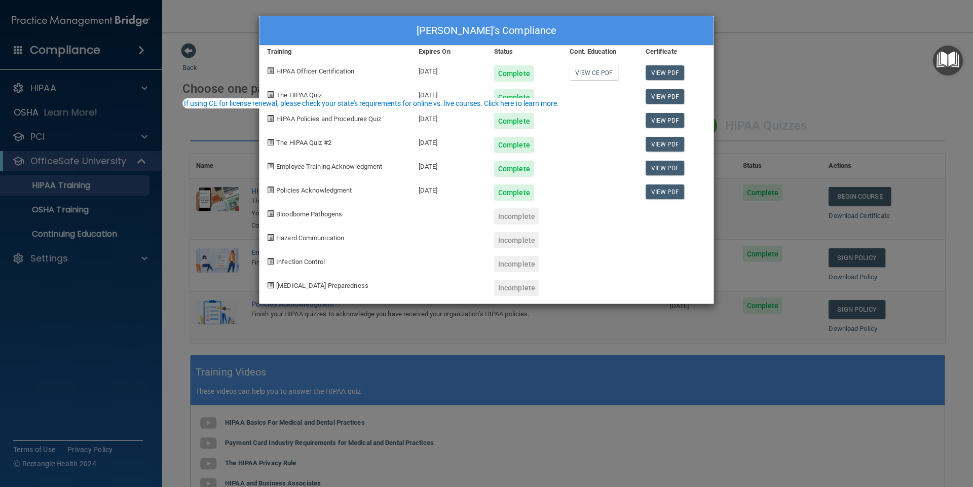
click at [848, 86] on div "Carrie Suzuki's Compliance Training Expires On Status Cont. Education Certifica…" at bounding box center [486, 243] width 973 height 487
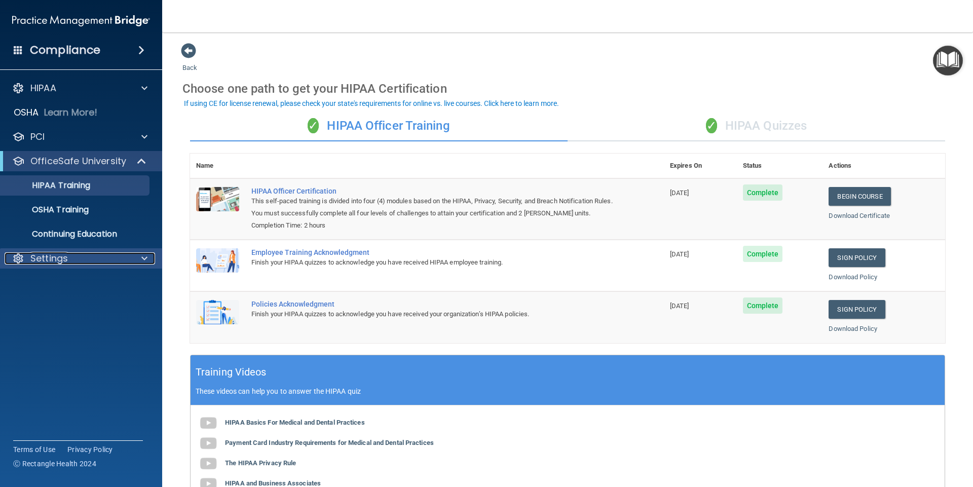
click at [140, 255] on div at bounding box center [142, 258] width 25 height 12
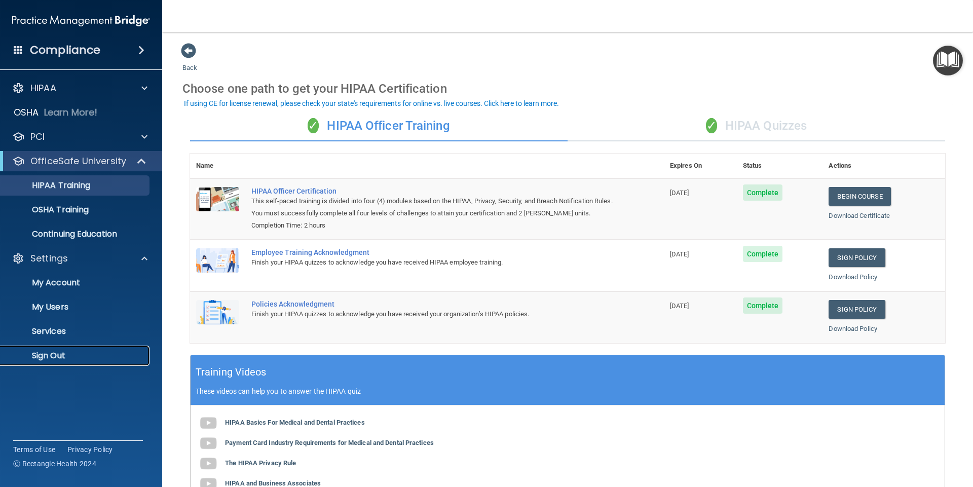
click at [55, 351] on p "Sign Out" at bounding box center [76, 356] width 138 height 10
